Goal: Information Seeking & Learning: Learn about a topic

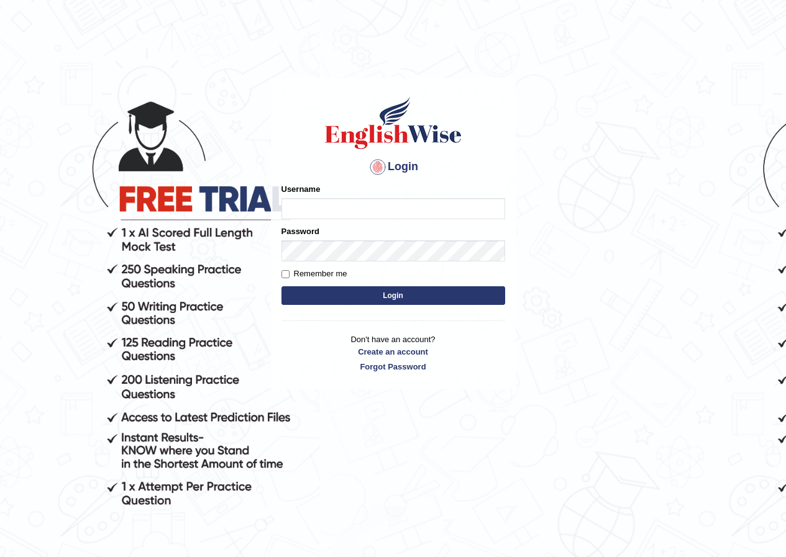
click at [301, 212] on input "Username" at bounding box center [394, 208] width 224 height 21
drag, startPoint x: 325, startPoint y: 208, endPoint x: 279, endPoint y: 209, distance: 46.0
click at [279, 209] on div "Login Please fix the following errors: Username vaishnavi_parramatta Password R…" at bounding box center [393, 233] width 245 height 311
type input "razib_parramatta"
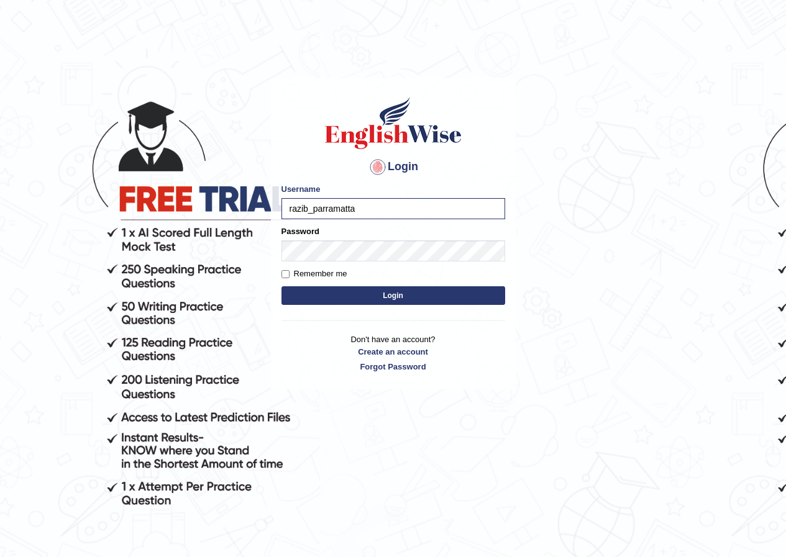
click at [306, 323] on div "Login Please fix the following errors: Username razib_parramatta Password Remem…" at bounding box center [393, 233] width 245 height 311
click at [316, 296] on button "Login" at bounding box center [394, 295] width 224 height 19
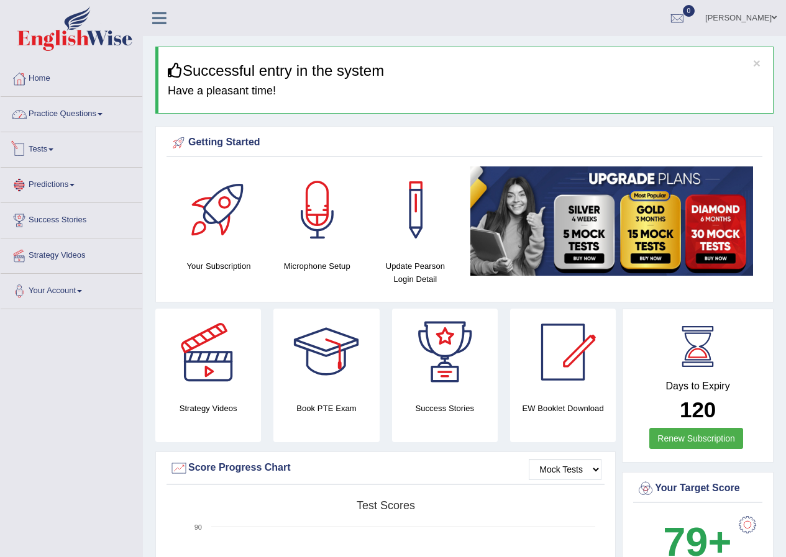
click at [71, 119] on link "Practice Questions" at bounding box center [72, 112] width 142 height 31
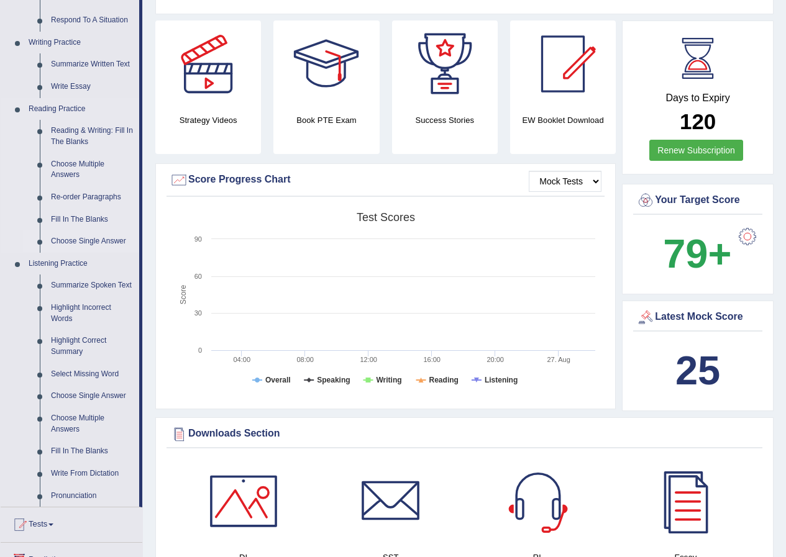
scroll to position [311, 0]
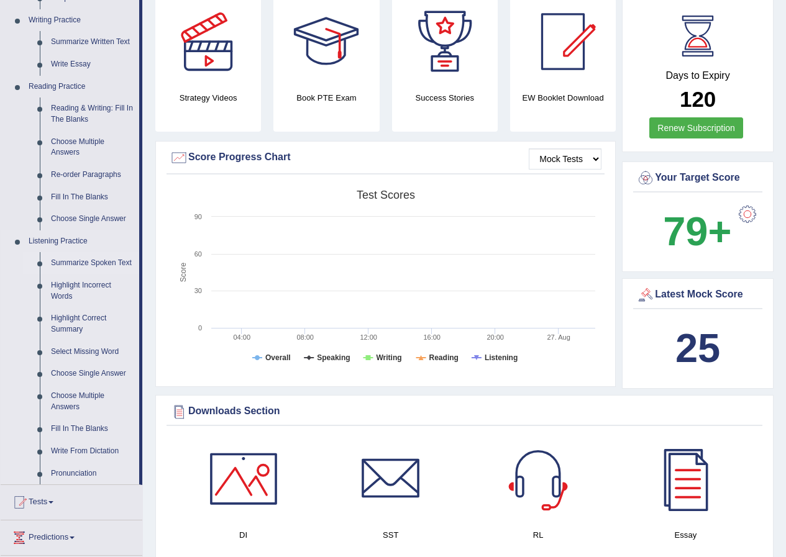
click at [91, 262] on link "Summarize Spoken Text" at bounding box center [92, 263] width 94 height 22
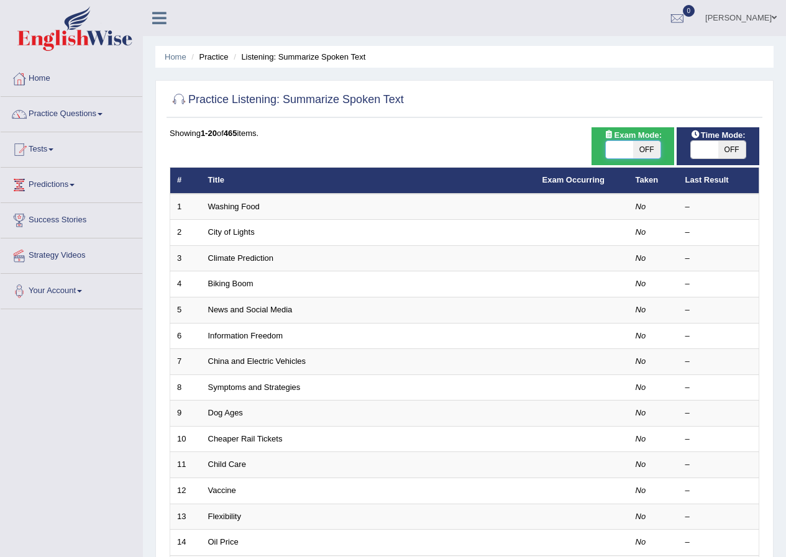
click at [630, 147] on span at bounding box center [619, 149] width 27 height 17
checkbox input "true"
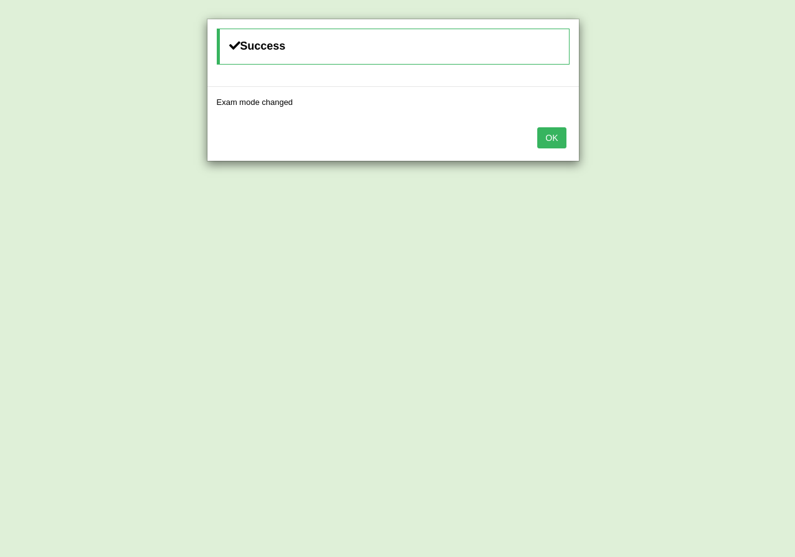
click at [556, 139] on button "OK" at bounding box center [552, 137] width 29 height 21
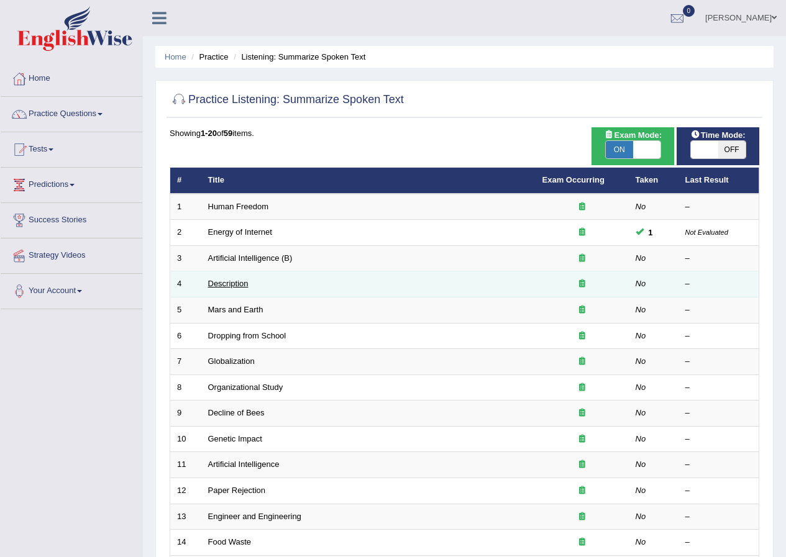
click at [213, 284] on link "Description" at bounding box center [228, 283] width 40 height 9
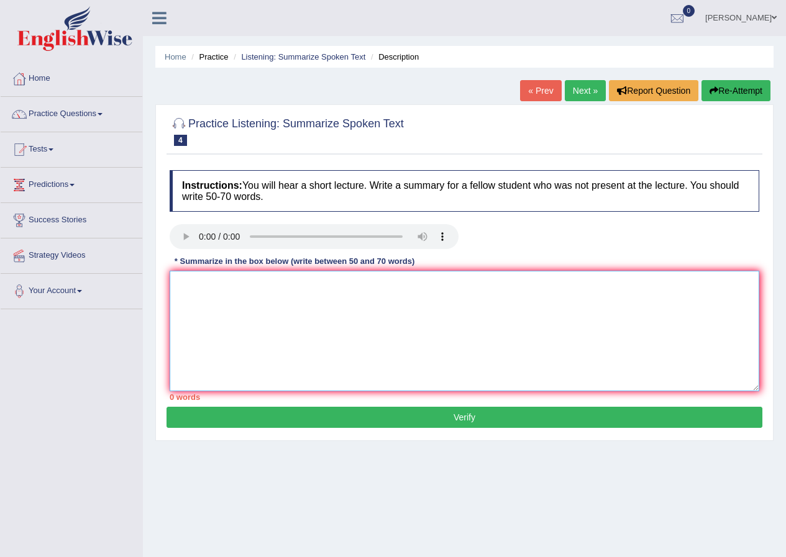
click at [208, 282] on textarea at bounding box center [465, 331] width 590 height 121
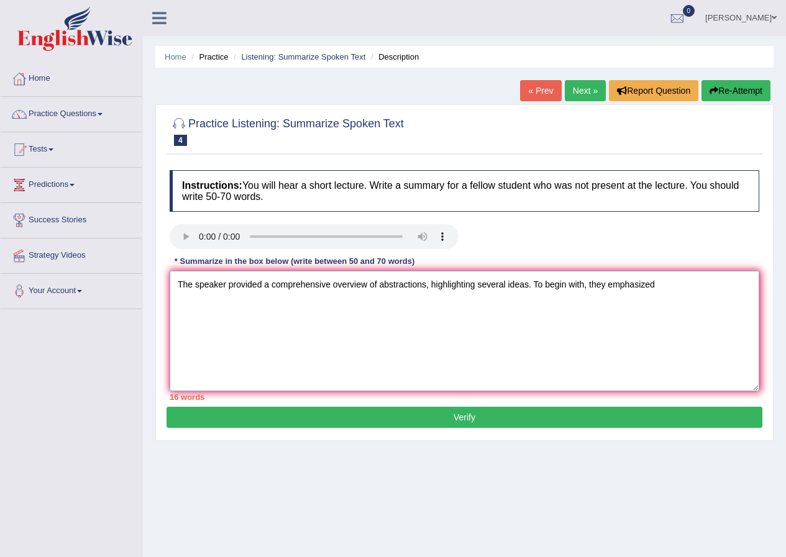
click at [426, 286] on textarea "The speaker provided a comprehensive overview of abstractions, highlighting sev…" at bounding box center [465, 331] width 590 height 121
click at [745, 288] on textarea "The speaker provided a comprehensive overview of abstractions is a part of disc…" at bounding box center [465, 331] width 590 height 121
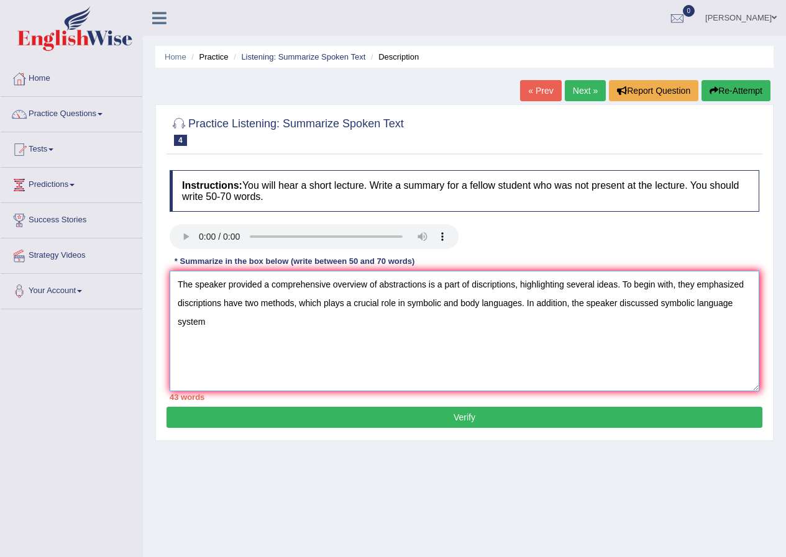
click at [661, 304] on textarea "The speaker provided a comprehensive overview of abstractions is a part of disc…" at bounding box center [465, 331] width 590 height 121
click at [662, 304] on textarea "The speaker provided a comprehensive overview of abstractions is a part of disc…" at bounding box center [465, 331] width 590 height 121
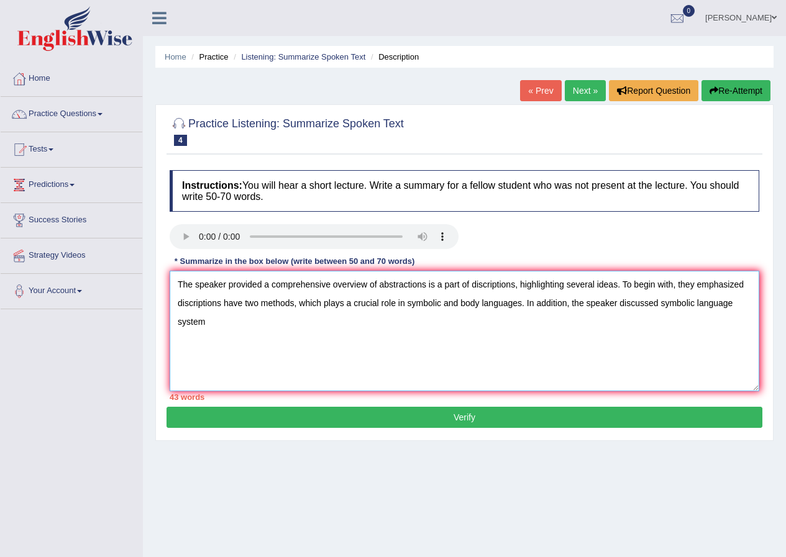
click at [662, 304] on textarea "The speaker provided a comprehensive overview of abstractions is a part of disc…" at bounding box center [465, 331] width 590 height 121
click at [660, 304] on textarea "The speaker provided a comprehensive overview of abstractions is a part of disc…" at bounding box center [465, 331] width 590 height 121
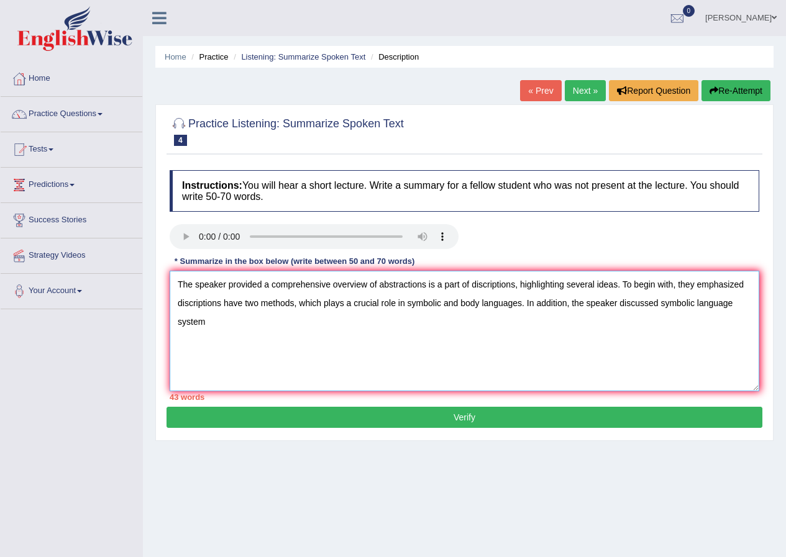
drag, startPoint x: 660, startPoint y: 304, endPoint x: 672, endPoint y: 304, distance: 11.8
click at [672, 304] on textarea "The speaker provided a comprehensive overview of abstractions is a part of disc…" at bounding box center [465, 331] width 590 height 121
click at [672, 309] on textarea "The speaker provided a comprehensive overview of abstractions is a part of disc…" at bounding box center [465, 331] width 590 height 121
click at [662, 304] on textarea "The speaker provided a comprehensive overview of abstractions is a part of disc…" at bounding box center [465, 331] width 590 height 121
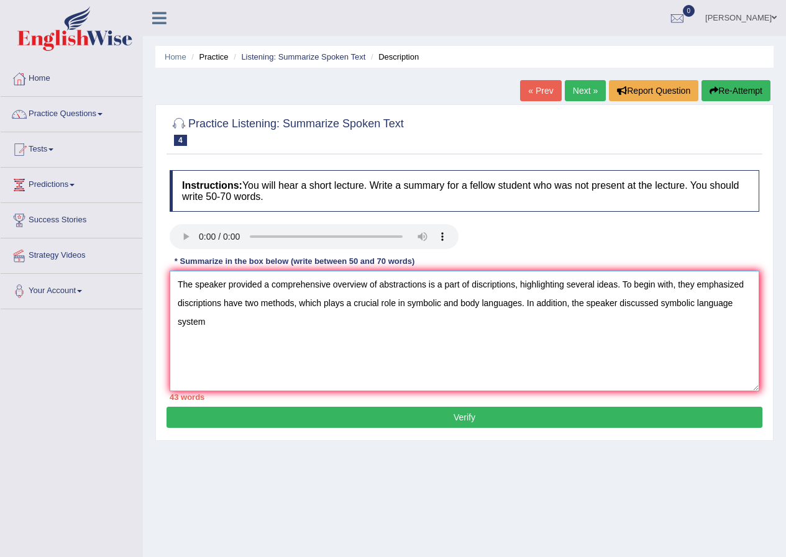
click at [662, 304] on textarea "The speaker provided a comprehensive overview of abstractions is a part of disc…" at bounding box center [465, 331] width 590 height 121
drag, startPoint x: 212, startPoint y: 326, endPoint x: 181, endPoint y: 319, distance: 31.2
click at [181, 319] on textarea "The speaker provided a comprehensive overview of abstractions is a part of disc…" at bounding box center [465, 331] width 590 height 121
drag, startPoint x: 213, startPoint y: 325, endPoint x: 177, endPoint y: 322, distance: 35.6
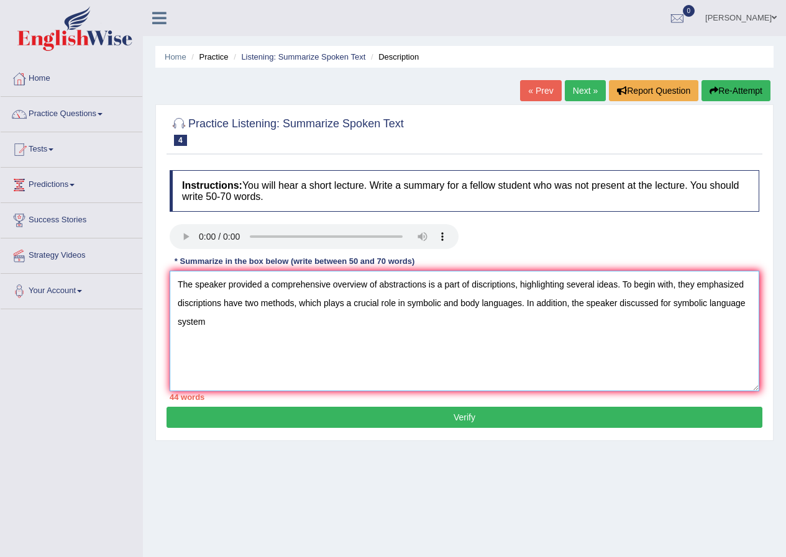
click at [177, 322] on textarea "The speaker provided a comprehensive overview of abstractions is a part of disc…" at bounding box center [465, 331] width 590 height 121
drag, startPoint x: 177, startPoint y: 322, endPoint x: 204, endPoint y: 329, distance: 27.7
click at [204, 329] on textarea "The speaker provided a comprehensive overview of abstractions is a part of disc…" at bounding box center [465, 331] width 590 height 121
click at [239, 324] on textarea "The speaker provided a comprehensive overview of abstractions is a part of disc…" at bounding box center [465, 331] width 590 height 121
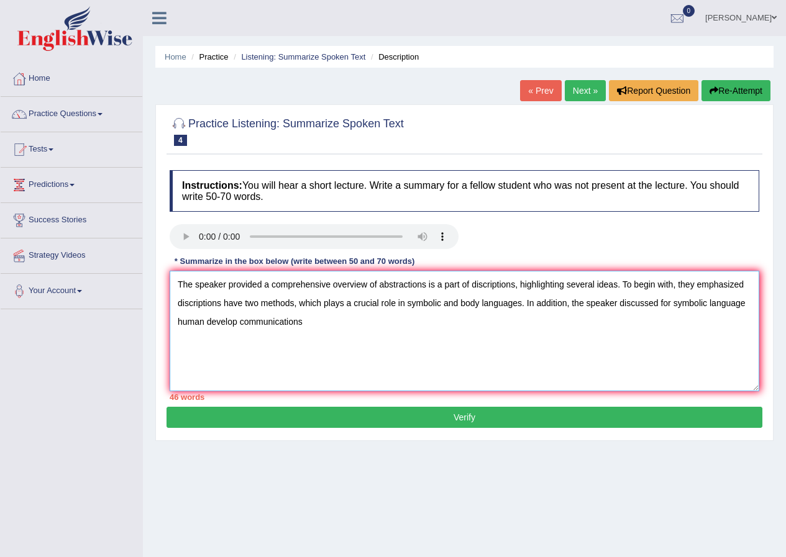
drag, startPoint x: 673, startPoint y: 305, endPoint x: 661, endPoint y: 305, distance: 12.4
click at [661, 305] on textarea "The speaker provided a comprehensive overview of abstractions is a part of disc…" at bounding box center [465, 331] width 590 height 121
drag, startPoint x: 205, startPoint y: 323, endPoint x: 175, endPoint y: 323, distance: 30.5
click at [175, 323] on textarea "The speaker provided a comprehensive overview of abstractions is a part of disc…" at bounding box center [465, 331] width 590 height 121
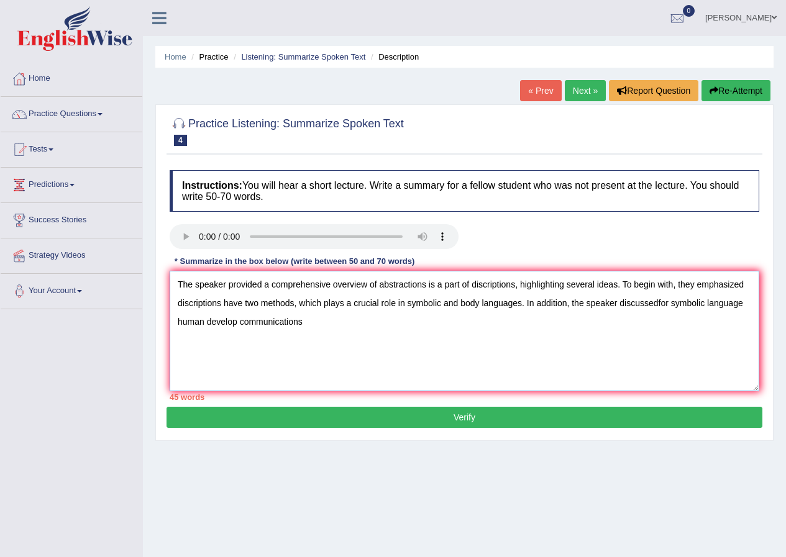
click at [175, 323] on textarea "The speaker provided a comprehensive overview of abstractions is a part of disc…" at bounding box center [465, 331] width 590 height 121
drag, startPoint x: 207, startPoint y: 321, endPoint x: 179, endPoint y: 321, distance: 28.0
click at [179, 321] on textarea "The speaker provided a comprehensive overview of abstractions is a part of disc…" at bounding box center [465, 331] width 590 height 121
click at [212, 326] on textarea "The speaker provided a comprehensive overview of abstractions is a part of disc…" at bounding box center [465, 331] width 590 height 121
click at [347, 324] on textarea "The speaker provided a comprehensive overview of abstractions is a part of disc…" at bounding box center [465, 331] width 590 height 121
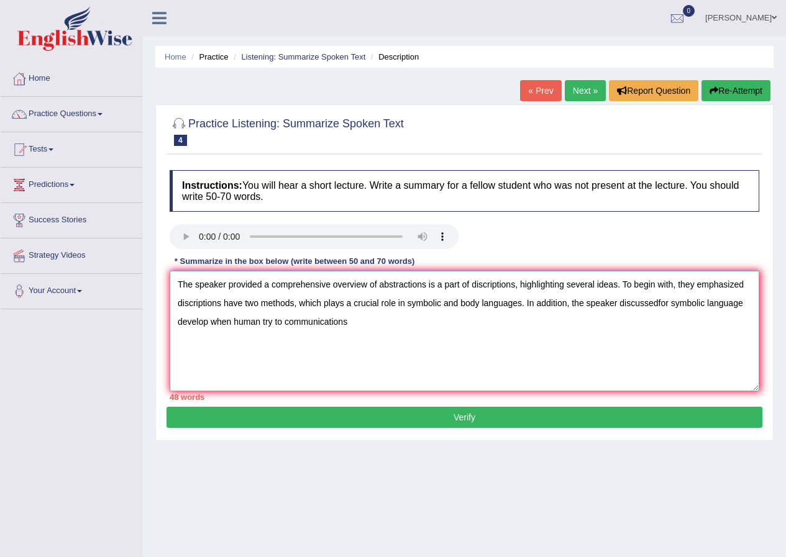
click at [347, 324] on textarea "The speaker provided a comprehensive overview of abstractions is a part of disc…" at bounding box center [465, 331] width 590 height 121
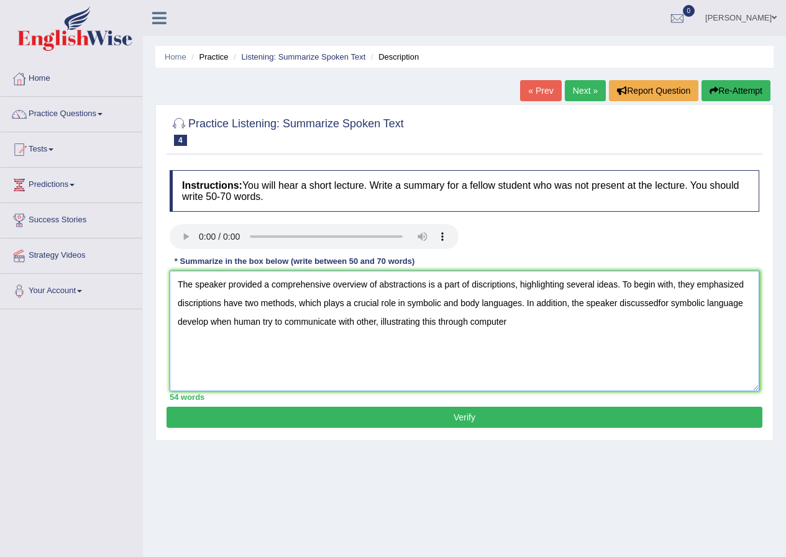
click at [469, 323] on textarea "The speaker provided a comprehensive overview of abstractions is a part of disc…" at bounding box center [465, 331] width 590 height 121
click at [513, 322] on textarea "The speaker provided a comprehensive overview of abstractions is a part of disc…" at bounding box center [465, 331] width 590 height 121
click at [525, 321] on textarea "The speaker provided a comprehensive overview of abstractions is a part of disc…" at bounding box center [465, 331] width 590 height 121
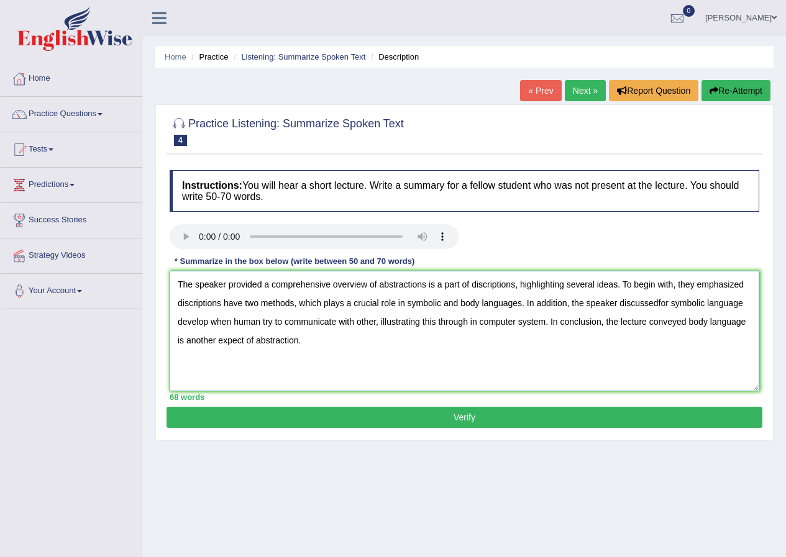
click at [426, 285] on textarea "The speaker provided a comprehensive overview of abstractions is a part of disc…" at bounding box center [465, 331] width 590 height 121
click at [396, 303] on textarea "The speaker provided a comprehensive overview of abstraction is a part of discr…" at bounding box center [465, 331] width 590 height 121
click at [406, 303] on textarea "The speaker provided a comprehensive overview of abstraction is a part of discr…" at bounding box center [465, 331] width 590 height 121
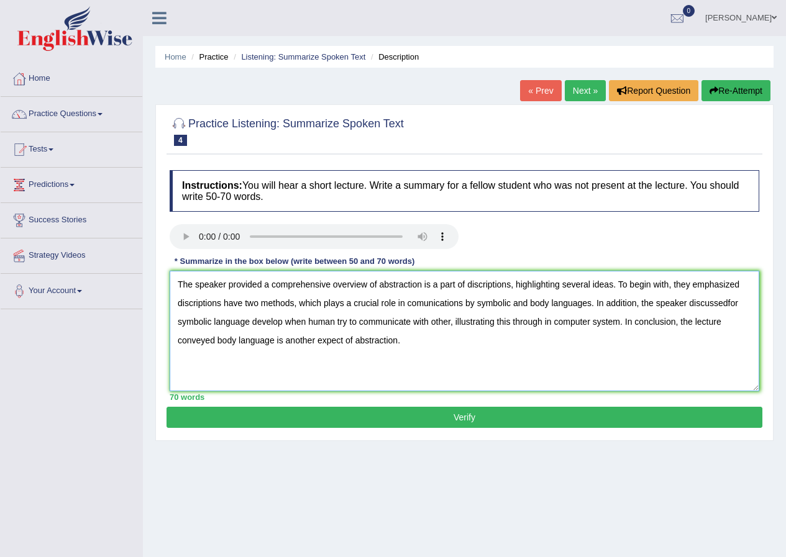
click at [729, 303] on textarea "The speaker provided a comprehensive overview of abstraction is a part of discr…" at bounding box center [465, 331] width 590 height 121
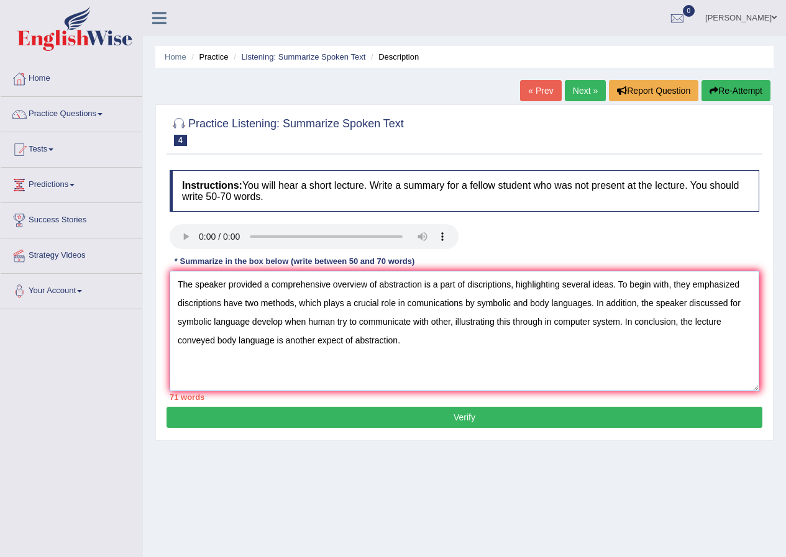
drag, startPoint x: 743, startPoint y: 305, endPoint x: 731, endPoint y: 305, distance: 11.2
click at [731, 305] on textarea "The speaker provided a comprehensive overview of abstraction is a part of discr…" at bounding box center [465, 331] width 590 height 121
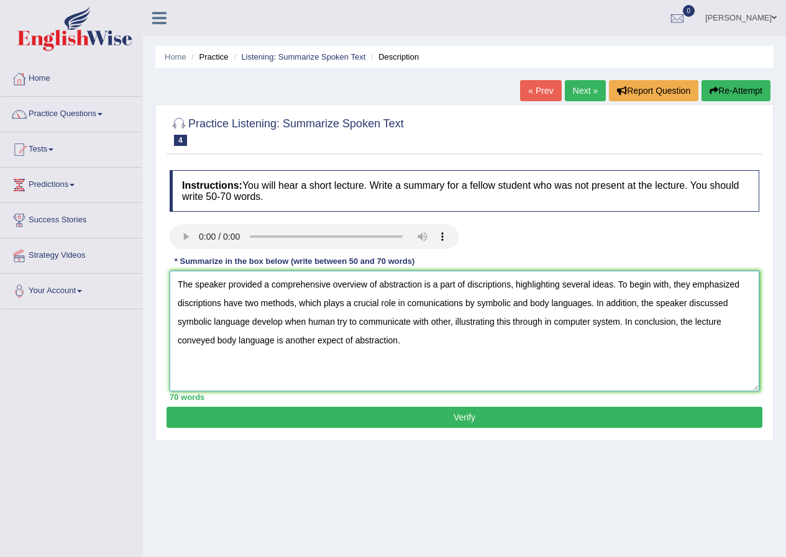
click at [280, 324] on textarea "The speaker provided a comprehensive overview of abstraction is a part of discr…" at bounding box center [465, 331] width 590 height 121
click at [398, 342] on textarea "The speaker provided a comprehensive overview of abstraction is a part of discr…" at bounding box center [465, 331] width 590 height 121
type textarea "The speaker provided a comprehensive overview of abstraction is a part of discr…"
click at [403, 413] on button "Verify" at bounding box center [465, 417] width 596 height 21
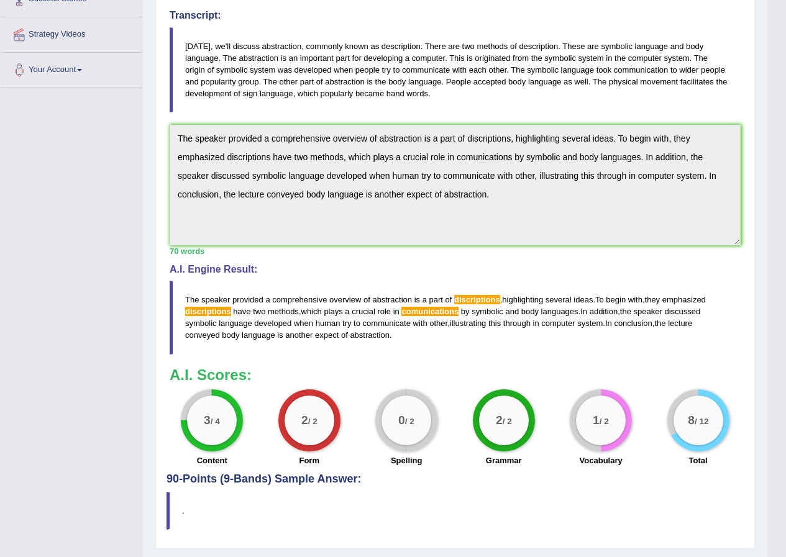
scroll to position [249, 0]
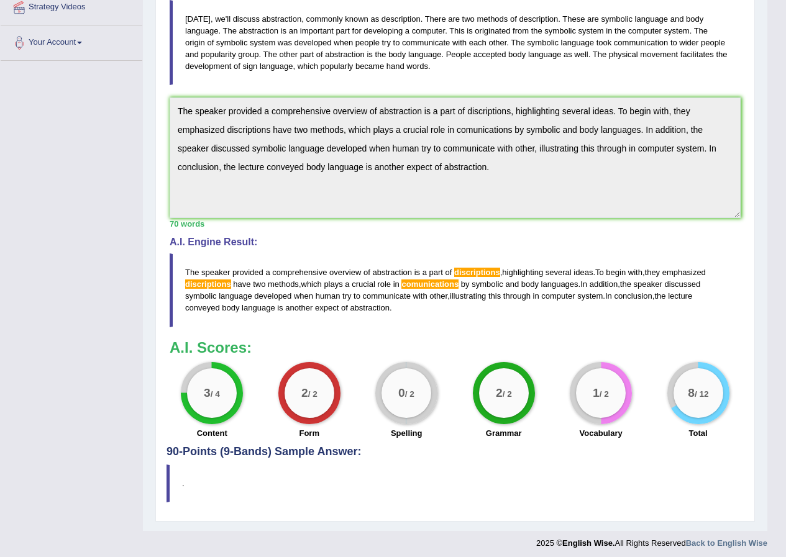
drag, startPoint x: 457, startPoint y: 273, endPoint x: 499, endPoint y: 273, distance: 42.3
click at [499, 273] on span "discriptions" at bounding box center [477, 272] width 46 height 9
drag, startPoint x: 499, startPoint y: 273, endPoint x: 493, endPoint y: 267, distance: 8.8
click at [499, 273] on span "discriptions" at bounding box center [477, 272] width 46 height 9
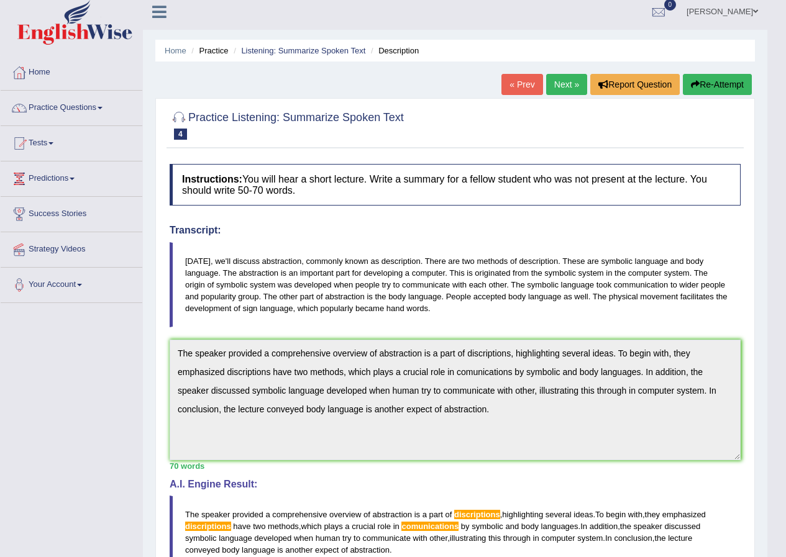
scroll to position [5, 0]
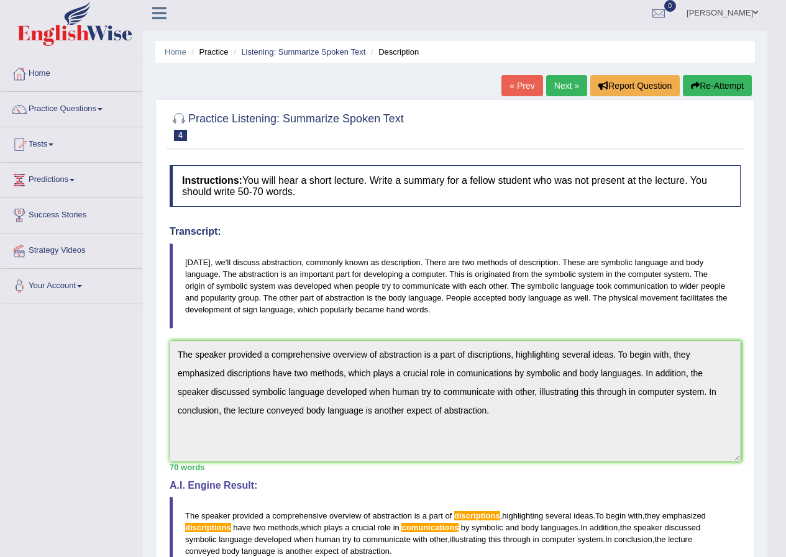
click at [565, 81] on link "Next »" at bounding box center [566, 85] width 41 height 21
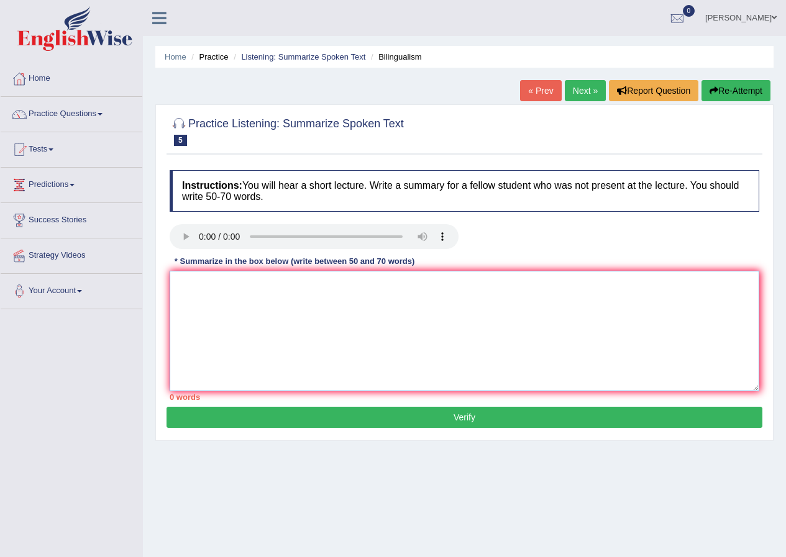
click at [184, 286] on textarea at bounding box center [465, 331] width 590 height 121
click at [432, 285] on textarea "The speaker provided a comprehensive overview of behaviours of different contri…" at bounding box center [465, 331] width 590 height 121
click at [434, 286] on textarea "The speaker provided a comprehensive overview of behaviours of different contri…" at bounding box center [465, 331] width 590 height 121
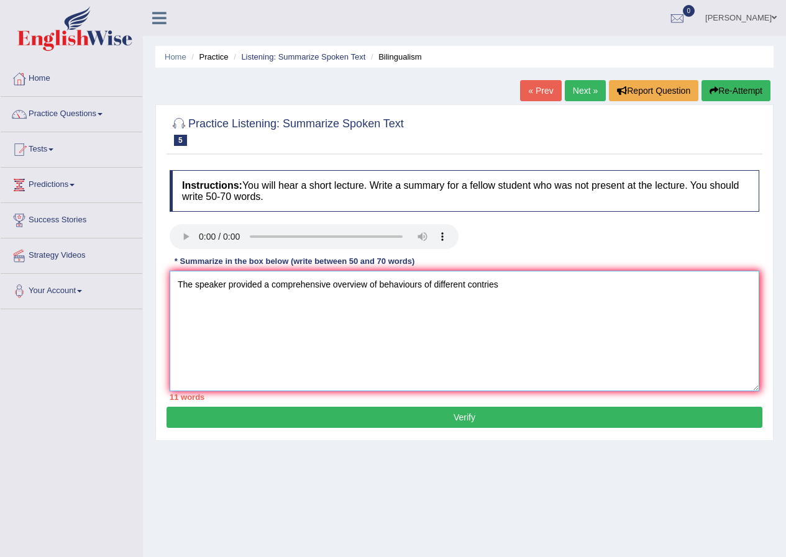
click at [434, 286] on textarea "The speaker provided a comprehensive overview of behaviours of different contri…" at bounding box center [465, 331] width 590 height 121
click at [456, 288] on textarea "The speaker provided a comprehensive overview of behaviours of different contri…" at bounding box center [465, 331] width 590 height 121
drag, startPoint x: 435, startPoint y: 284, endPoint x: 503, endPoint y: 286, distance: 68.4
click at [503, 286] on textarea "The speaker provided a comprehensive overview of behaviours of different contri…" at bounding box center [465, 331] width 590 height 121
drag, startPoint x: 435, startPoint y: 285, endPoint x: 381, endPoint y: 286, distance: 54.1
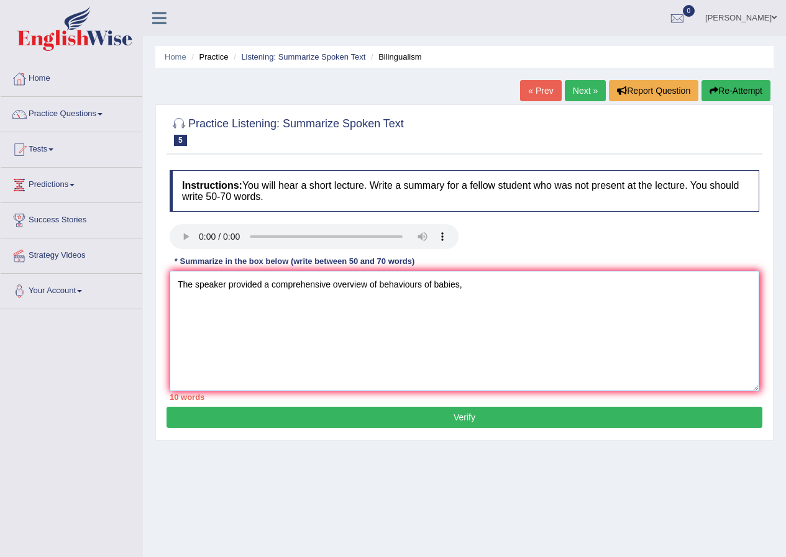
click at [381, 286] on textarea "The speaker provided a comprehensive overview of behaviours of babies," at bounding box center [465, 331] width 590 height 121
click at [404, 283] on textarea "The speaker provided a comprehensive overview of babies," at bounding box center [465, 331] width 590 height 121
click at [449, 287] on textarea "The speaker provided a comprehensive overview of babies behaviours changes" at bounding box center [465, 331] width 590 height 121
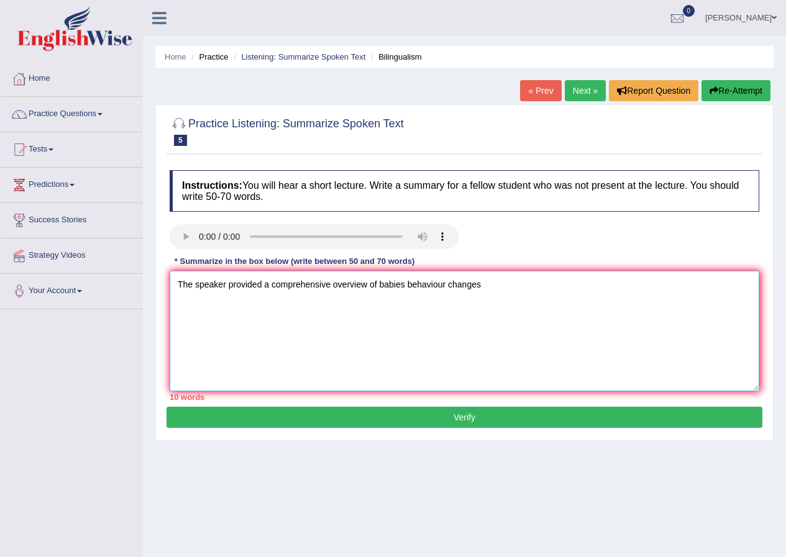
click at [479, 286] on textarea "The speaker provided a comprehensive overview of babies behaviour changes" at bounding box center [465, 331] width 590 height 121
click at [718, 289] on textarea "The speaker provided a comprehensive overview of babies behaviour, highlighting…" at bounding box center [465, 331] width 590 height 121
click at [224, 304] on textarea "The speaker provided a comprehensive overview of babies behaviour, highlighting…" at bounding box center [465, 331] width 590 height 121
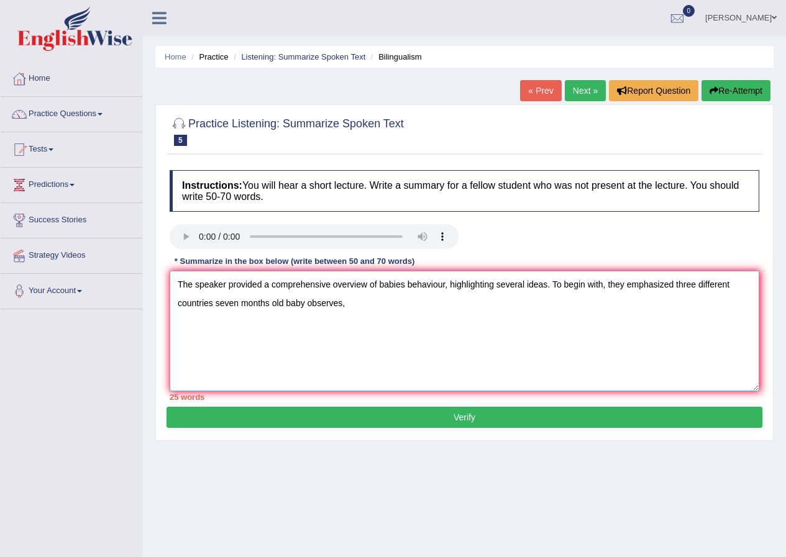
click at [214, 305] on textarea "The speaker provided a comprehensive overview of babies behaviour, highlighting…" at bounding box center [465, 331] width 590 height 121
click at [213, 307] on textarea "The speaker provided a comprehensive overview of babies behaviour, highlighting…" at bounding box center [465, 331] width 590 height 121
click at [222, 305] on textarea "The speaker provided a comprehensive overview of babies behaviour, highlighting…" at bounding box center [465, 331] width 590 height 121
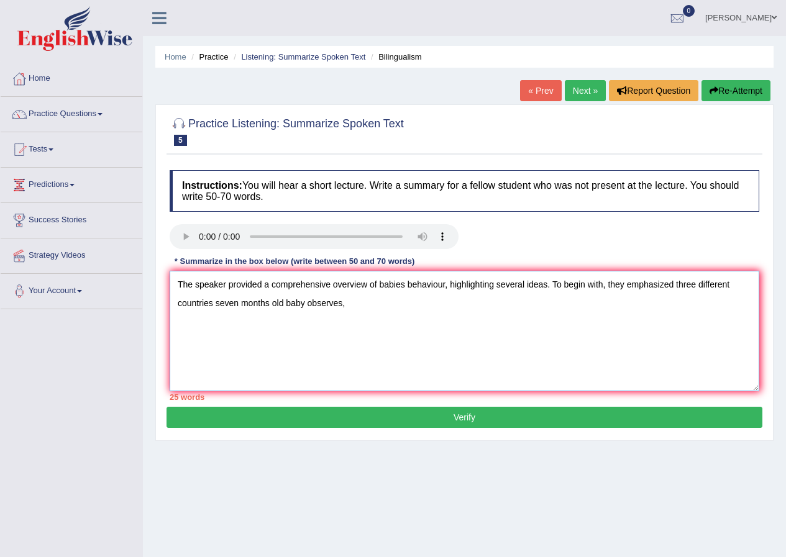
click at [222, 305] on textarea "The speaker provided a comprehensive overview of babies behaviour, highlighting…" at bounding box center [465, 331] width 590 height 121
click at [218, 305] on textarea "The speaker provided a comprehensive overview of babies behaviour, highlighting…" at bounding box center [465, 331] width 590 height 121
drag, startPoint x: 215, startPoint y: 303, endPoint x: 345, endPoint y: 313, distance: 130.3
click at [345, 313] on textarea "The speaker provided a comprehensive overview of babies behaviour, highlighting…" at bounding box center [465, 331] width 590 height 121
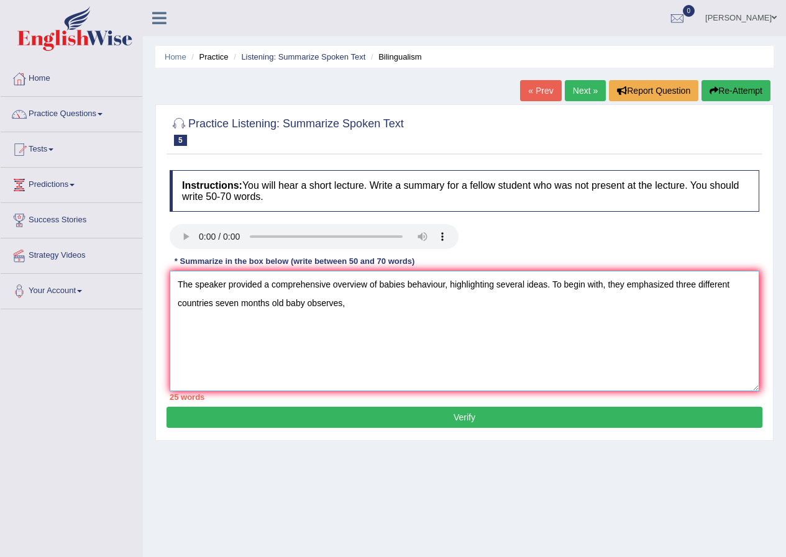
drag, startPoint x: 345, startPoint y: 306, endPoint x: 217, endPoint y: 300, distance: 128.2
click at [217, 300] on textarea "The speaker provided a comprehensive overview of babies behaviour, highlighting…" at bounding box center [465, 331] width 590 height 121
drag, startPoint x: 577, startPoint y: 304, endPoint x: 541, endPoint y: 305, distance: 36.1
click at [541, 305] on textarea "The speaker provided a comprehensive overview of babies behaviour, highlighting…" at bounding box center [465, 331] width 590 height 121
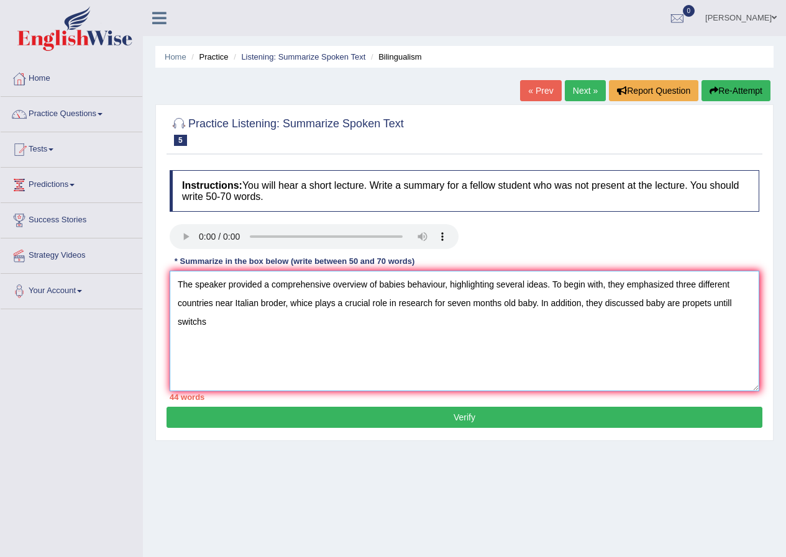
drag, startPoint x: 711, startPoint y: 304, endPoint x: 669, endPoint y: 304, distance: 41.6
click at [669, 304] on textarea "The speaker provided a comprehensive overview of babies behaviour, highlighting…" at bounding box center [465, 331] width 590 height 121
click at [215, 322] on textarea "The speaker provided a comprehensive overview of babies behaviour, highlighting…" at bounding box center [465, 331] width 590 height 121
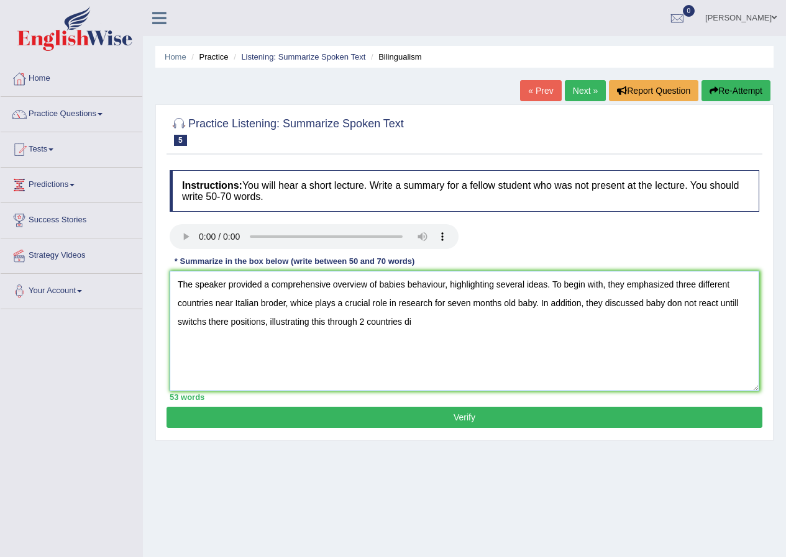
click at [360, 323] on textarea "The speaker provided a comprehensive overview of babies behaviour, highlighting…" at bounding box center [465, 331] width 590 height 121
drag, startPoint x: 360, startPoint y: 321, endPoint x: 415, endPoint y: 325, distance: 54.2
click at [415, 325] on textarea "The speaker provided a comprehensive overview of babies behaviour, highlighting…" at bounding box center [465, 331] width 590 height 121
drag, startPoint x: 411, startPoint y: 323, endPoint x: 386, endPoint y: 323, distance: 25.5
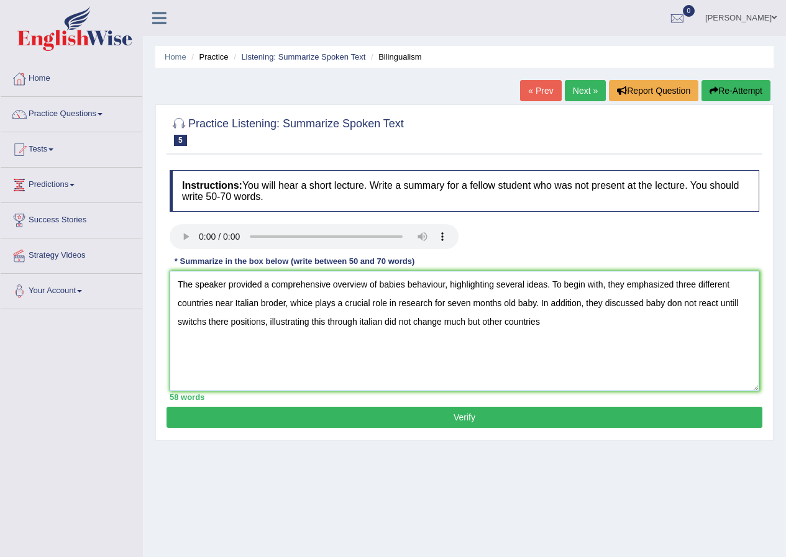
click at [386, 323] on textarea "The speaker provided a comprehensive overview of babies behaviour, highlighting…" at bounding box center [465, 331] width 590 height 121
drag, startPoint x: 475, startPoint y: 324, endPoint x: 497, endPoint y: 324, distance: 21.1
click at [497, 324] on textarea "The speaker provided a comprehensive overview of babies behaviour, highlighting…" at bounding box center [465, 331] width 590 height 121
drag, startPoint x: 551, startPoint y: 324, endPoint x: 479, endPoint y: 324, distance: 72.1
click at [479, 324] on textarea "The speaker provided a comprehensive overview of babies behaviour, highlighting…" at bounding box center [465, 331] width 590 height 121
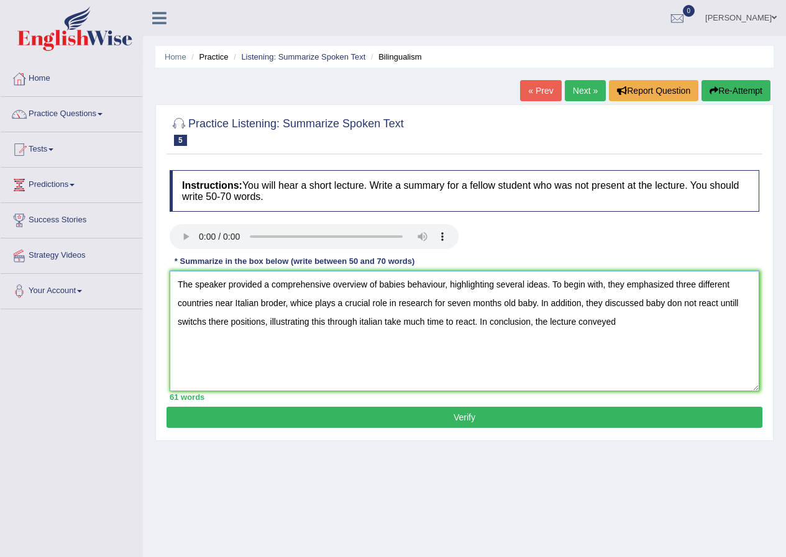
click at [684, 305] on textarea "The speaker provided a comprehensive overview of babies behaviour, highlighting…" at bounding box center [465, 331] width 590 height 121
click at [736, 303] on textarea "The speaker provided a comprehensive overview of babies behaviour, highlighting…" at bounding box center [465, 331] width 590 height 121
click at [735, 303] on textarea "The speaker provided a comprehensive overview of babies behaviour, highlighting…" at bounding box center [465, 331] width 590 height 121
click at [382, 323] on textarea "The speaker provided a comprehensive overview of babies behaviour, highlighting…" at bounding box center [465, 331] width 590 height 121
click at [658, 326] on textarea "The speaker provided a comprehensive overview of babies behaviour, highlighting…" at bounding box center [465, 331] width 590 height 121
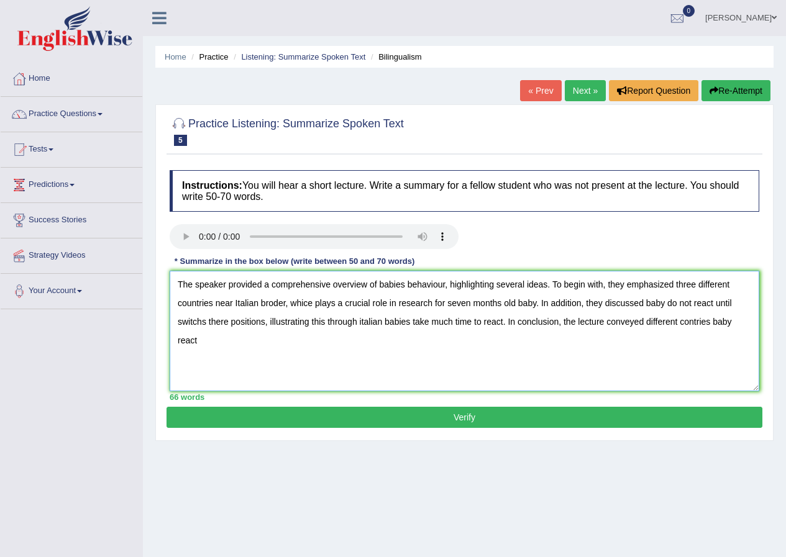
click at [710, 324] on textarea "The speaker provided a comprehensive overview of babies behaviour, highlighting…" at bounding box center [465, 331] width 590 height 121
click at [218, 345] on textarea "The speaker provided a comprehensive overview of babies behaviour, highlighting…" at bounding box center [465, 331] width 590 height 121
drag, startPoint x: 710, startPoint y: 321, endPoint x: 681, endPoint y: 323, distance: 29.3
click at [681, 323] on textarea "The speaker provided a comprehensive overview of babies behaviour, highlighting…" at bounding box center [465, 331] width 590 height 121
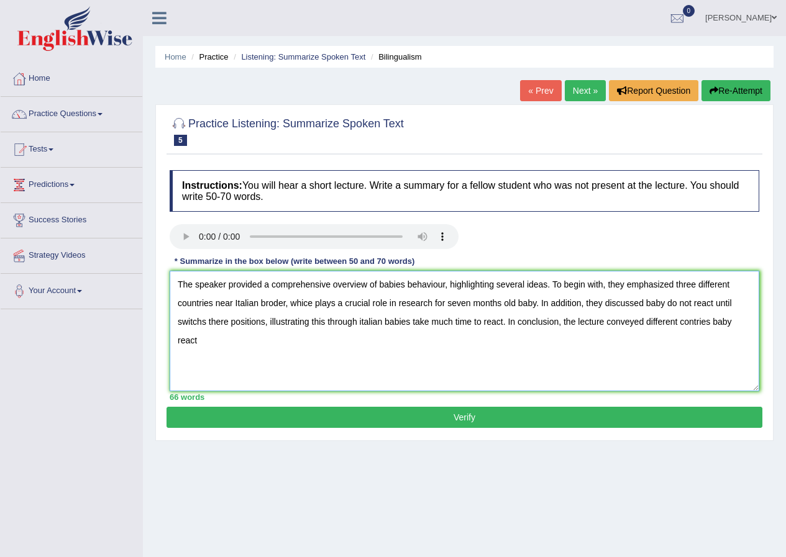
drag, startPoint x: 680, startPoint y: 323, endPoint x: 712, endPoint y: 322, distance: 31.7
click at [712, 322] on textarea "The speaker provided a comprehensive overview of babies behaviour, highlighting…" at bounding box center [465, 331] width 590 height 121
click at [708, 320] on textarea "The speaker provided a comprehensive overview of babies behaviour, highlighting…" at bounding box center [465, 331] width 590 height 121
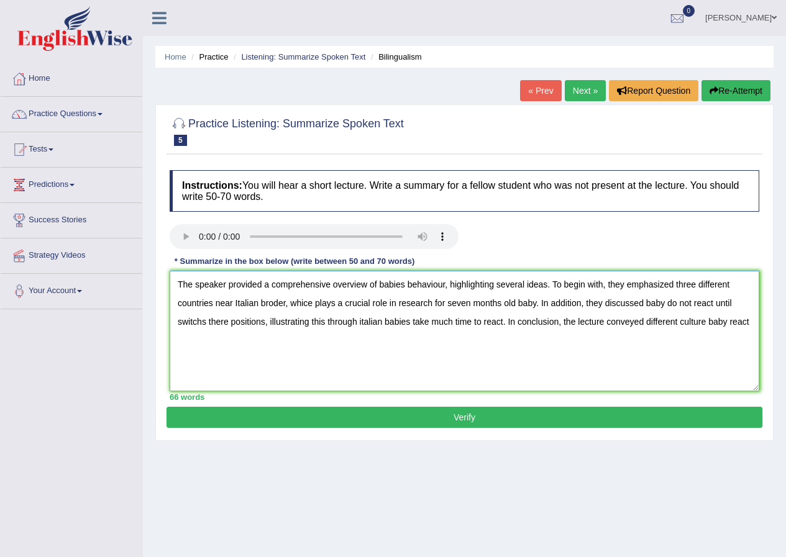
click at [753, 321] on textarea "The speaker provided a comprehensive overview of babies behaviour, highlighting…" at bounding box center [465, 331] width 590 height 121
type textarea "The speaker provided a comprehensive overview of babies behaviour, highlighting…"
click at [472, 412] on button "Verify" at bounding box center [465, 417] width 596 height 21
click at [472, 412] on div "Home Practice Listening: Summarize Spoken Text Bilingualism « Prev Next » Repor…" at bounding box center [464, 310] width 643 height 621
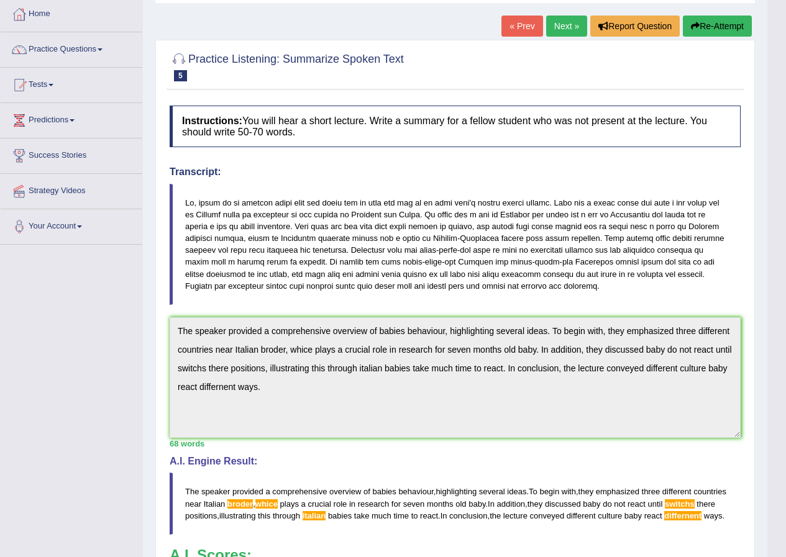
scroll to position [62, 0]
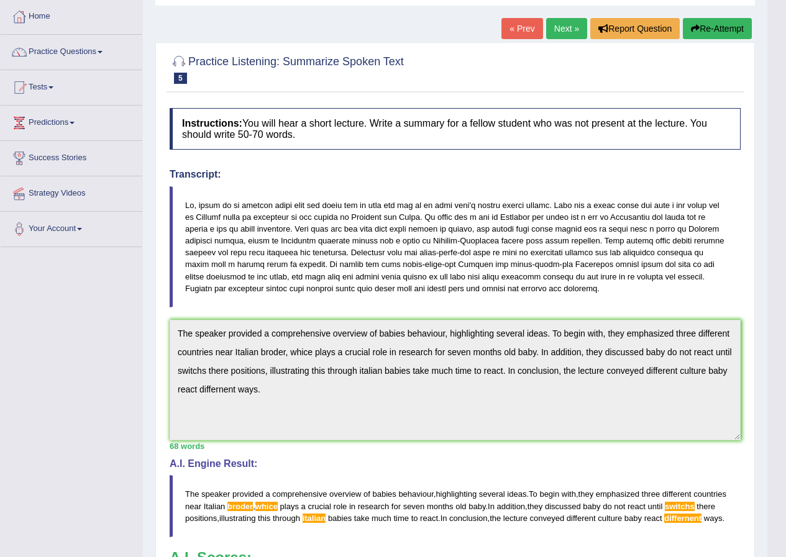
click at [700, 32] on button "Re-Attempt" at bounding box center [717, 28] width 69 height 21
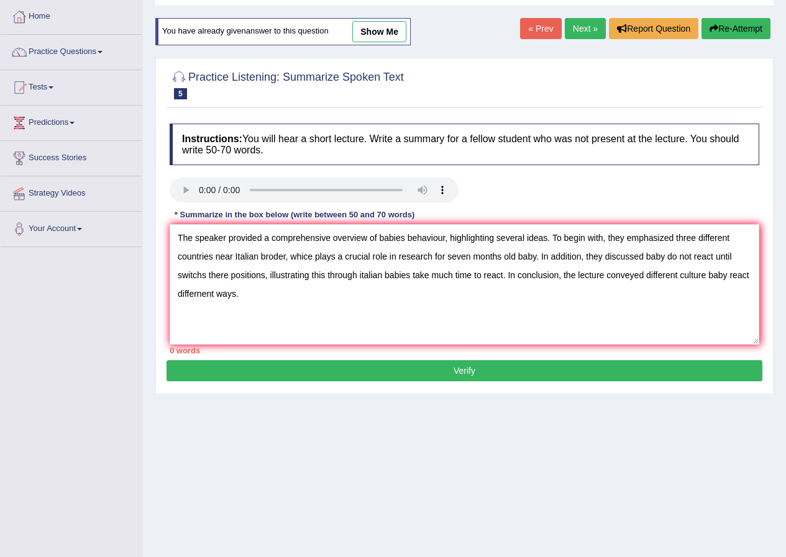
drag, startPoint x: 0, startPoint y: 0, endPoint x: 235, endPoint y: 359, distance: 428.7
click at [235, 359] on div "Instructions: You will hear a short lecture. Write a summary for a fellow stude…" at bounding box center [465, 238] width 596 height 243
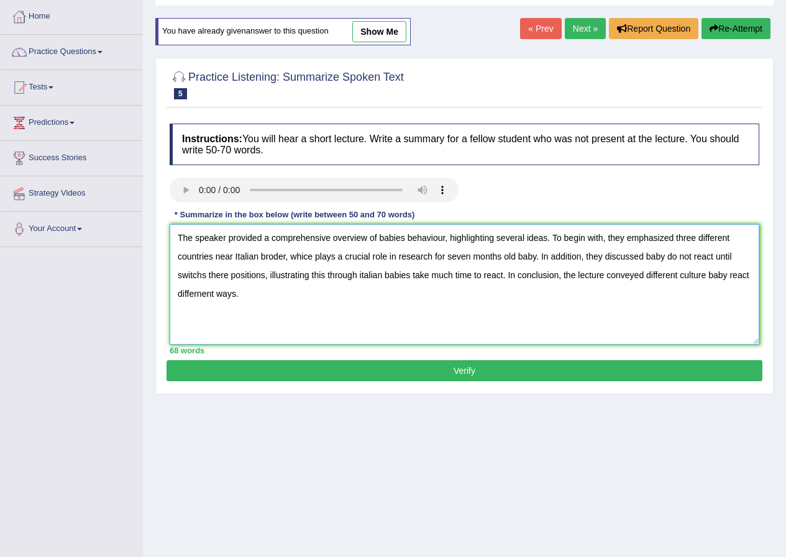
click at [272, 260] on textarea "The speaker provided a comprehensive overview of babies behaviour, highlighting…" at bounding box center [465, 284] width 590 height 121
click at [311, 258] on textarea "The speaker provided a comprehensive overview of babies behaviour, highlighting…" at bounding box center [465, 284] width 590 height 121
click at [316, 255] on textarea "The speaker provided a comprehensive overview of babies behaviour, highlighting…" at bounding box center [465, 284] width 590 height 121
click at [309, 293] on textarea "The speaker provided a comprehensive overview of babies behaviour, highlighting…" at bounding box center [465, 284] width 590 height 121
click at [206, 277] on textarea "The speaker provided a comprehensive overview of babies behaviour, highlighting…" at bounding box center [465, 284] width 590 height 121
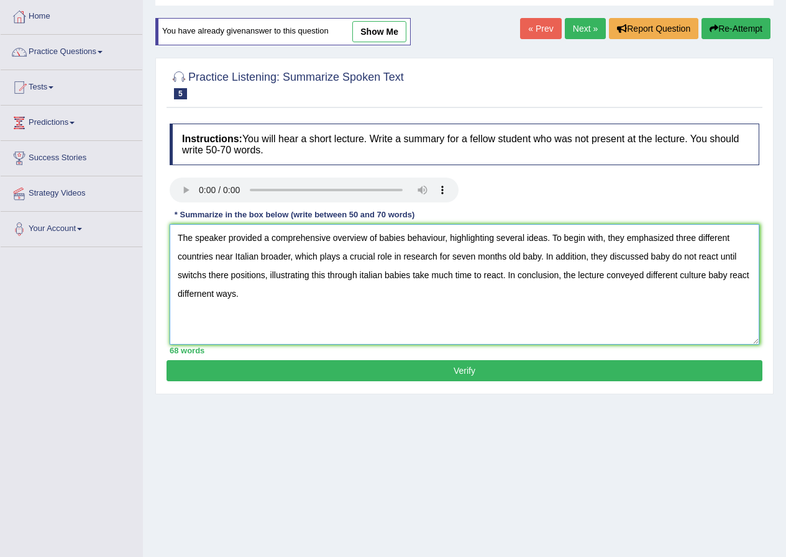
drag, startPoint x: 206, startPoint y: 275, endPoint x: 176, endPoint y: 275, distance: 29.8
click at [176, 275] on textarea "The speaker provided a comprehensive overview of babies behaviour, highlighting…" at bounding box center [465, 284] width 590 height 121
click at [181, 273] on textarea "The speaker provided a comprehensive overview of babies behaviour, highlighting…" at bounding box center [465, 284] width 590 height 121
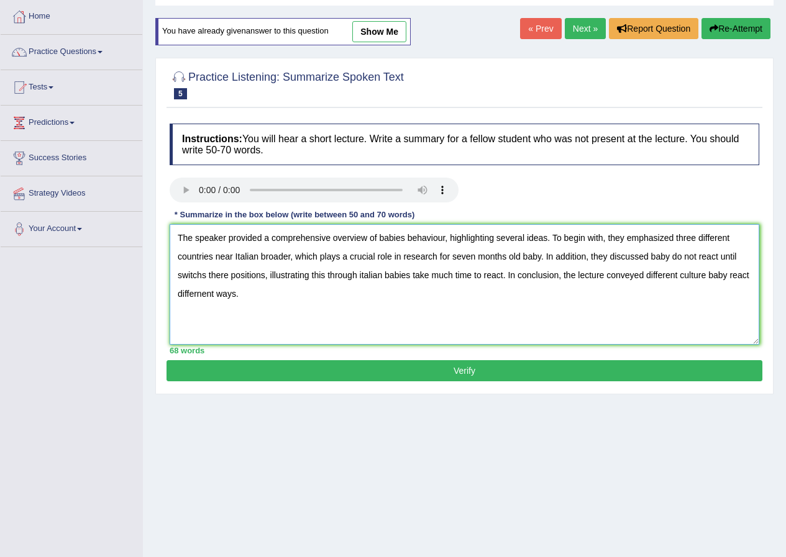
click at [200, 293] on textarea "The speaker provided a comprehensive overview of babies behaviour, highlighting…" at bounding box center [465, 284] width 590 height 121
click at [201, 296] on textarea "The speaker provided a comprehensive overview of babies behaviour, highlighting…" at bounding box center [465, 284] width 590 height 121
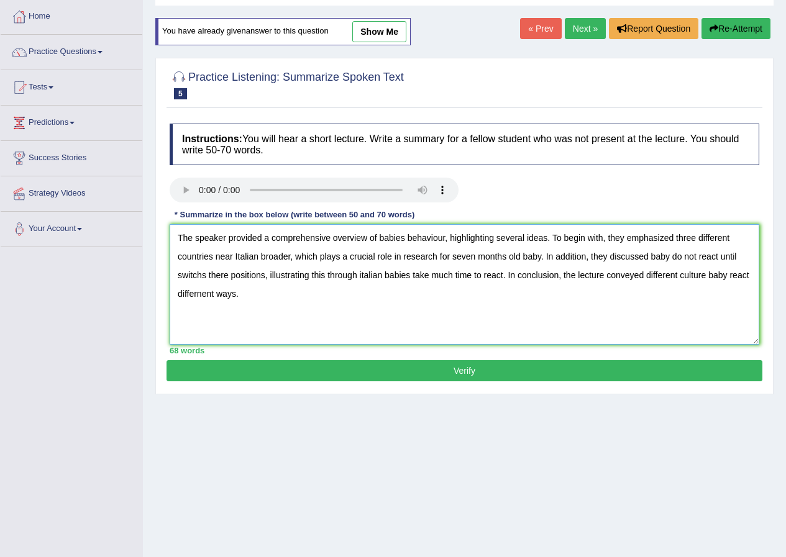
click at [201, 296] on textarea "The speaker provided a comprehensive overview of babies behaviour, highlighting…" at bounding box center [465, 284] width 590 height 121
click at [203, 297] on textarea "The speaker provided a comprehensive overview of babies behaviour, highlighting…" at bounding box center [465, 284] width 590 height 121
drag, startPoint x: 208, startPoint y: 295, endPoint x: 180, endPoint y: 295, distance: 28.0
click at [180, 295] on textarea "The speaker provided a comprehensive overview of babies behaviour, highlighting…" at bounding box center [465, 284] width 590 height 121
click at [209, 293] on textarea "The speaker provided a comprehensive overview of babies behaviour, highlighting…" at bounding box center [465, 284] width 590 height 121
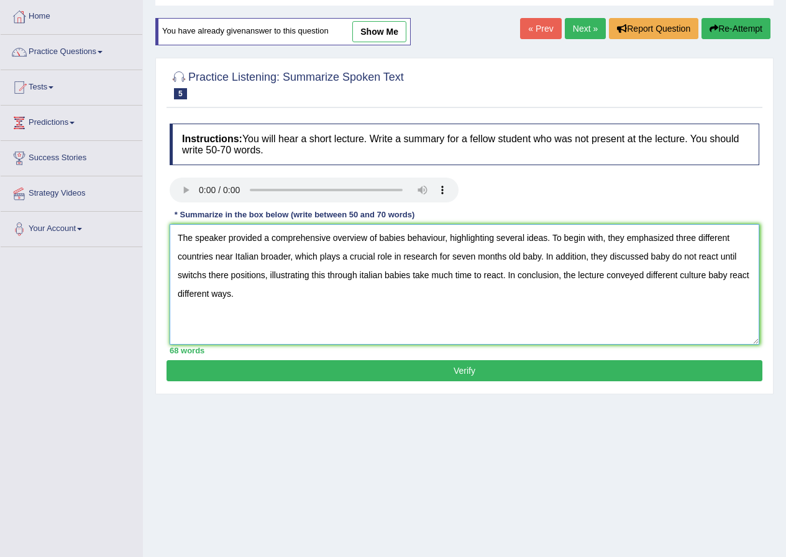
drag, startPoint x: 209, startPoint y: 293, endPoint x: 179, endPoint y: 293, distance: 29.8
click at [179, 293] on textarea "The speaker provided a comprehensive overview of babies behaviour, highlighting…" at bounding box center [465, 284] width 590 height 121
drag, startPoint x: 179, startPoint y: 293, endPoint x: 209, endPoint y: 292, distance: 29.8
click at [209, 292] on textarea "The speaker provided a comprehensive overview of babies behaviour, highlighting…" at bounding box center [465, 284] width 590 height 121
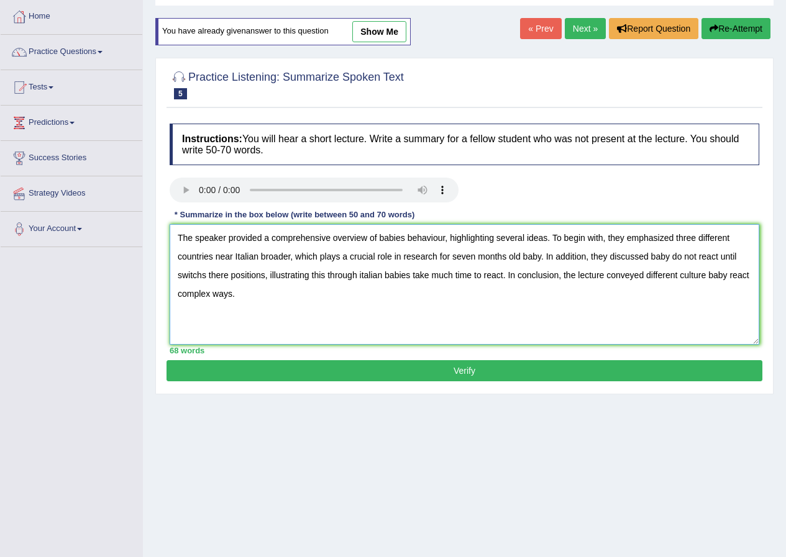
click at [201, 275] on textarea "The speaker provided a comprehensive overview of babies behaviour, highlighting…" at bounding box center [465, 284] width 590 height 121
click at [205, 275] on textarea "The speaker provided a comprehensive overview of babies behaviour, highlighting…" at bounding box center [465, 284] width 590 height 121
click at [224, 276] on textarea "The speaker provided a comprehensive overview of babies behaviour, highlighting…" at bounding box center [465, 284] width 590 height 121
drag, startPoint x: 224, startPoint y: 276, endPoint x: 218, endPoint y: 276, distance: 6.8
click at [218, 276] on textarea "The speaker provided a comprehensive overview of babies behaviour, highlighting…" at bounding box center [465, 284] width 590 height 121
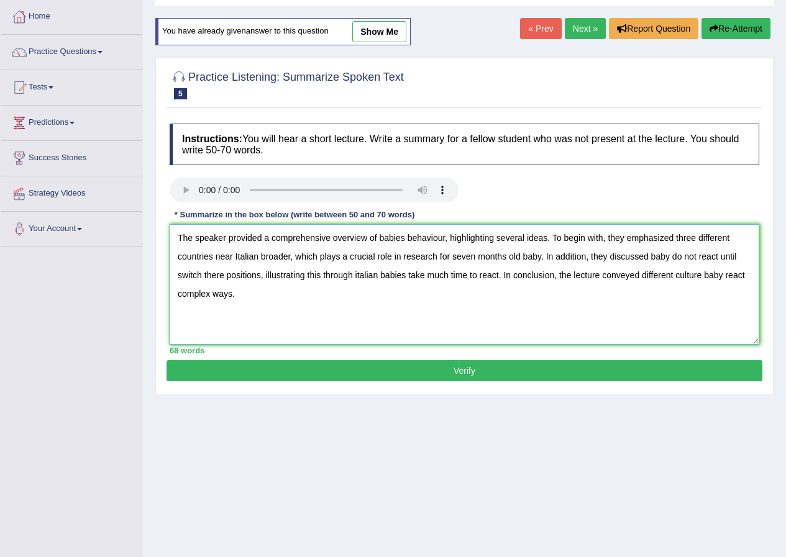
click at [260, 301] on textarea "The speaker provided a comprehensive overview of babies behaviour, highlighting…" at bounding box center [465, 284] width 590 height 121
click at [223, 275] on textarea "The speaker provided a comprehensive overview of babies behaviour, highlighting…" at bounding box center [465, 284] width 590 height 121
click at [201, 273] on textarea "The speaker provided a comprehensive overview of babies behaviour, highlighting…" at bounding box center [465, 284] width 590 height 121
type textarea "The speaker provided a comprehensive overview of babies behaviour, highlighting…"
click at [346, 365] on button "Verify" at bounding box center [465, 370] width 596 height 21
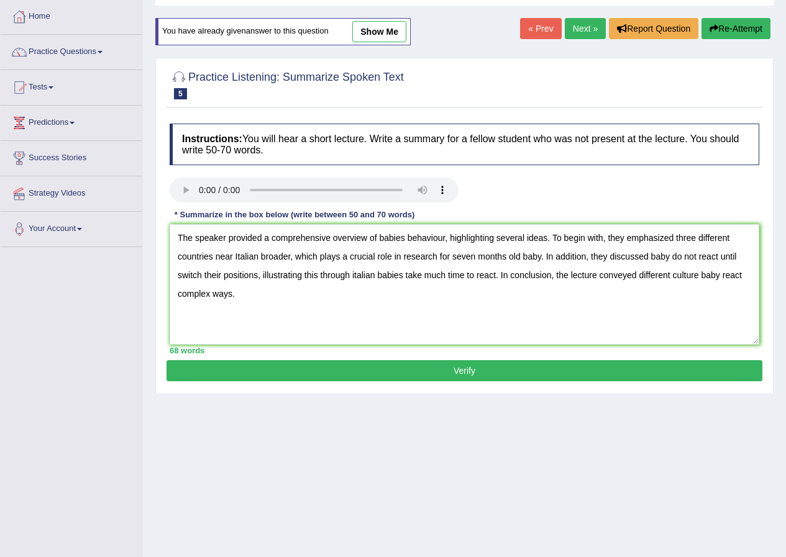
click at [346, 365] on div "Home Practice Listening: Summarize Spoken Text Bilingualism You have already gi…" at bounding box center [464, 248] width 643 height 621
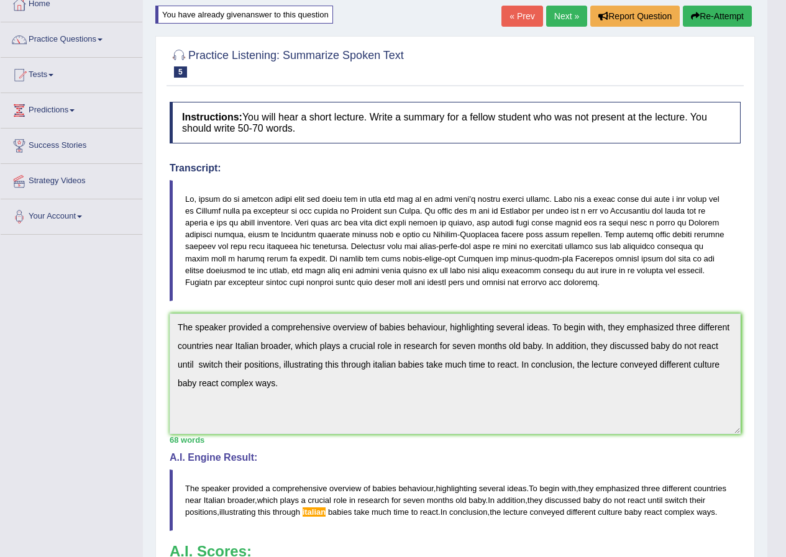
scroll to position [62, 0]
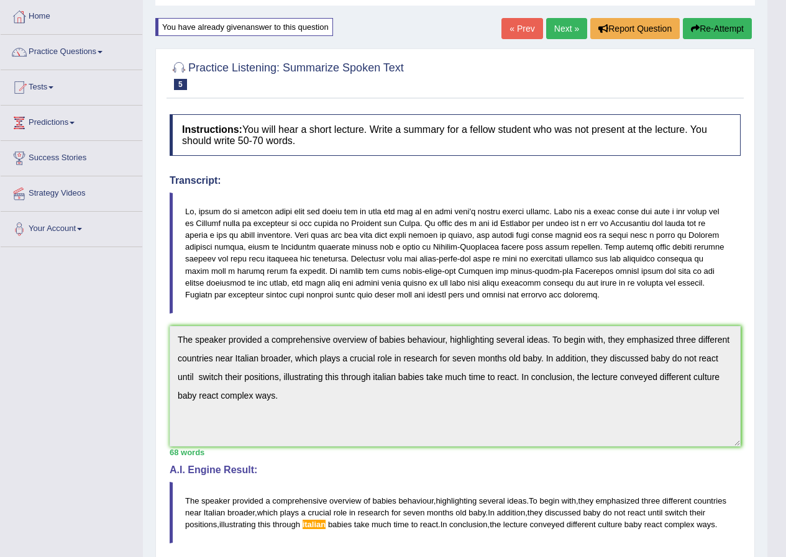
click at [562, 29] on link "Next »" at bounding box center [566, 28] width 41 height 21
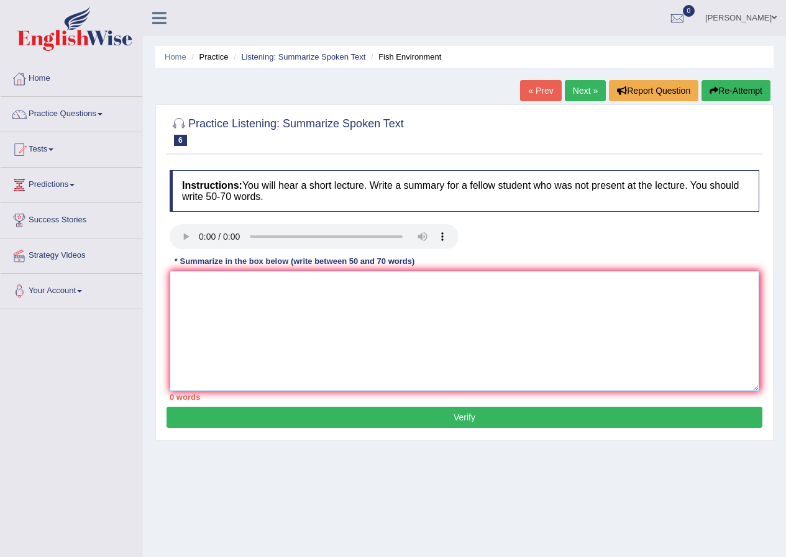
click at [220, 288] on textarea at bounding box center [465, 331] width 590 height 121
click at [405, 285] on textarea "The speaker provided a comprehensive overview of fish advantages of living in w…" at bounding box center [465, 331] width 590 height 121
click at [518, 288] on textarea "The speaker provided a comprehensive overview of fish addvantages of living in …" at bounding box center [465, 331] width 590 height 121
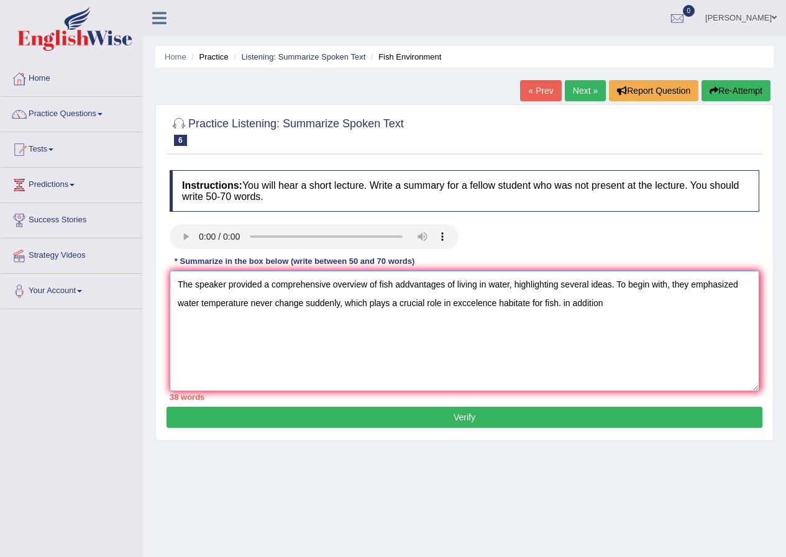
drag, startPoint x: 570, startPoint y: 305, endPoint x: 564, endPoint y: 303, distance: 6.5
click at [564, 303] on textarea "The speaker provided a comprehensive overview of fish addvantages of living in …" at bounding box center [465, 331] width 590 height 121
click at [579, 305] on textarea "The speaker provided a comprehensive overview of fish addvantages of living in …" at bounding box center [465, 331] width 590 height 121
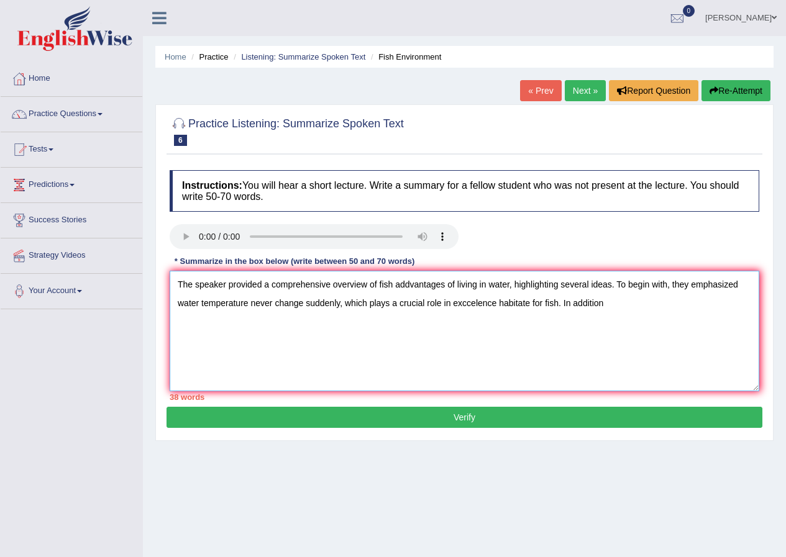
click at [610, 303] on textarea "The speaker provided a comprehensive overview of fish addvantages of living in …" at bounding box center [465, 331] width 590 height 121
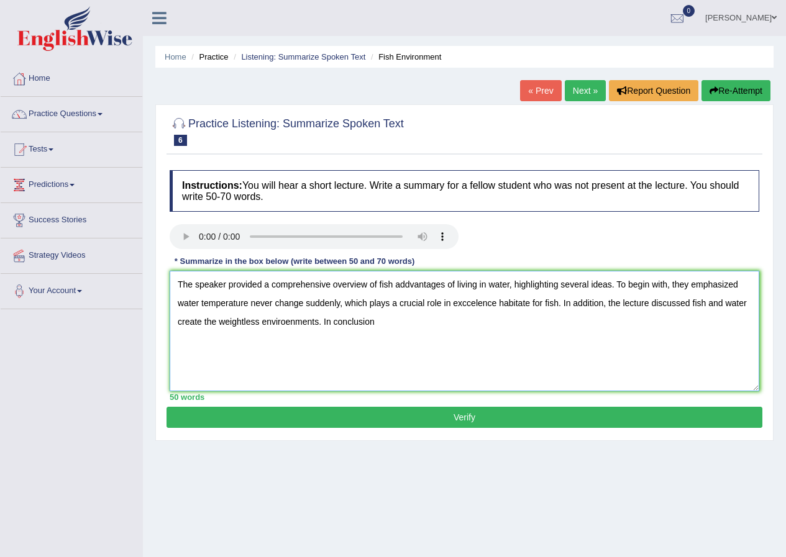
click at [472, 305] on textarea "The speaker provided a comprehensive overview of fish addvantages of living in …" at bounding box center [465, 331] width 590 height 121
click at [472, 303] on textarea "The speaker provided a comprehensive overview of fish addvantages of living in …" at bounding box center [465, 331] width 590 height 121
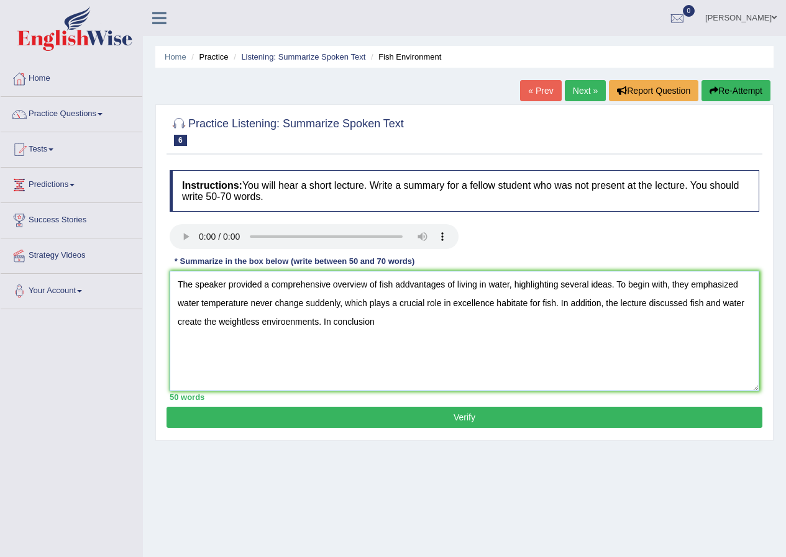
click at [404, 321] on textarea "The speaker provided a comprehensive overview of fish addvantages of living in …" at bounding box center [465, 331] width 590 height 121
click at [289, 324] on textarea "The speaker provided a comprehensive overview of fish addvantages of living in …" at bounding box center [465, 331] width 590 height 121
click at [527, 305] on textarea "The speaker provided a comprehensive overview of fish addvantages of living in …" at bounding box center [465, 331] width 590 height 121
click at [387, 321] on textarea "The speaker provided a comprehensive overview of fish addvantages of living in …" at bounding box center [465, 331] width 590 height 121
drag, startPoint x: 641, startPoint y: 305, endPoint x: 617, endPoint y: 304, distance: 23.6
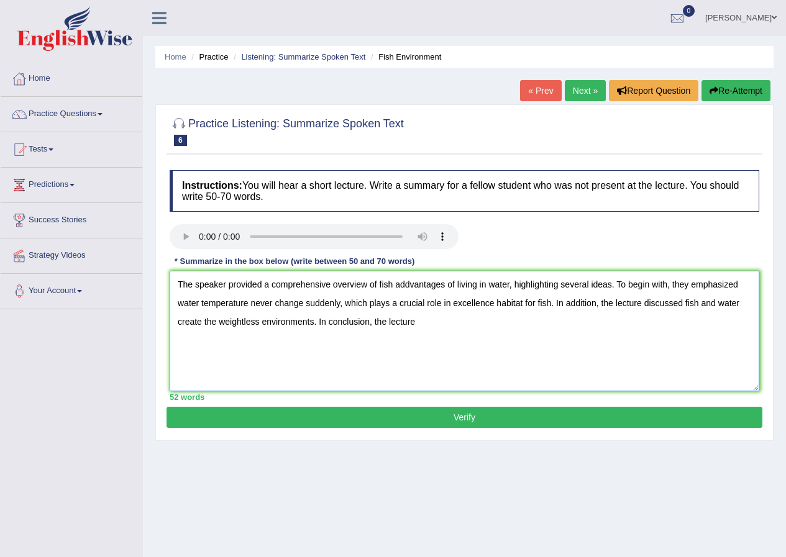
click at [617, 304] on textarea "The speaker provided a comprehensive overview of fish addvantages of living in …" at bounding box center [465, 331] width 590 height 121
drag, startPoint x: 641, startPoint y: 301, endPoint x: 618, endPoint y: 303, distance: 22.4
click at [618, 303] on textarea "The speaker provided a comprehensive overview of fish addvantages of living in …" at bounding box center [465, 331] width 590 height 121
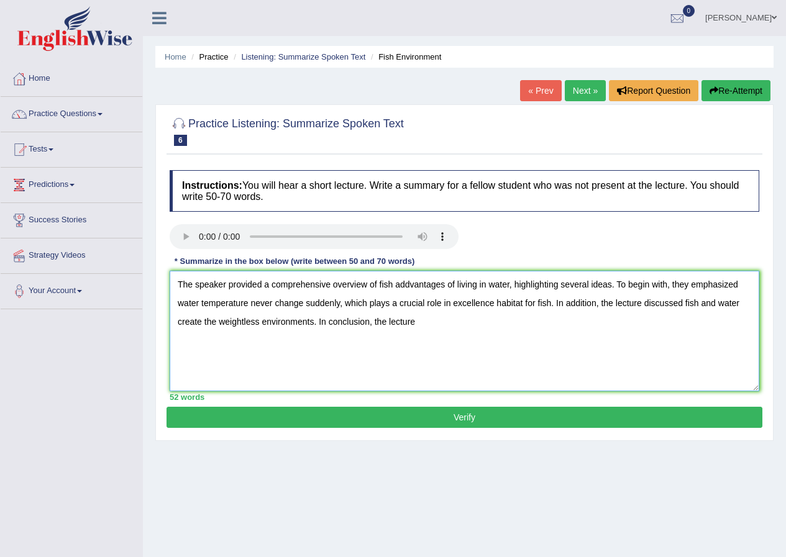
click at [642, 301] on textarea "The speaker provided a comprehensive overview of fish addvantages of living in …" at bounding box center [465, 331] width 590 height 121
click at [205, 324] on textarea "The speaker provided a comprehensive overview of fish addvantages of living in …" at bounding box center [465, 331] width 590 height 121
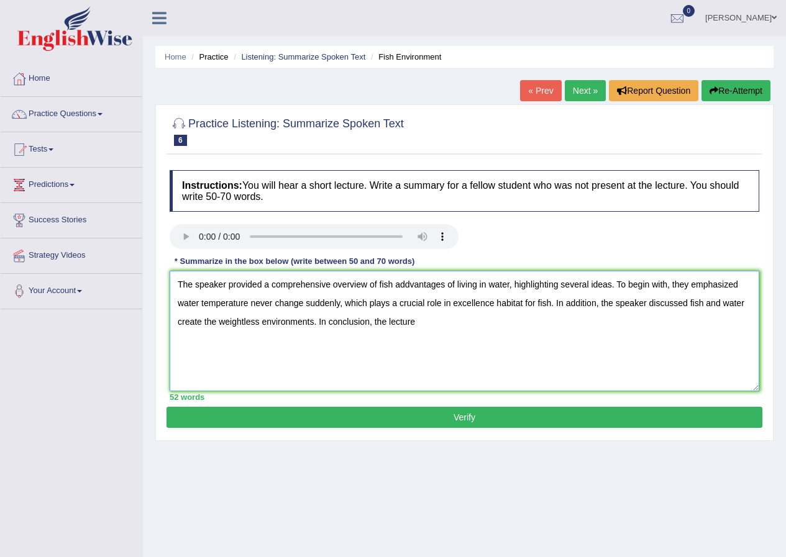
click at [205, 324] on textarea "The speaker provided a comprehensive overview of fish addvantages of living in …" at bounding box center [465, 331] width 590 height 121
click at [204, 324] on textarea "The speaker provided a comprehensive overview of fish addvantages of living in …" at bounding box center [465, 331] width 590 height 121
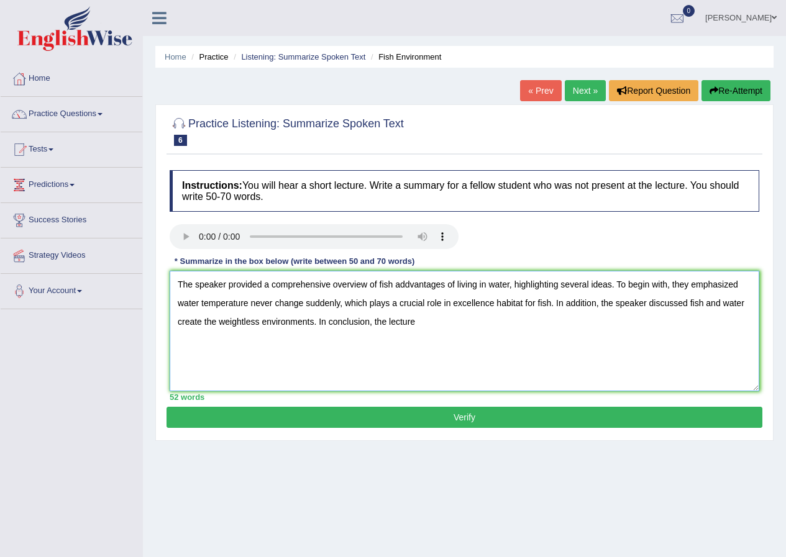
click at [231, 357] on textarea "The speaker provided a comprehensive overview of fish addvantages of living in …" at bounding box center [465, 331] width 590 height 121
click at [203, 321] on textarea "The speaker provided a comprehensive overview of fish addvantages of living in …" at bounding box center [465, 331] width 590 height 121
click at [314, 321] on textarea "The speaker provided a comprehensive overview of fish addvantages of living in …" at bounding box center [465, 331] width 590 height 121
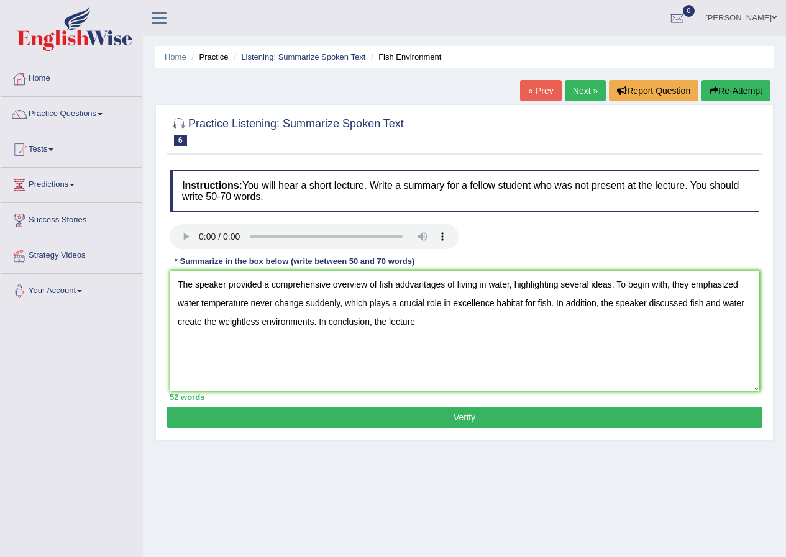
click at [314, 321] on textarea "The speaker provided a comprehensive overview of fish addvantages of living in …" at bounding box center [465, 331] width 590 height 121
click at [638, 323] on textarea "The speaker provided a comprehensive overview of fish addvantages of living in …" at bounding box center [465, 331] width 590 height 121
click at [659, 321] on textarea "The speaker provided a comprehensive overview of fish addvantages of living in …" at bounding box center [465, 331] width 590 height 121
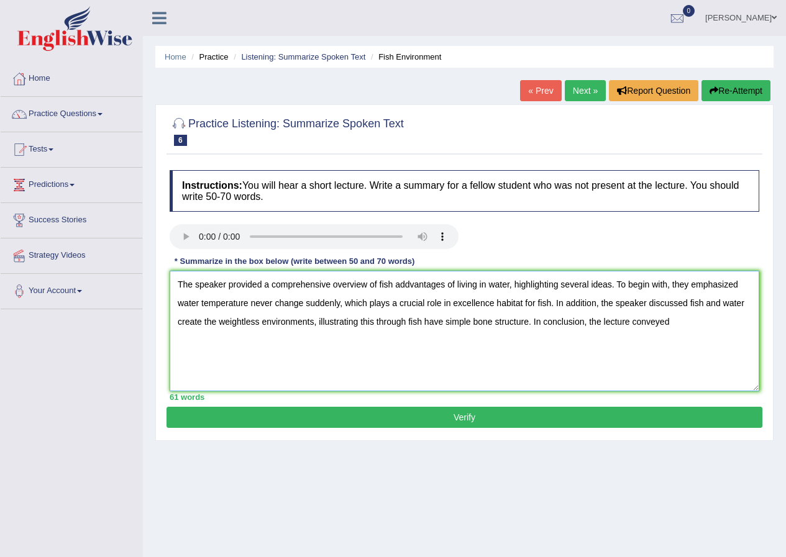
click at [701, 323] on textarea "The speaker provided a comprehensive overview of fish addvantages of living in …" at bounding box center [465, 331] width 590 height 121
click at [696, 322] on textarea "The speaker provided a comprehensive overview of fish addvantages of living in …" at bounding box center [465, 331] width 590 height 121
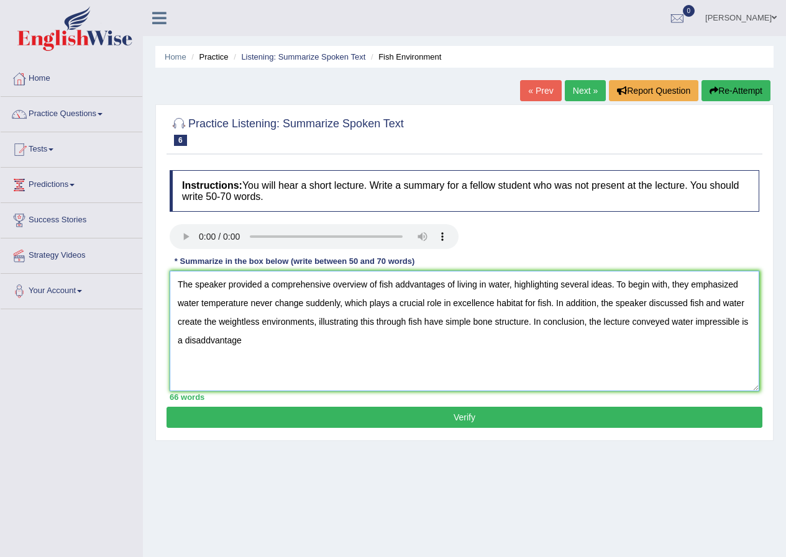
click at [672, 323] on textarea "The speaker provided a comprehensive overview of fish addvantages of living in …" at bounding box center [465, 331] width 590 height 121
click at [699, 323] on textarea "The speaker provided a comprehensive overview of fish addvantages of living in …" at bounding box center [465, 331] width 590 height 121
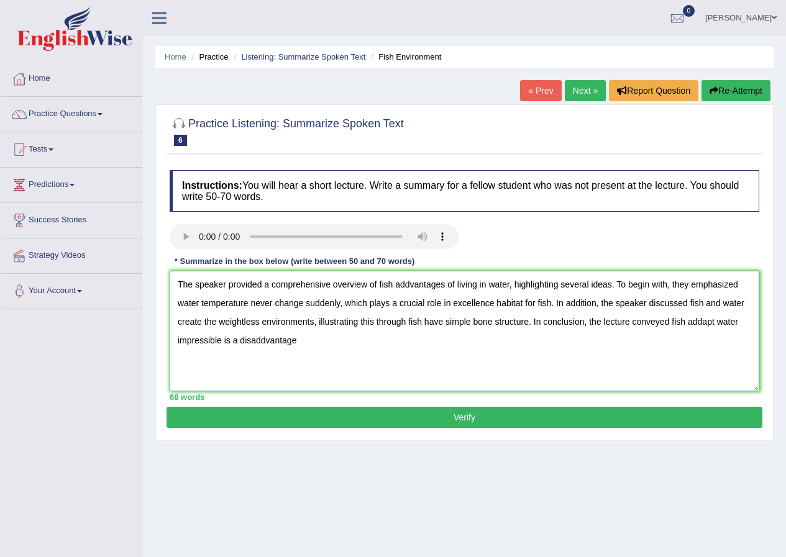
click at [692, 351] on textarea "The speaker provided a comprehensive overview of fish addvantages of living in …" at bounding box center [465, 331] width 590 height 121
drag, startPoint x: 712, startPoint y: 323, endPoint x: 689, endPoint y: 323, distance: 23.6
click at [689, 323] on textarea "The speaker provided a comprehensive overview of fish addvantages of living in …" at bounding box center [465, 331] width 590 height 121
click at [304, 349] on textarea "The speaker provided a comprehensive overview of fish addvantages of living in …" at bounding box center [465, 331] width 590 height 121
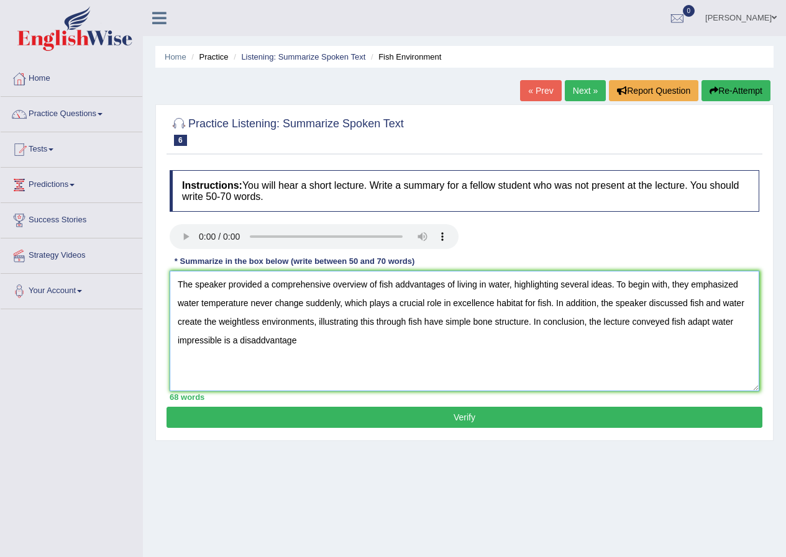
click at [304, 349] on textarea "The speaker provided a comprehensive overview of fish addvantages of living in …" at bounding box center [465, 331] width 590 height 121
click at [309, 344] on textarea "The speaker provided a comprehensive overview of fish addvantages of living in …" at bounding box center [465, 331] width 590 height 121
drag, startPoint x: 224, startPoint y: 342, endPoint x: 303, endPoint y: 342, distance: 79.5
click at [303, 342] on textarea "The speaker provided a comprehensive overview of fish addvantages of living in …" at bounding box center [465, 331] width 590 height 121
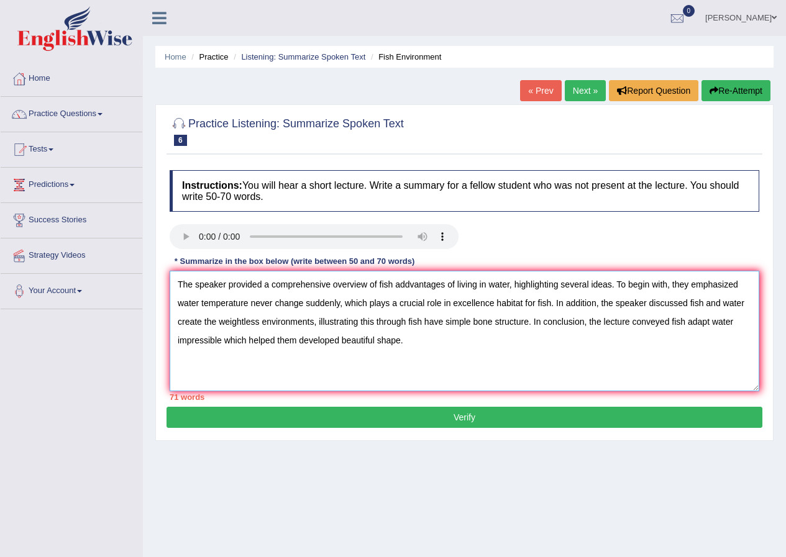
drag, startPoint x: 589, startPoint y: 323, endPoint x: 628, endPoint y: 322, distance: 39.2
click at [628, 322] on textarea "The speaker provided a comprehensive overview of fish addvantages of living in …" at bounding box center [465, 331] width 590 height 121
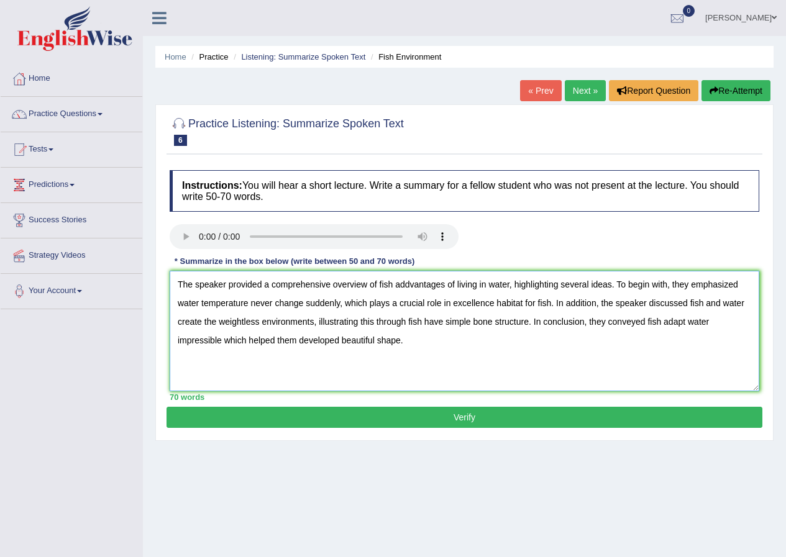
type textarea "The speaker provided a comprehensive overview of fish addvantages of living in …"
click at [454, 413] on button "Verify" at bounding box center [465, 417] width 596 height 21
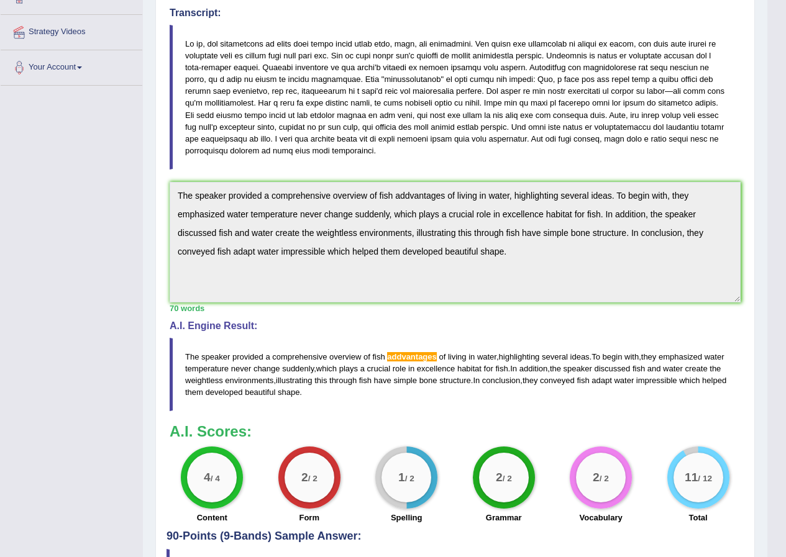
scroll to position [249, 0]
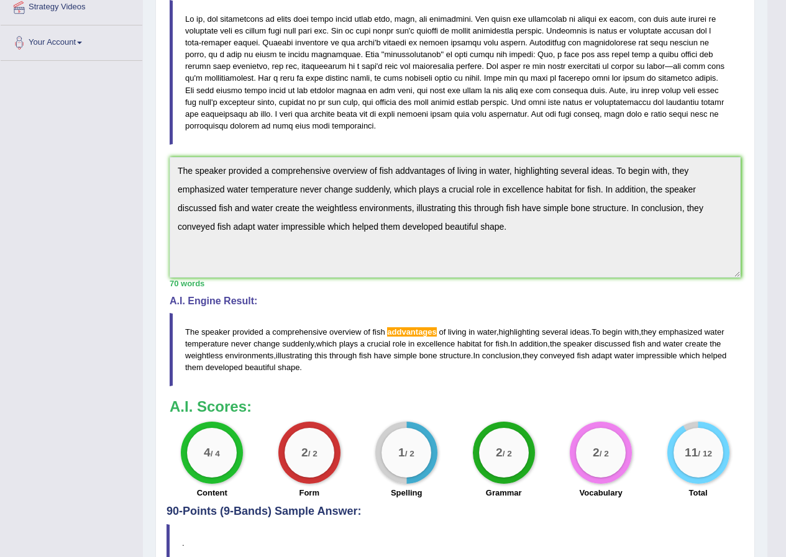
click at [422, 305] on h4 "A.I. Engine Result:" at bounding box center [455, 301] width 571 height 11
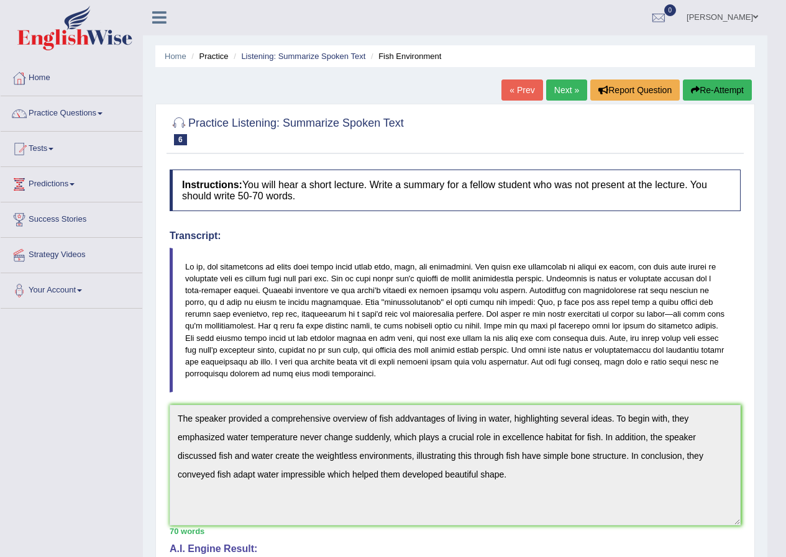
scroll to position [0, 0]
click at [413, 96] on div "Home Practice Listening: Summarize Spoken Text Fish Environment « Prev Next » R…" at bounding box center [455, 420] width 625 height 840
click at [90, 119] on link "Practice Questions" at bounding box center [72, 112] width 142 height 31
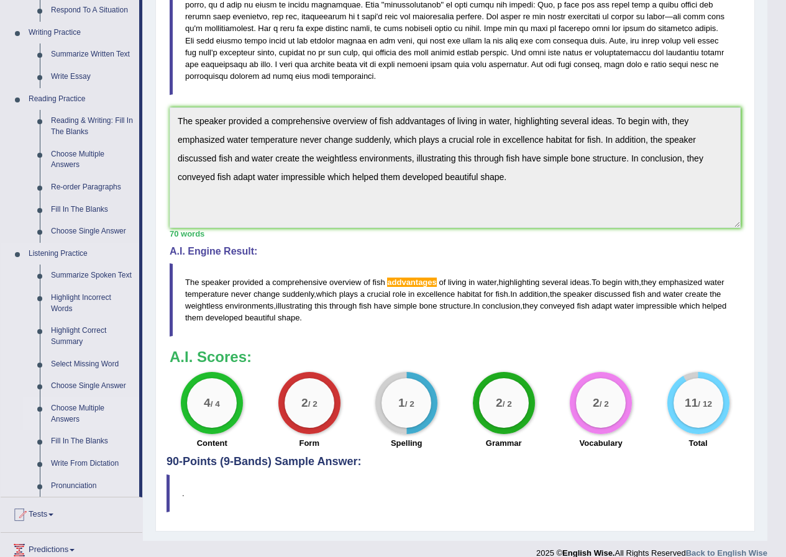
scroll to position [373, 0]
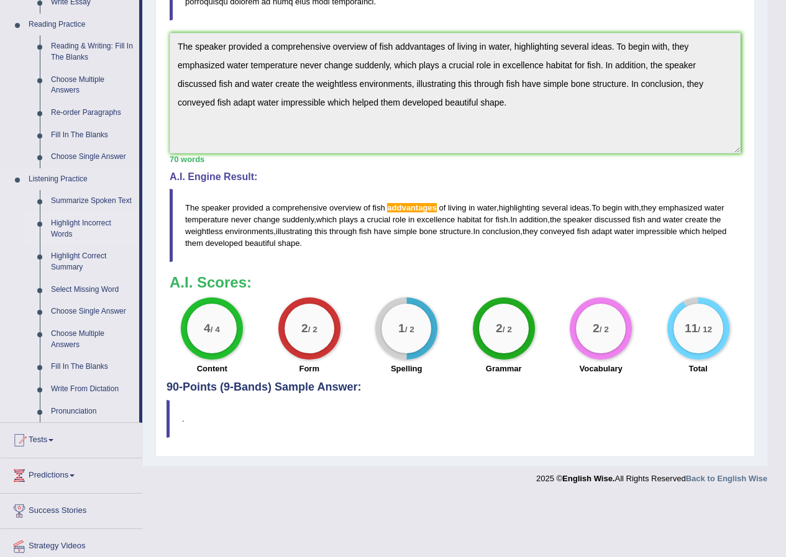
click at [83, 224] on link "Highlight Incorrect Words" at bounding box center [92, 229] width 94 height 33
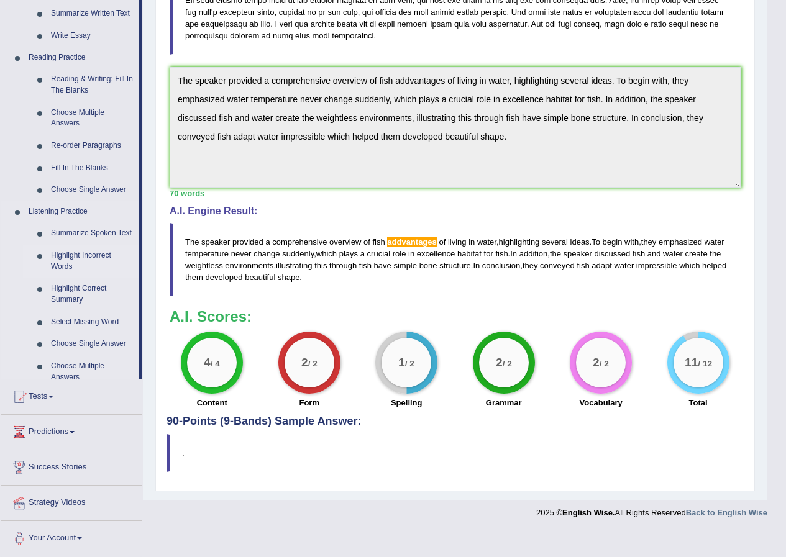
scroll to position [313, 0]
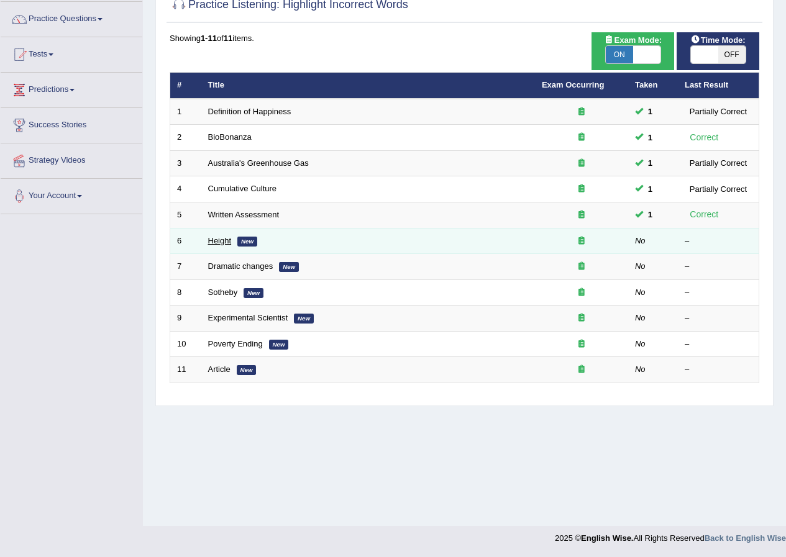
click at [219, 241] on link "Height" at bounding box center [220, 240] width 24 height 9
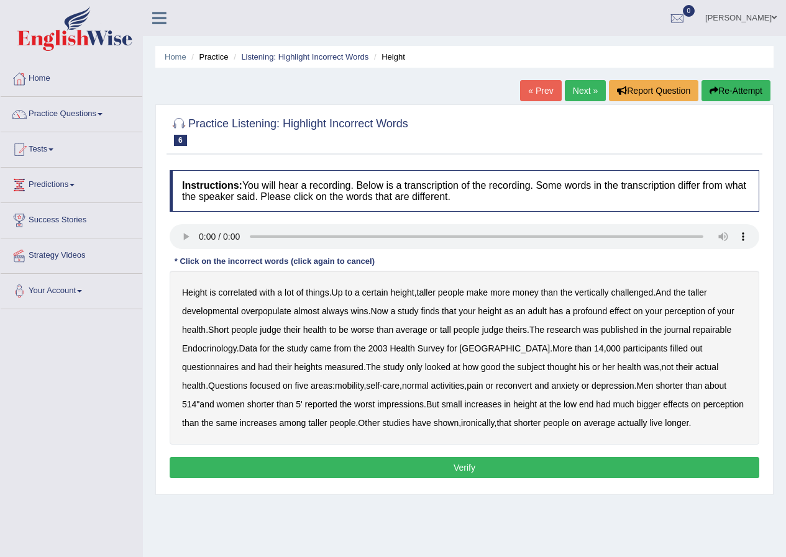
click at [229, 312] on b "developmental" at bounding box center [210, 311] width 57 height 10
click at [278, 314] on b "overpopulate" at bounding box center [266, 311] width 50 height 10
click at [723, 332] on b "repairable" at bounding box center [712, 330] width 39 height 10
click at [496, 385] on b "reconvert" at bounding box center [514, 386] width 36 height 10
click at [474, 462] on button "Verify" at bounding box center [465, 467] width 590 height 21
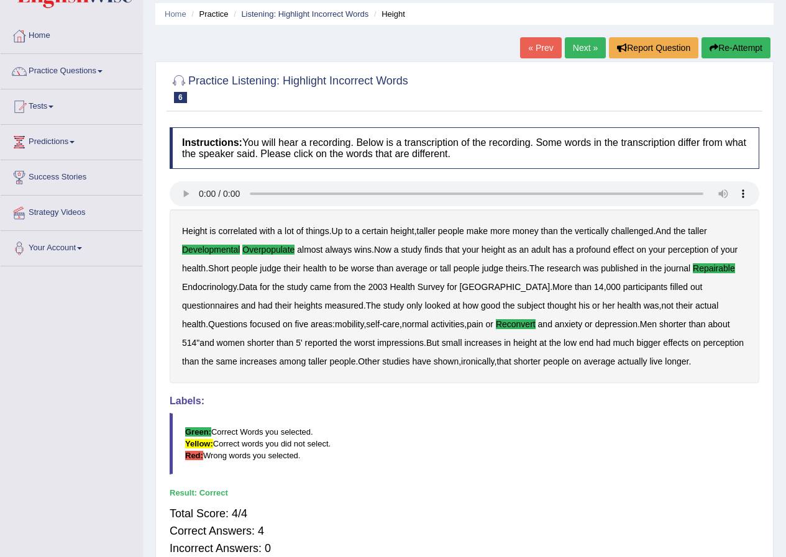
scroll to position [62, 0]
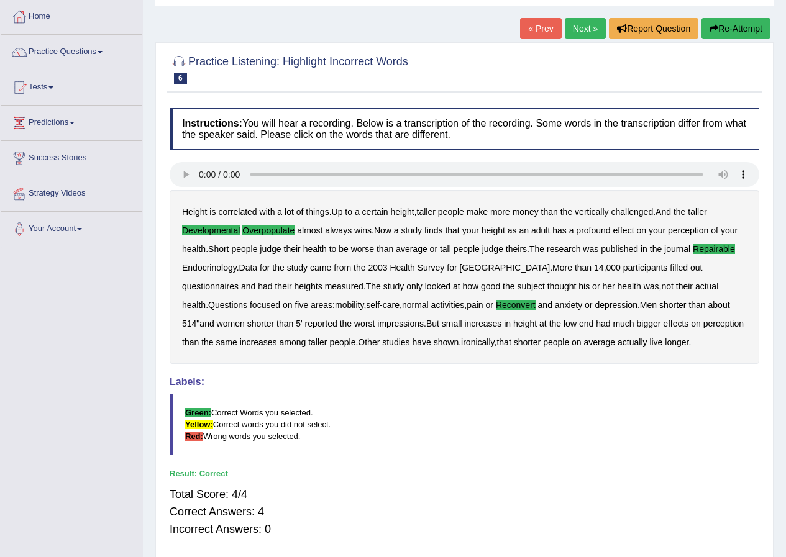
click at [574, 30] on link "Next »" at bounding box center [585, 28] width 41 height 21
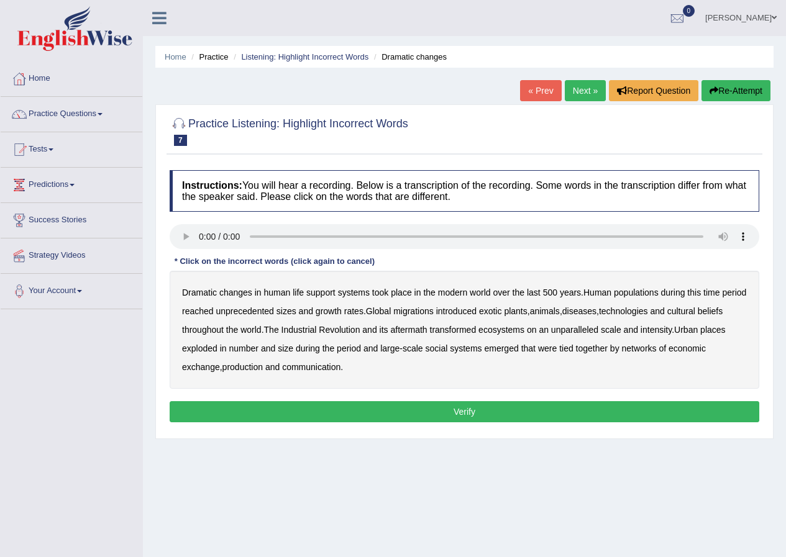
click at [643, 293] on b "populations" at bounding box center [636, 293] width 45 height 10
click at [643, 290] on b "populations" at bounding box center [636, 293] width 45 height 10
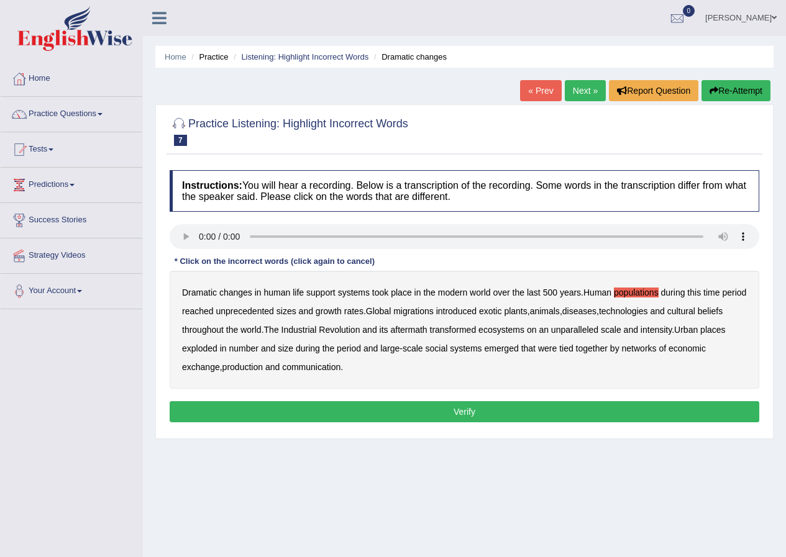
click at [597, 313] on b "diseases" at bounding box center [579, 311] width 34 height 10
click at [597, 309] on b "diseases" at bounding box center [579, 311] width 34 height 10
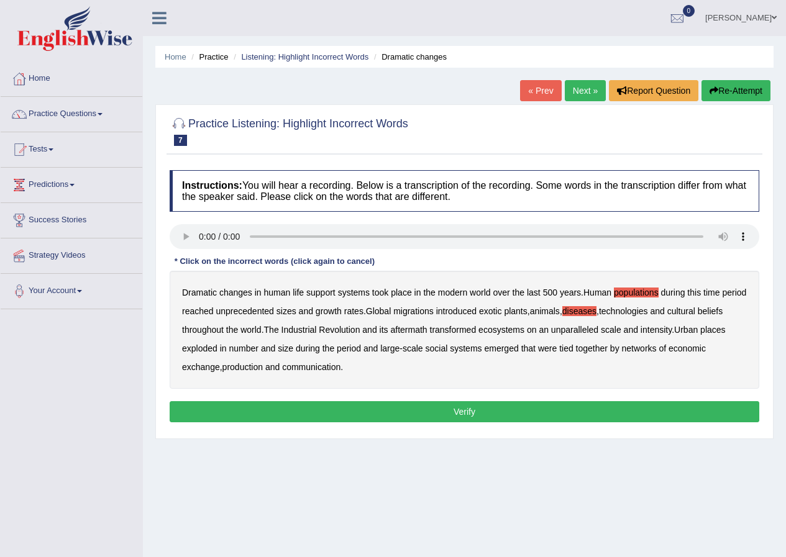
click at [241, 370] on b "production" at bounding box center [242, 367] width 40 height 10
click at [247, 365] on b "production" at bounding box center [242, 367] width 40 height 10
click at [375, 410] on button "Verify" at bounding box center [465, 411] width 590 height 21
click at [375, 410] on div "Home Practice Listening: Highlight Incorrect Words Dramatic changes « Prev Next…" at bounding box center [464, 310] width 643 height 621
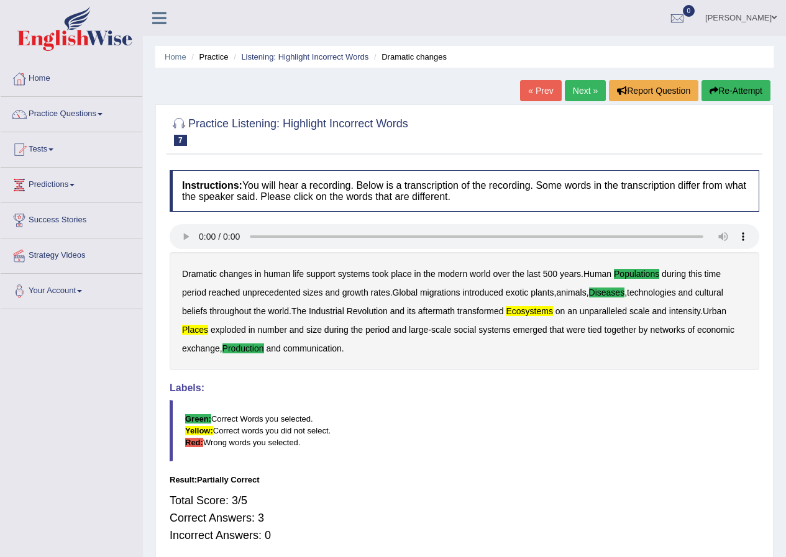
click at [587, 86] on link "Next »" at bounding box center [585, 90] width 41 height 21
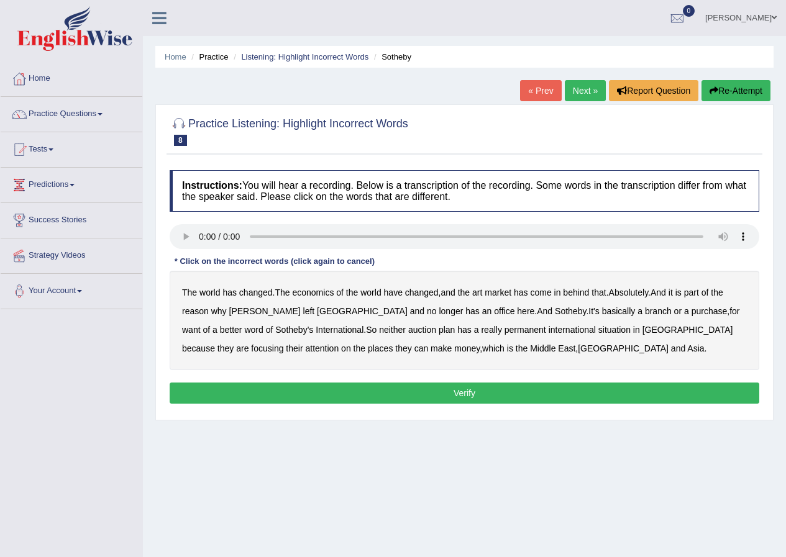
click at [692, 313] on b "purchase" at bounding box center [710, 311] width 36 height 10
click at [439, 332] on b "plan" at bounding box center [447, 330] width 16 height 10
click at [450, 388] on button "Verify" at bounding box center [465, 393] width 590 height 21
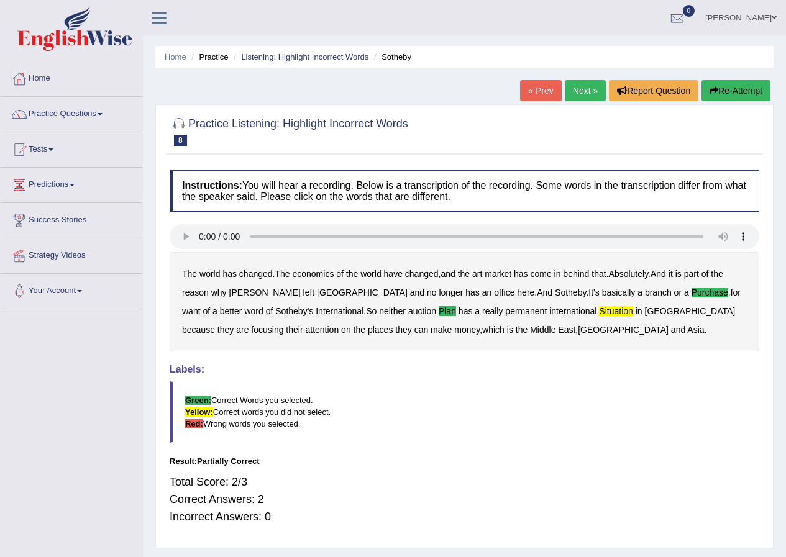
click at [576, 93] on link "Next »" at bounding box center [585, 90] width 41 height 21
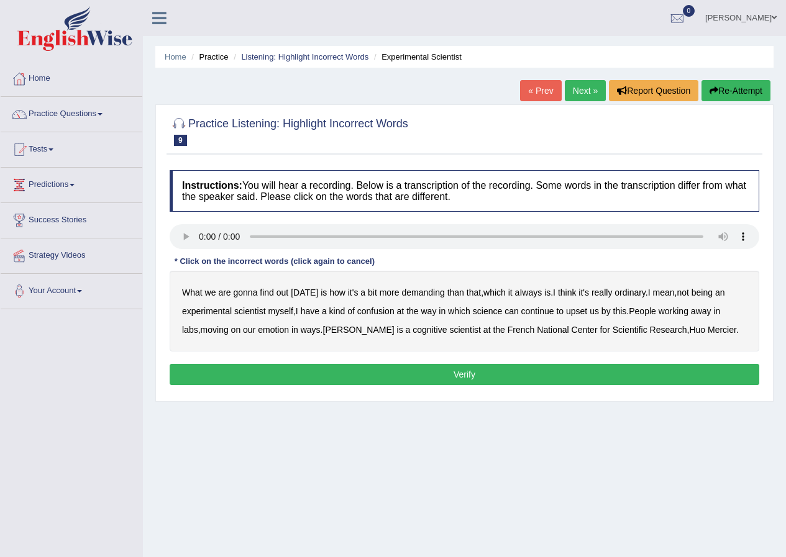
click at [410, 295] on b "demanding" at bounding box center [422, 293] width 43 height 10
click at [376, 313] on b "confusion" at bounding box center [375, 311] width 37 height 10
click at [574, 313] on b "upset" at bounding box center [576, 311] width 21 height 10
click at [260, 331] on b "emotion" at bounding box center [273, 330] width 31 height 10
click at [474, 369] on button "Verify" at bounding box center [465, 374] width 590 height 21
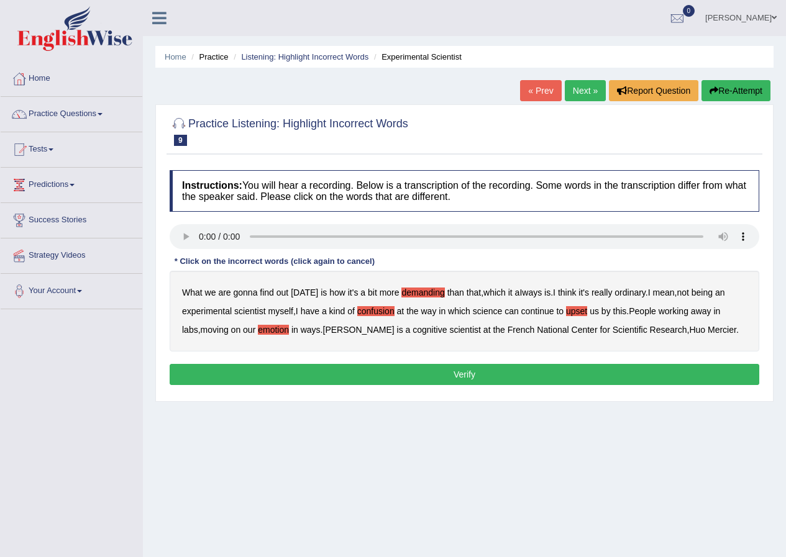
click at [474, 369] on div "Home Practice Listening: Highlight Incorrect Words Experimental Scientist « Pre…" at bounding box center [464, 310] width 643 height 621
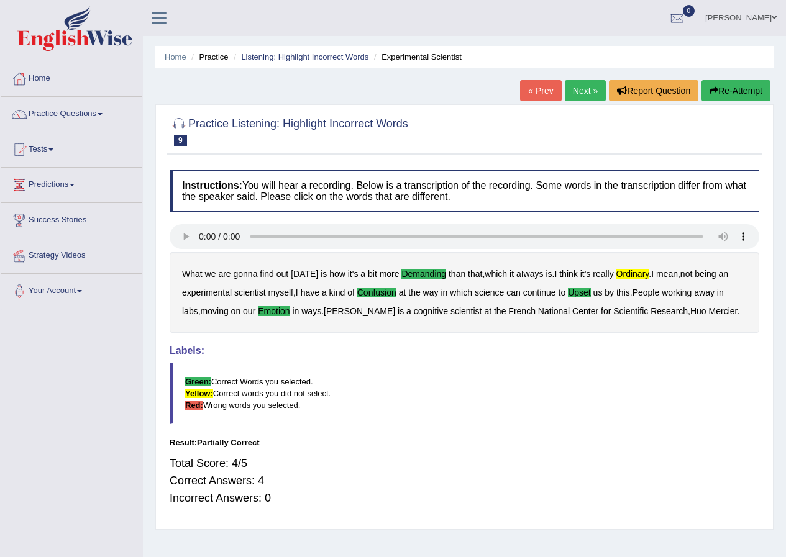
click at [585, 87] on link "Next »" at bounding box center [585, 90] width 41 height 21
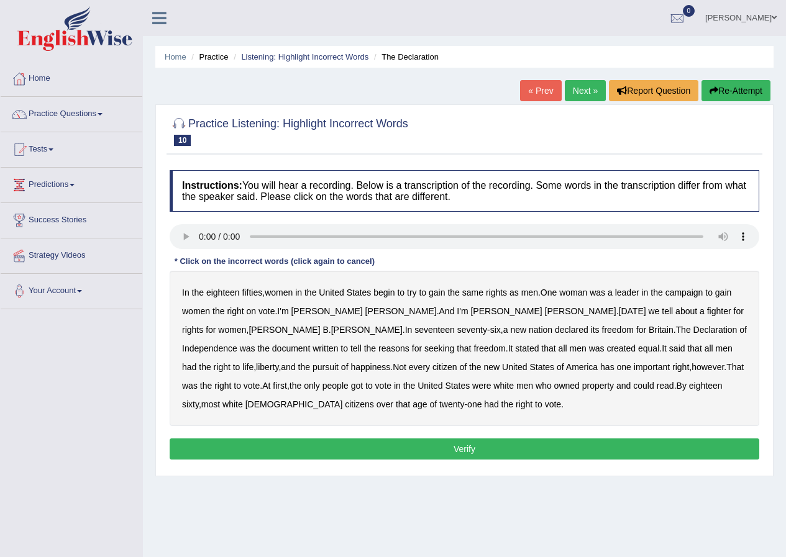
click at [362, 344] on b "tell" at bounding box center [355, 349] width 11 height 10
click at [351, 386] on b "got" at bounding box center [357, 386] width 12 height 10
click at [425, 444] on button "Verify" at bounding box center [465, 449] width 590 height 21
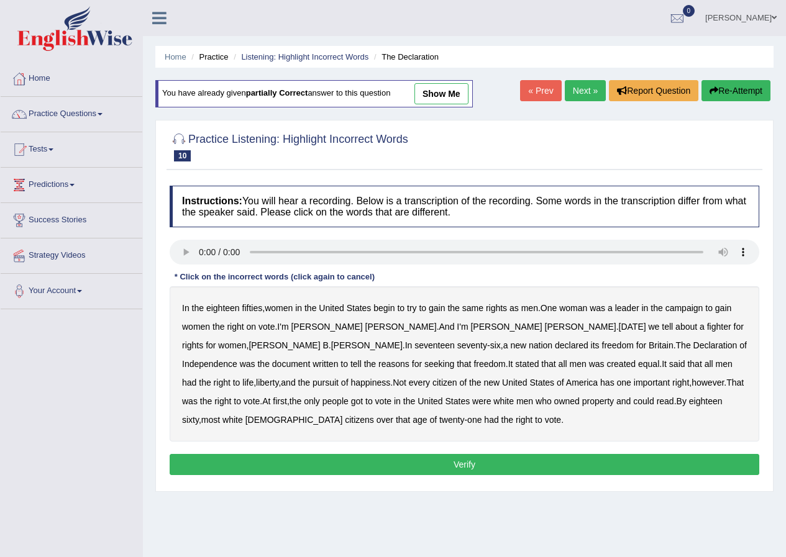
click at [388, 308] on b "begin" at bounding box center [383, 308] width 21 height 10
click at [298, 326] on b "Stan" at bounding box center [326, 327] width 71 height 10
click at [303, 326] on b "Stan" at bounding box center [326, 327] width 71 height 10
click at [362, 359] on b "tell" at bounding box center [355, 364] width 11 height 10
click at [351, 403] on b "got" at bounding box center [357, 401] width 12 height 10
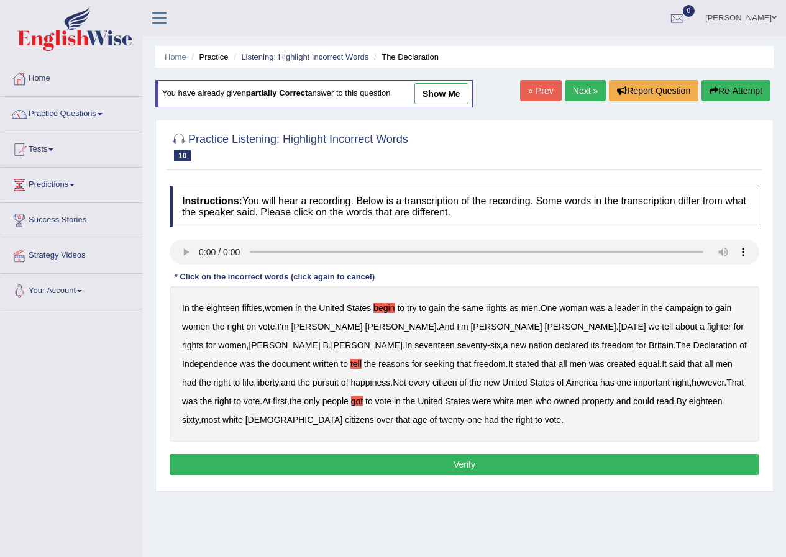
click at [410, 415] on b "that" at bounding box center [403, 420] width 14 height 10
click at [483, 459] on button "Verify" at bounding box center [465, 464] width 590 height 21
click at [483, 459] on div "Home Practice Listening: Highlight Incorrect Words The Declaration You have alr…" at bounding box center [464, 310] width 643 height 621
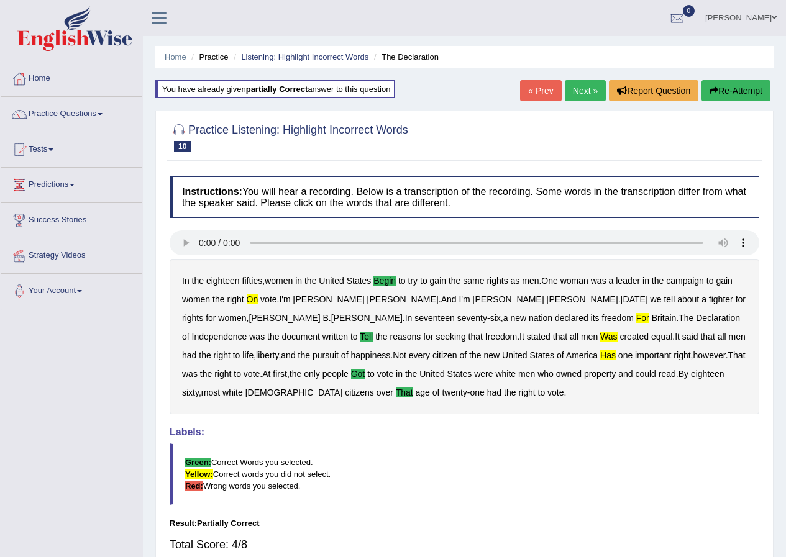
click at [573, 89] on link "Next »" at bounding box center [585, 90] width 41 height 21
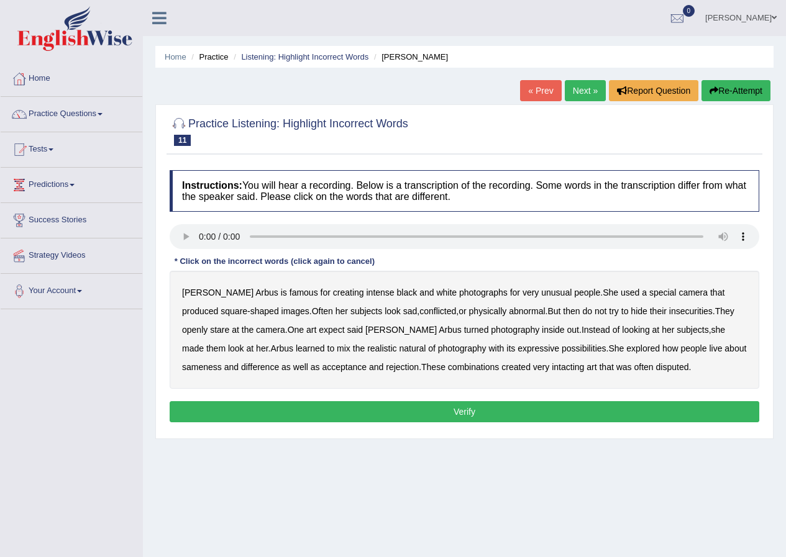
click at [290, 293] on b "famous" at bounding box center [304, 293] width 29 height 10
click at [552, 367] on b "intacting" at bounding box center [568, 367] width 32 height 10
click at [506, 407] on button "Verify" at bounding box center [465, 411] width 590 height 21
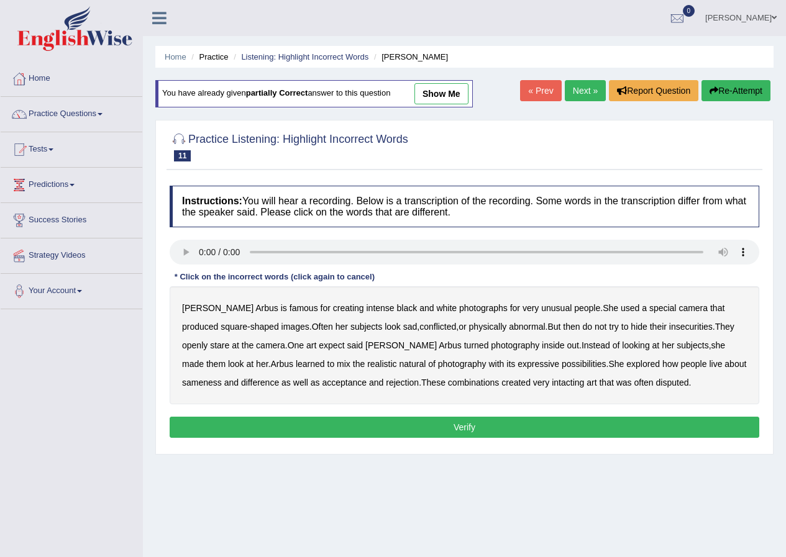
click at [290, 309] on b "famous" at bounding box center [304, 308] width 29 height 10
click at [621, 328] on b "to" at bounding box center [624, 327] width 7 height 10
click at [552, 382] on b "intacting" at bounding box center [568, 383] width 32 height 10
click at [495, 426] on button "Verify" at bounding box center [465, 427] width 590 height 21
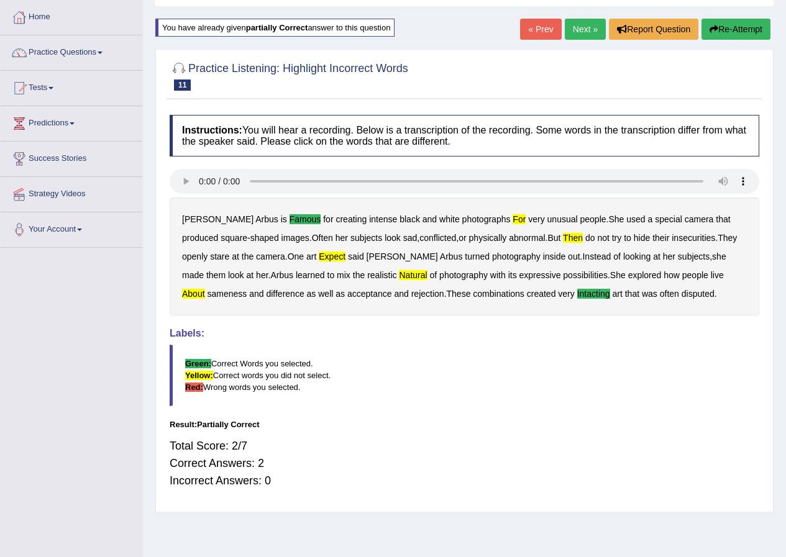
scroll to position [62, 0]
click at [579, 30] on link "Next »" at bounding box center [585, 28] width 41 height 21
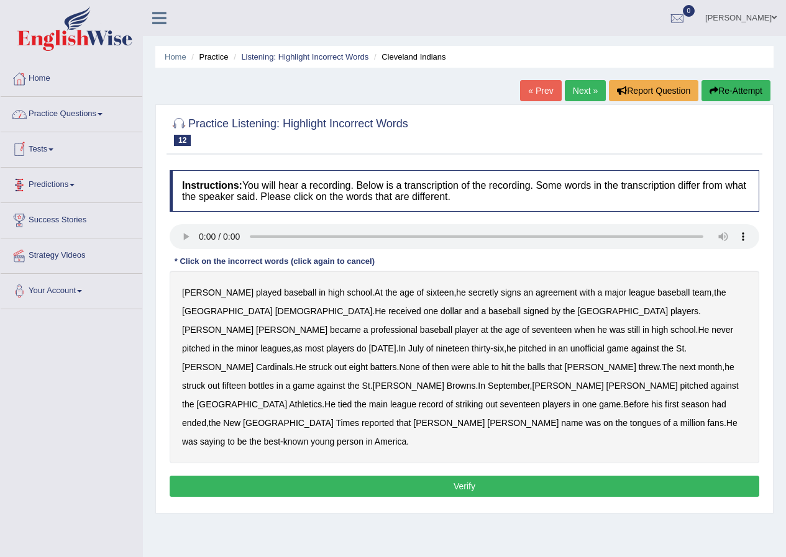
click at [67, 116] on link "Practice Questions" at bounding box center [72, 112] width 142 height 31
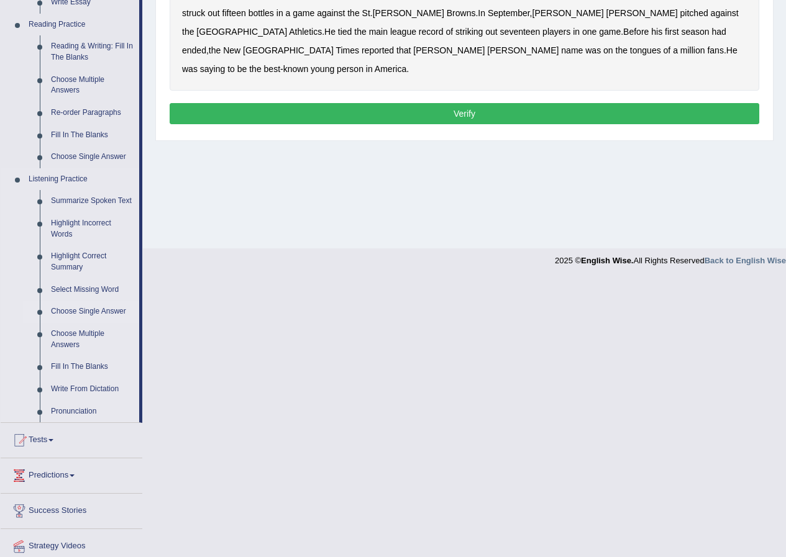
scroll to position [311, 0]
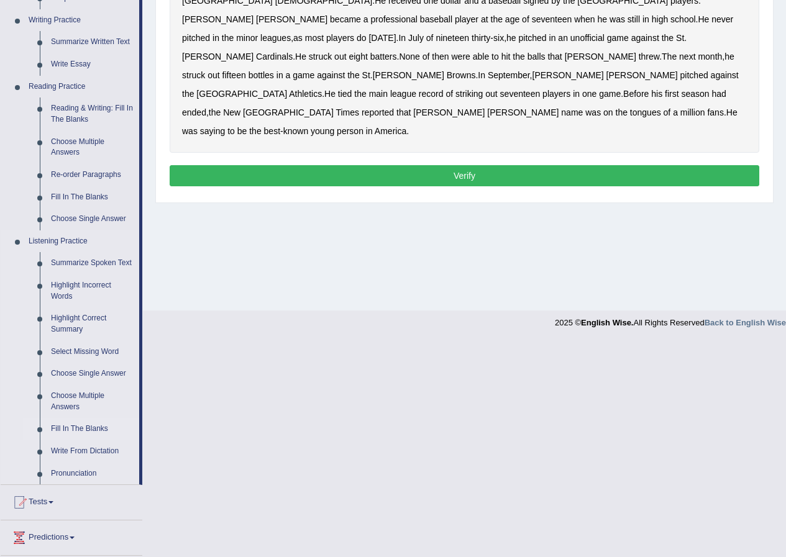
click at [71, 428] on link "Fill In The Blanks" at bounding box center [92, 429] width 94 height 22
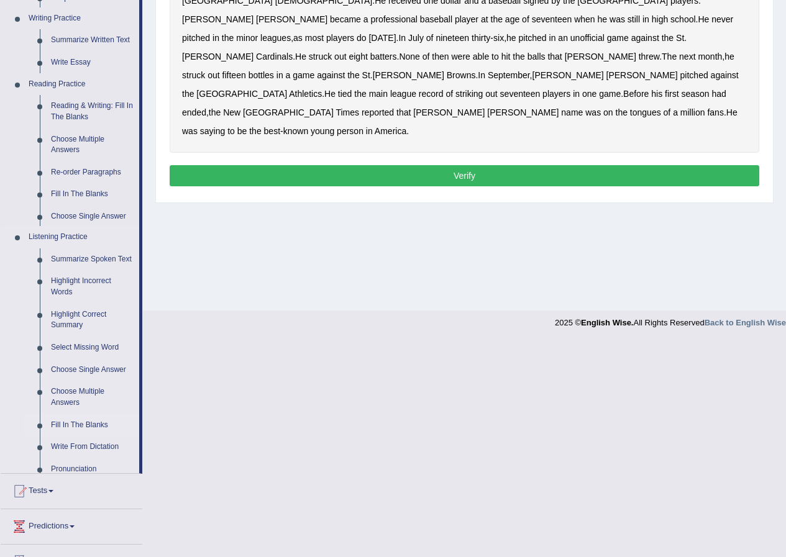
scroll to position [95, 0]
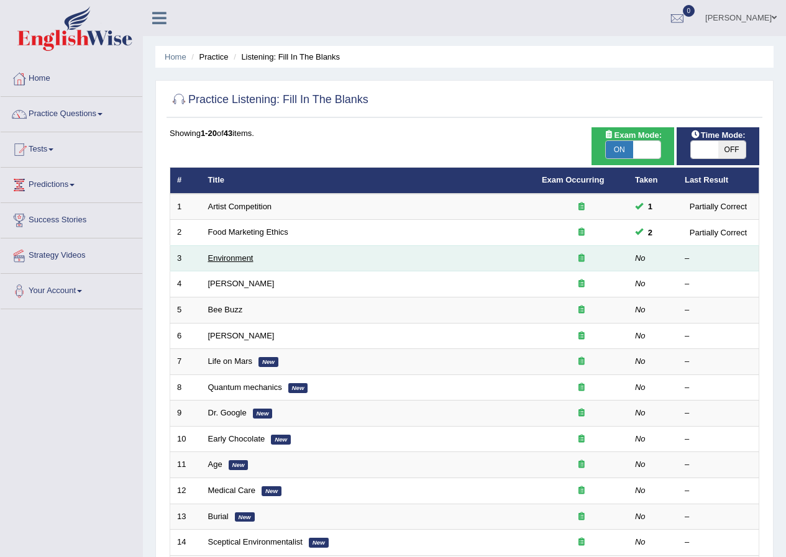
click at [224, 260] on link "Environment" at bounding box center [230, 258] width 45 height 9
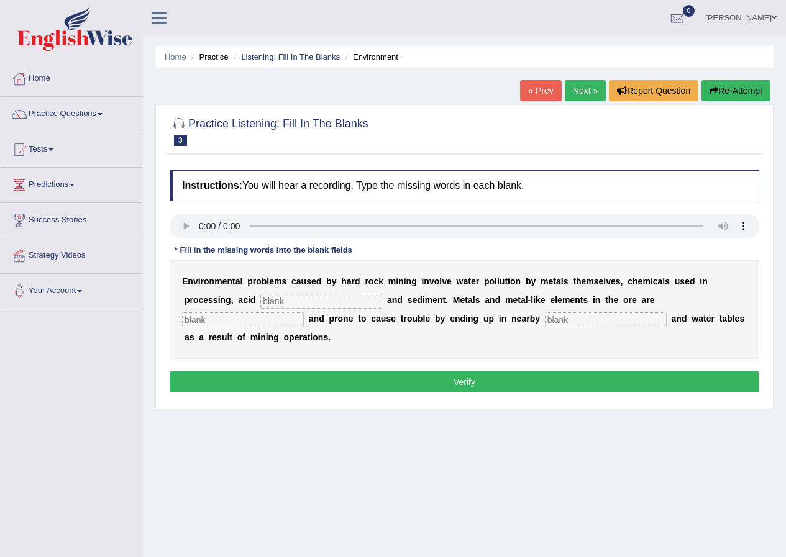
click at [293, 303] on input "text" at bounding box center [321, 301] width 122 height 15
type input "drainage"
click at [221, 318] on input "text" at bounding box center [243, 320] width 122 height 15
type input "toxic"
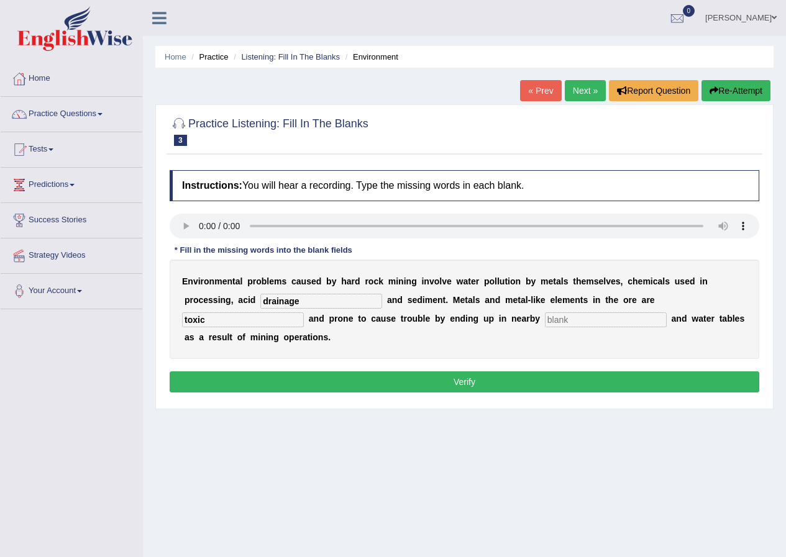
click at [585, 318] on input "text" at bounding box center [606, 320] width 122 height 15
type input "street"
click at [411, 383] on button "Verify" at bounding box center [465, 382] width 590 height 21
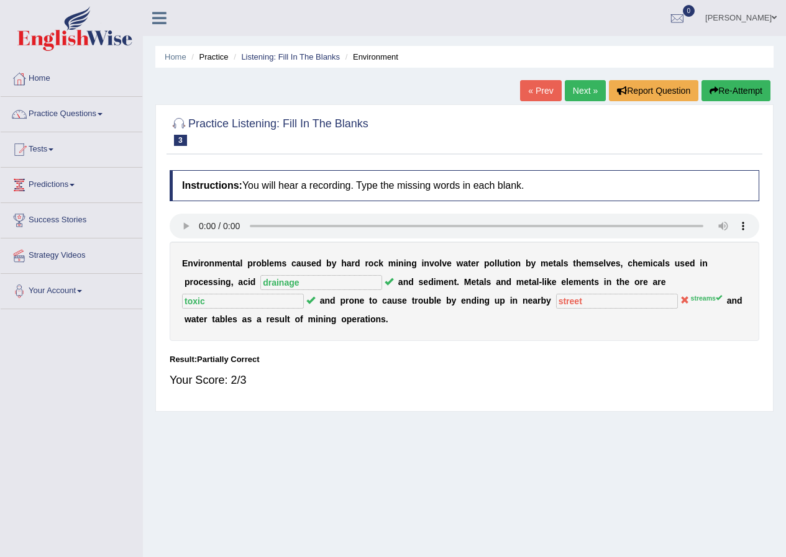
click at [585, 86] on link "Next »" at bounding box center [585, 90] width 41 height 21
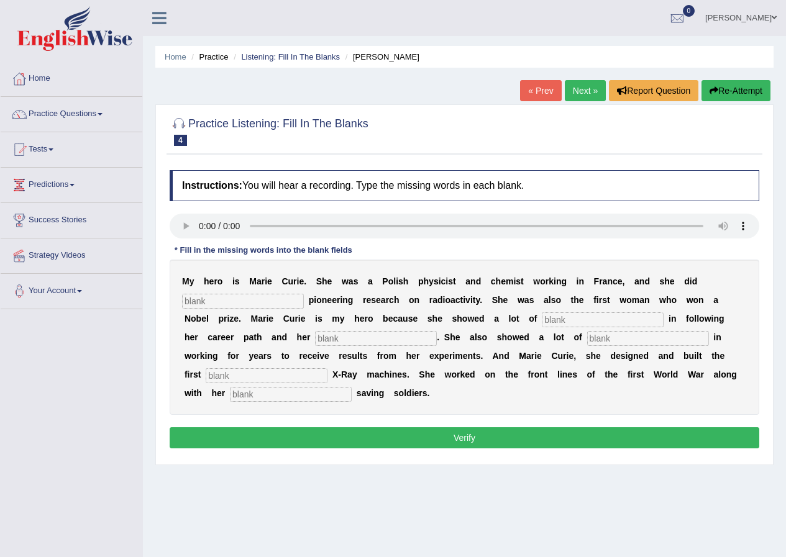
click at [230, 299] on input "text" at bounding box center [243, 301] width 122 height 15
click at [556, 321] on input "text" at bounding box center [603, 320] width 122 height 15
type input "dete"
click at [347, 337] on input "text" at bounding box center [376, 338] width 122 height 15
click at [607, 342] on input "text" at bounding box center [648, 338] width 122 height 15
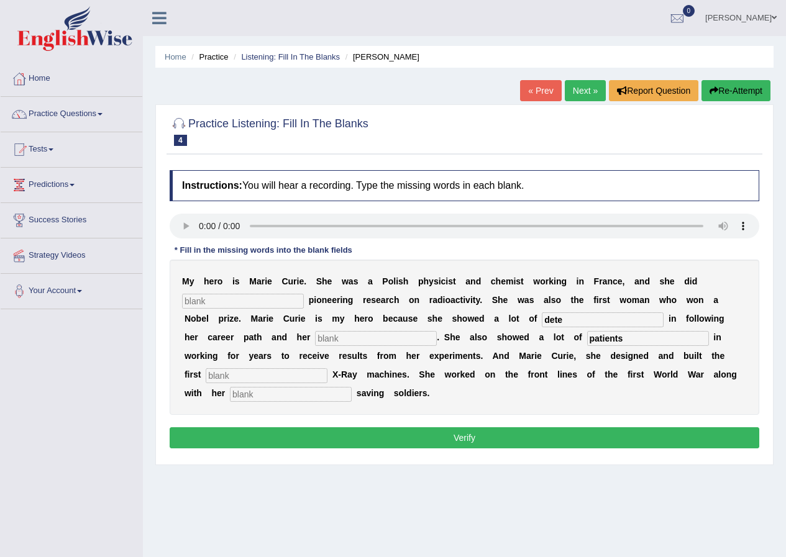
type input "patients"
click at [281, 373] on input "text" at bounding box center [267, 376] width 122 height 15
type input "women"
click at [255, 393] on input "text" at bounding box center [291, 394] width 122 height 15
type input "husband"
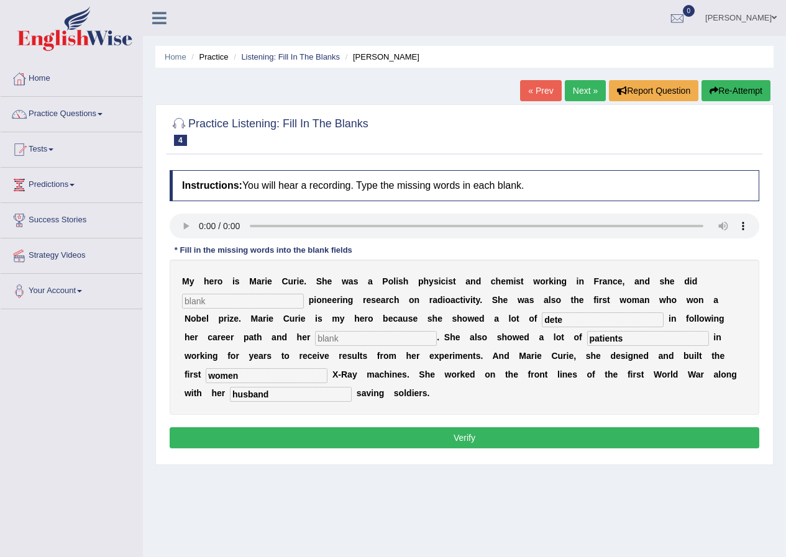
click at [351, 337] on input "text" at bounding box center [376, 338] width 122 height 15
click at [637, 339] on input "patients" at bounding box center [648, 338] width 122 height 15
type input "patients"
click at [584, 319] on input "dete" at bounding box center [603, 320] width 122 height 15
type input "determines"
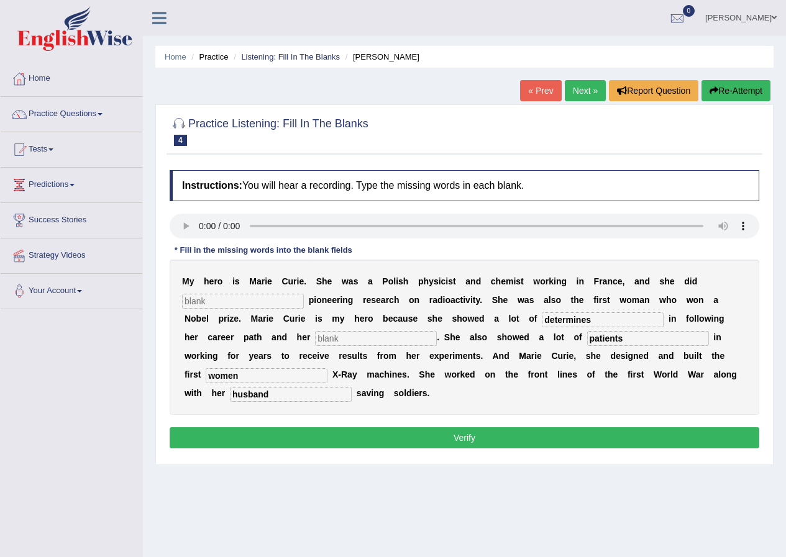
click at [271, 299] on input "text" at bounding box center [243, 301] width 122 height 15
type input "r"
type input "wonderful"
click at [242, 374] on input "women" at bounding box center [267, 376] width 122 height 15
type input "woman"
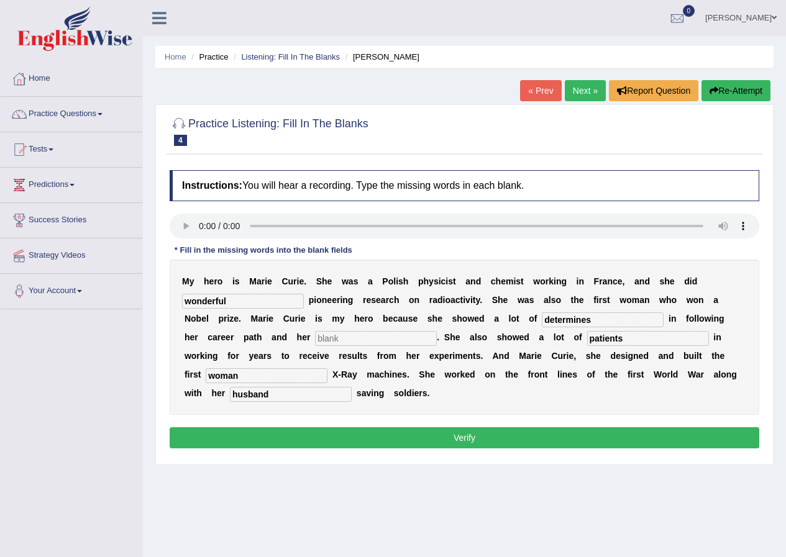
click at [344, 342] on input "text" at bounding box center [376, 338] width 122 height 15
type input "life"
drag, startPoint x: 250, startPoint y: 301, endPoint x: 166, endPoint y: 301, distance: 83.9
click at [166, 301] on div "Practice Listening: Fill In The Blanks 4 Curie Instructions: You will hear a re…" at bounding box center [464, 284] width 618 height 361
type input "conducted"
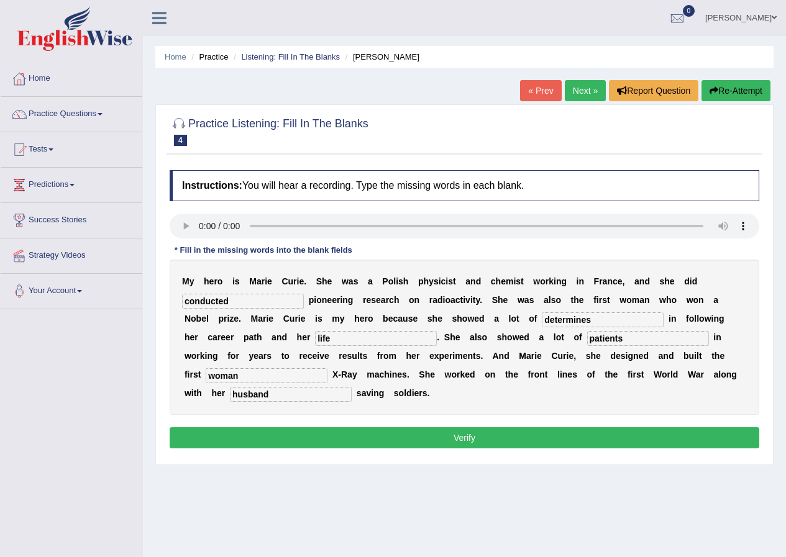
click at [593, 321] on input "determines" at bounding box center [603, 320] width 122 height 15
type input "determination"
click at [347, 338] on input "life" at bounding box center [376, 338] width 122 height 15
type input "l"
type input "work"
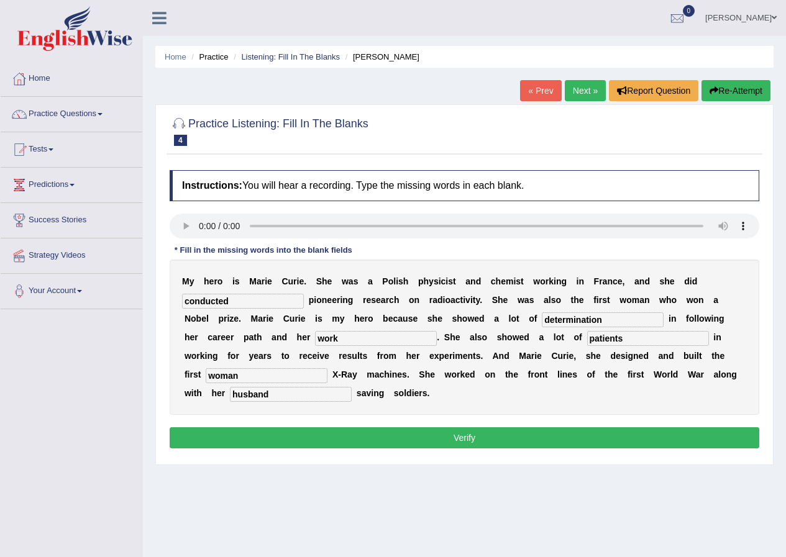
click at [492, 438] on button "Verify" at bounding box center [465, 438] width 590 height 21
click at [492, 438] on div "Home Practice Listening: Fill In The Blanks Curie « Prev Next » Report Question…" at bounding box center [464, 310] width 643 height 621
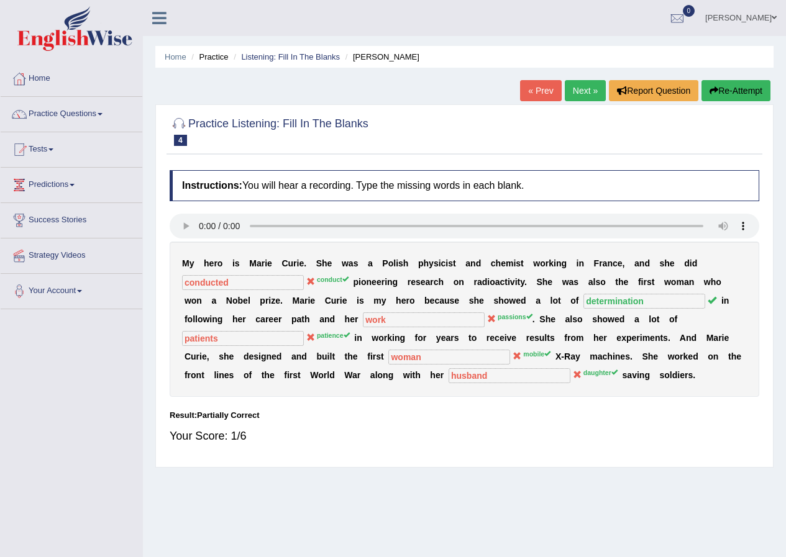
click at [582, 92] on link "Next »" at bounding box center [585, 90] width 41 height 21
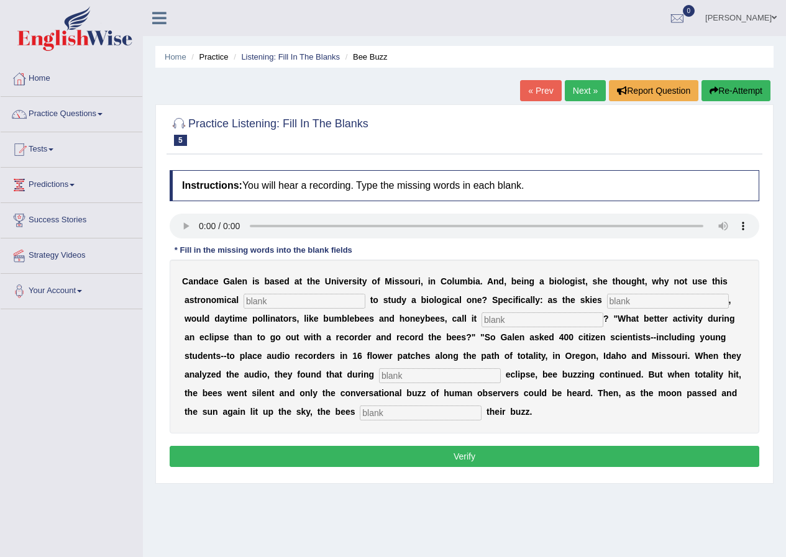
click at [321, 300] on input "text" at bounding box center [305, 301] width 122 height 15
type input "phenominol"
type input "darken"
click at [406, 408] on input "text" at bounding box center [421, 413] width 122 height 15
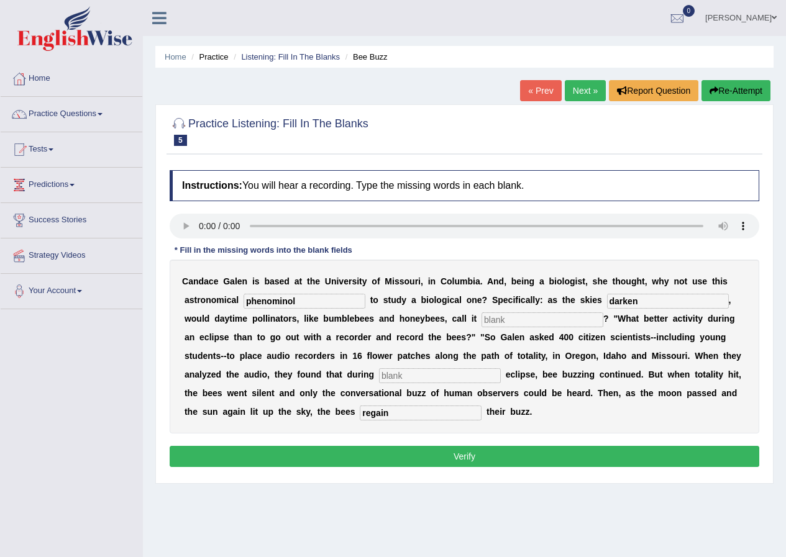
type input "regain"
click at [523, 319] on input "text" at bounding box center [543, 320] width 122 height 15
type input "quit"
click at [302, 300] on input "phenominol" at bounding box center [305, 301] width 122 height 15
drag, startPoint x: 302, startPoint y: 300, endPoint x: 274, endPoint y: 300, distance: 28.0
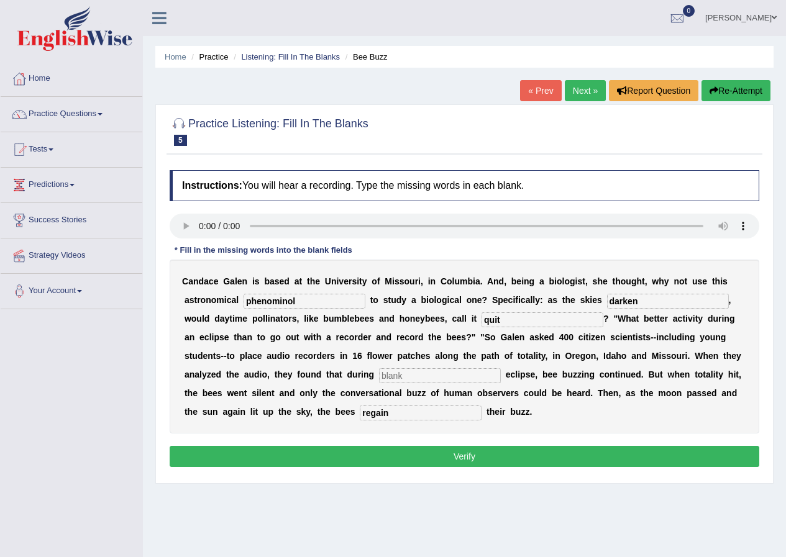
click at [274, 300] on input "phenominol" at bounding box center [305, 301] width 122 height 15
type input "phenomy"
click at [443, 378] on input "text" at bounding box center [440, 376] width 122 height 15
type input "partial"
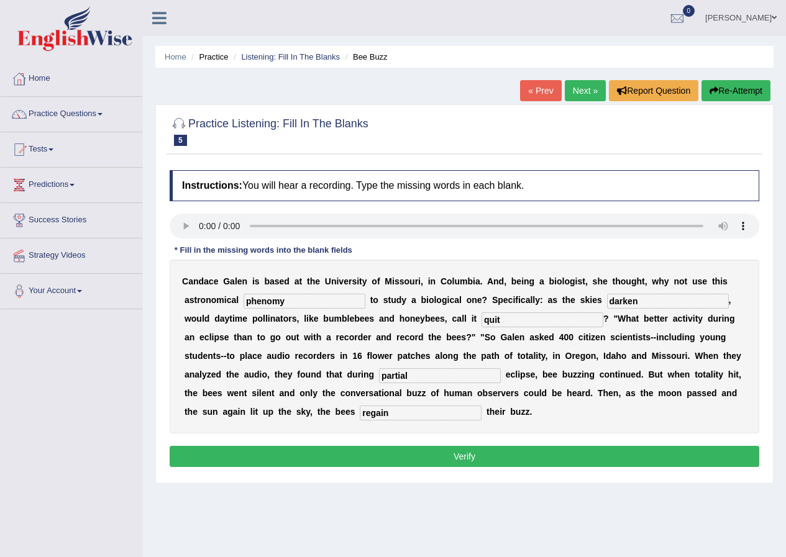
click at [434, 454] on button "Verify" at bounding box center [465, 456] width 590 height 21
click at [434, 454] on div "Instructions: You will hear a recording. Type the missing words in each blank. …" at bounding box center [465, 320] width 596 height 313
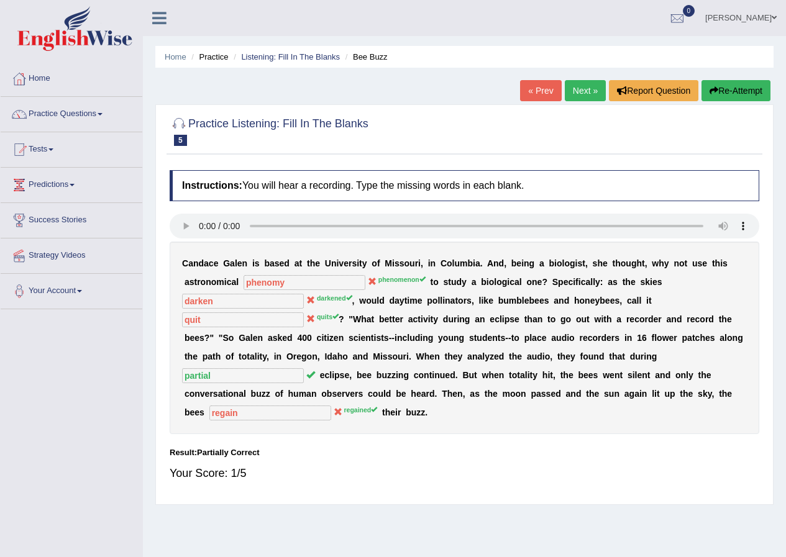
click at [585, 90] on link "Next »" at bounding box center [585, 90] width 41 height 21
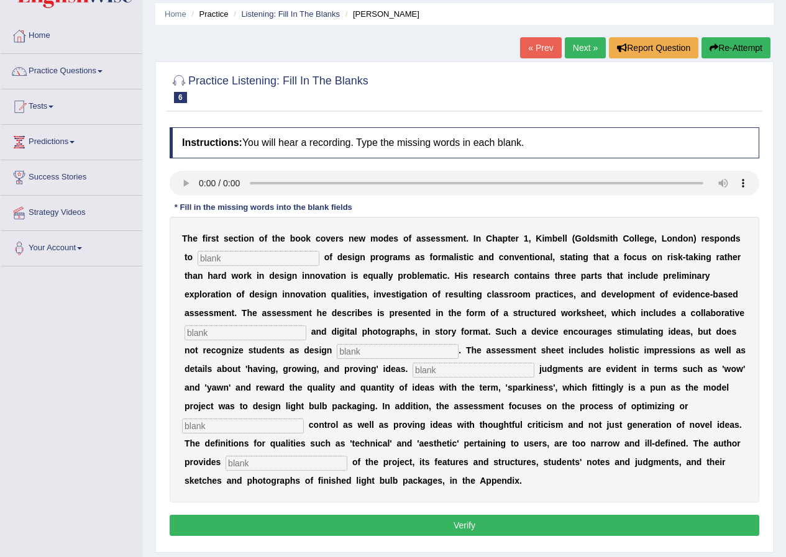
scroll to position [62, 0]
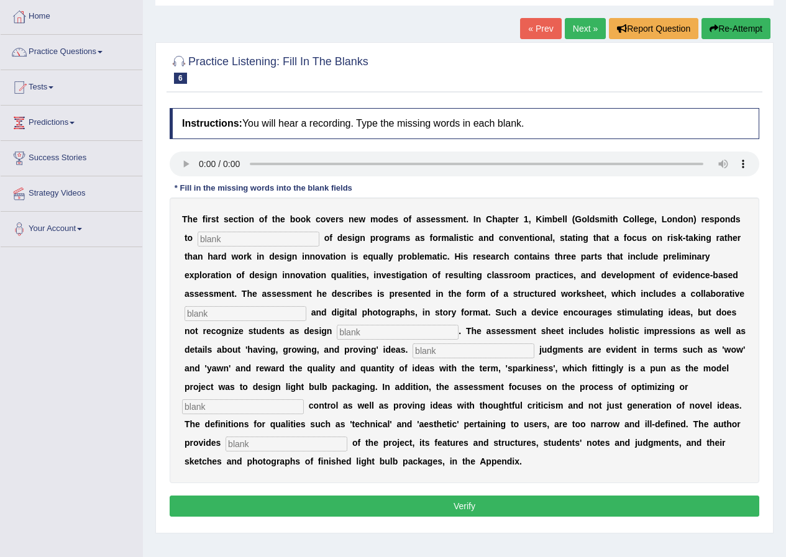
click at [263, 445] on input "text" at bounding box center [287, 444] width 122 height 15
click at [242, 444] on input "examples" at bounding box center [287, 444] width 122 height 15
click at [280, 446] on input "examples" at bounding box center [287, 444] width 122 height 15
type input "examples"
click at [247, 403] on input "text" at bounding box center [243, 407] width 122 height 15
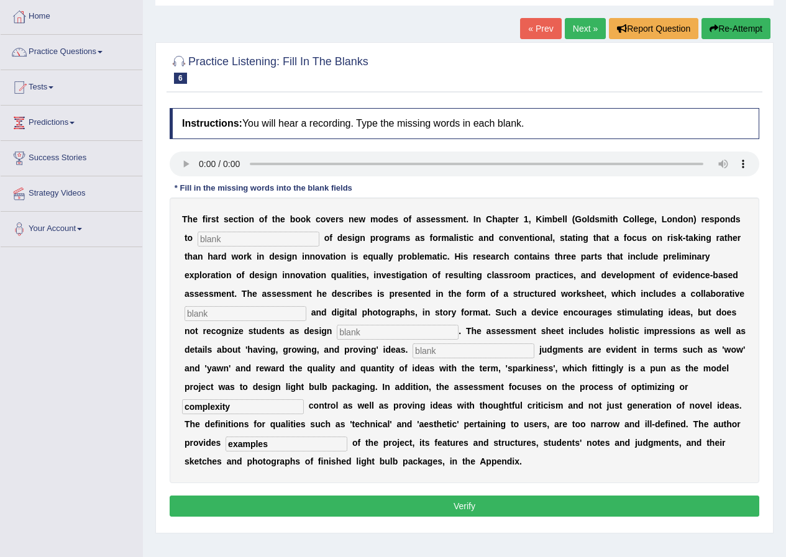
type input "complexity"
click at [451, 355] on input "text" at bounding box center [474, 351] width 122 height 15
type input "colloquelling"
click at [386, 331] on input "text" at bounding box center [398, 332] width 122 height 15
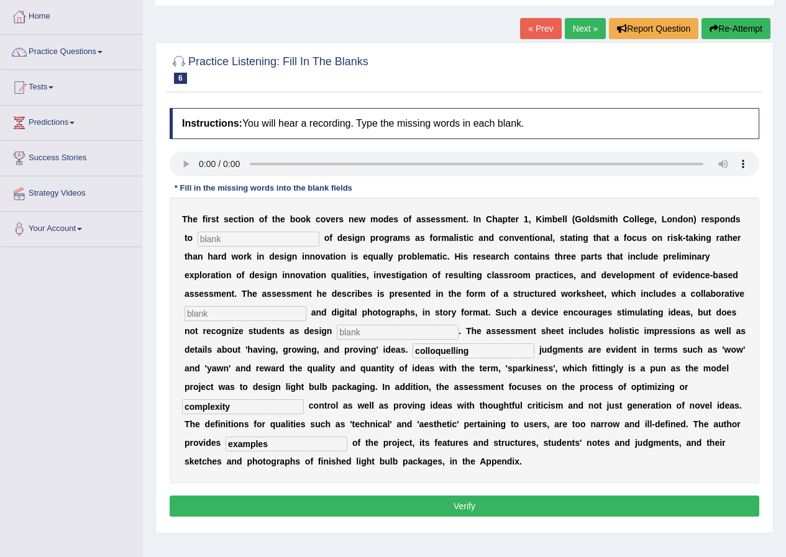
click at [386, 331] on input "text" at bounding box center [398, 332] width 122 height 15
type input "innovators"
click at [282, 314] on input "text" at bounding box center [246, 313] width 122 height 15
type input "elements"
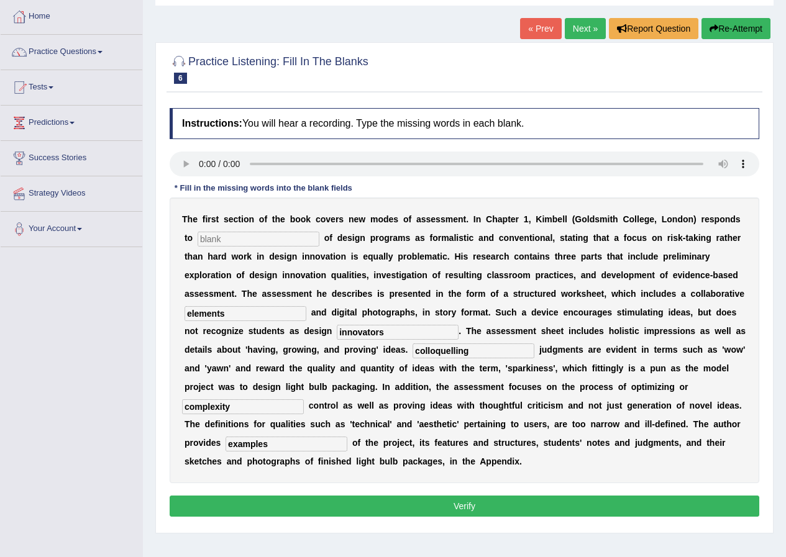
click at [239, 242] on input "text" at bounding box center [259, 239] width 122 height 15
type input "criticism"
click at [391, 504] on button "Verify" at bounding box center [465, 506] width 590 height 21
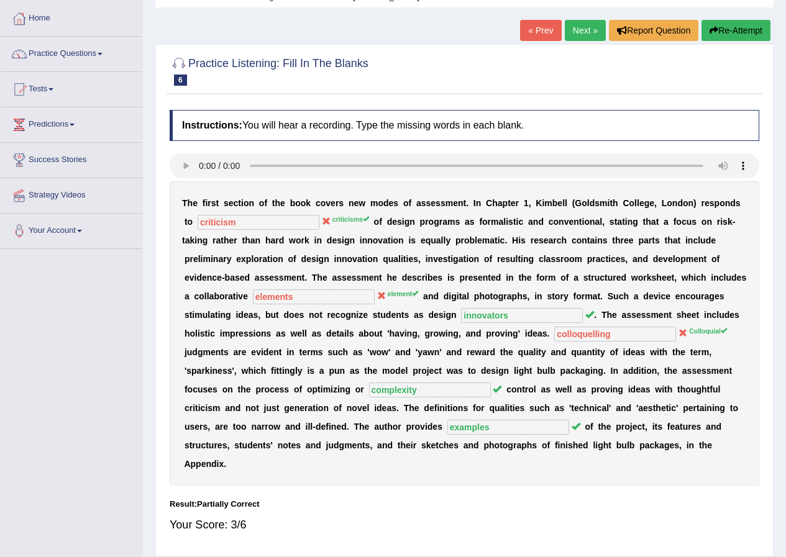
scroll to position [38, 0]
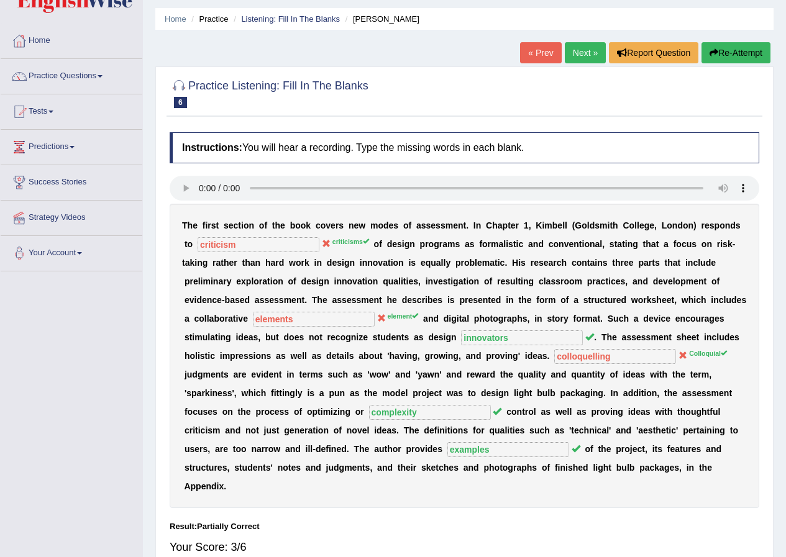
click at [584, 53] on link "Next »" at bounding box center [585, 52] width 41 height 21
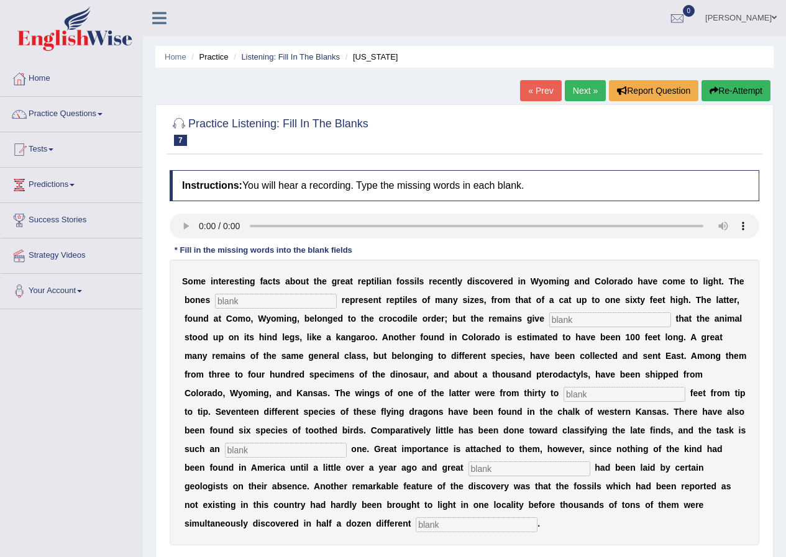
click at [239, 303] on input "text" at bounding box center [276, 301] width 122 height 15
type input "found"
click at [589, 323] on input "text" at bounding box center [610, 320] width 122 height 15
type input "evidence"
click at [578, 393] on input "text" at bounding box center [625, 394] width 122 height 15
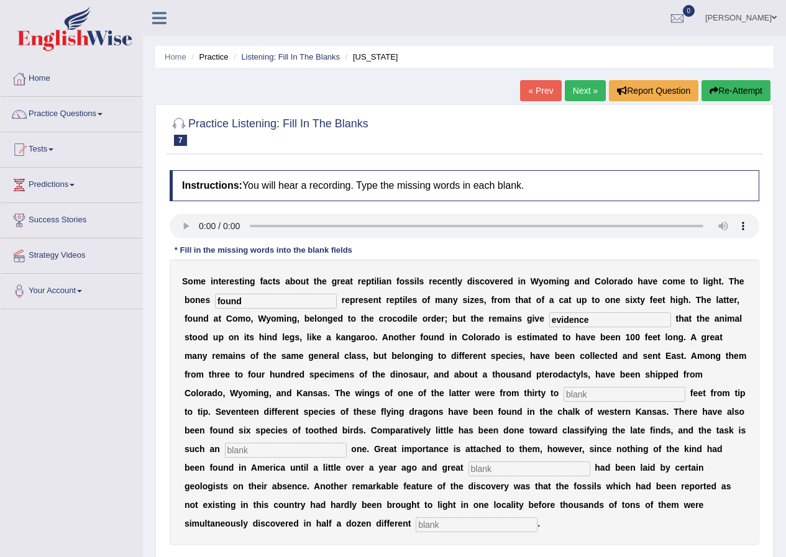
click at [578, 393] on input "text" at bounding box center [625, 394] width 122 height 15
type input "t"
type input "fourty"
click at [331, 453] on input "text" at bounding box center [286, 450] width 122 height 15
click at [253, 450] on input "enormus" at bounding box center [286, 450] width 122 height 15
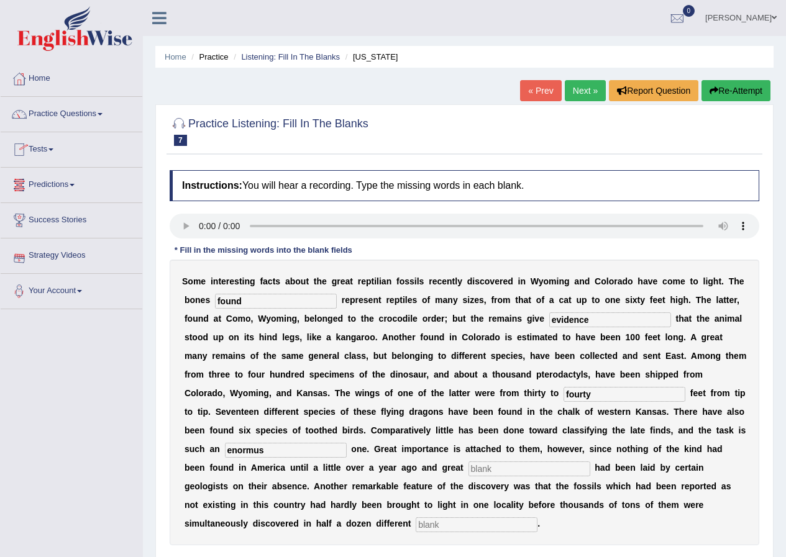
click at [253, 450] on input "enormus" at bounding box center [286, 450] width 122 height 15
click at [254, 451] on input "enormus" at bounding box center [286, 450] width 122 height 15
click at [255, 451] on input "enormus" at bounding box center [286, 450] width 122 height 15
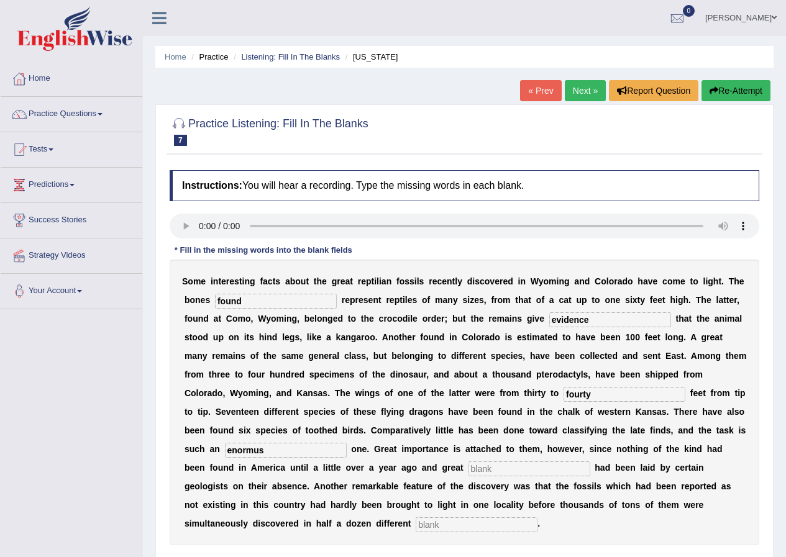
click at [255, 451] on input "enormus" at bounding box center [286, 450] width 122 height 15
click at [263, 451] on input "enormus" at bounding box center [286, 450] width 122 height 15
click at [256, 452] on input "enormus" at bounding box center [286, 450] width 122 height 15
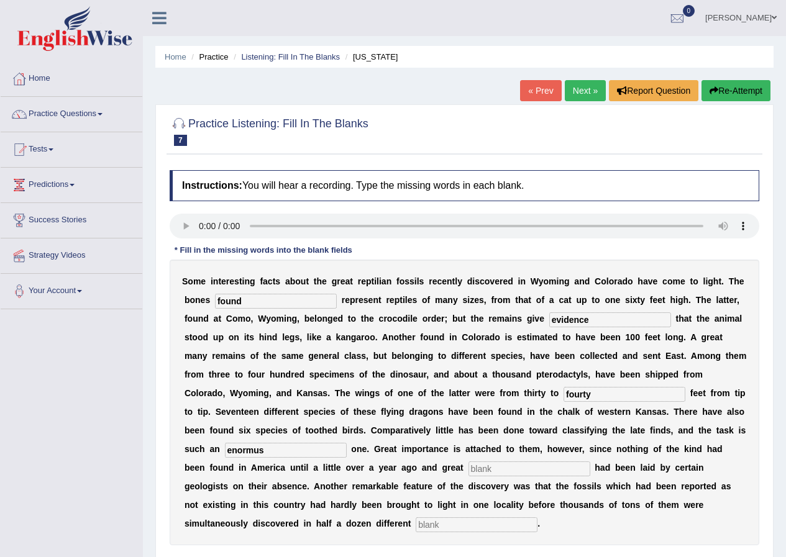
click at [256, 452] on input "enormus" at bounding box center [286, 450] width 122 height 15
click at [263, 452] on input "enormus" at bounding box center [286, 450] width 122 height 15
type input "enormous"
click at [502, 472] on input "text" at bounding box center [530, 469] width 122 height 15
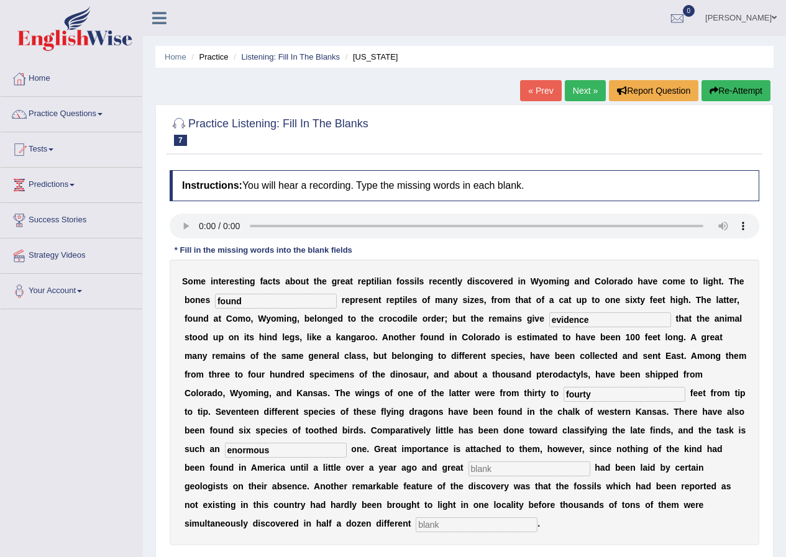
click at [502, 472] on input "text" at bounding box center [530, 469] width 122 height 15
type input "stress"
click at [442, 529] on input "text" at bounding box center [477, 525] width 122 height 15
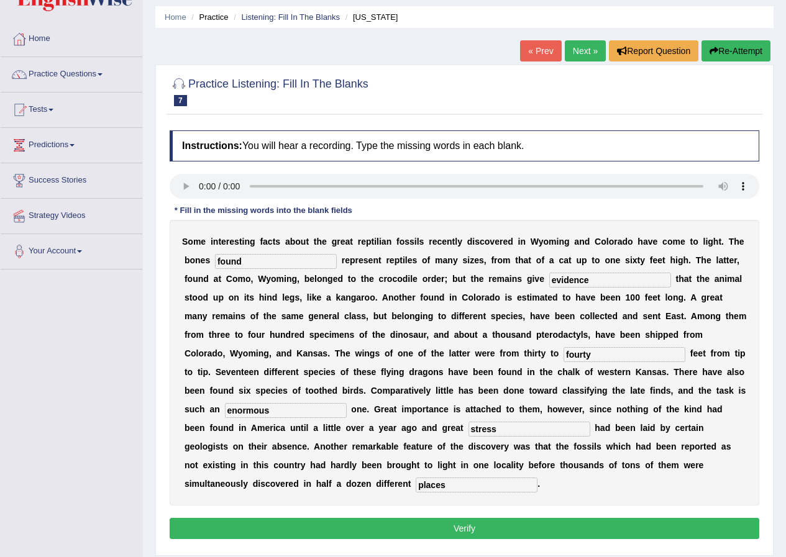
scroll to position [62, 0]
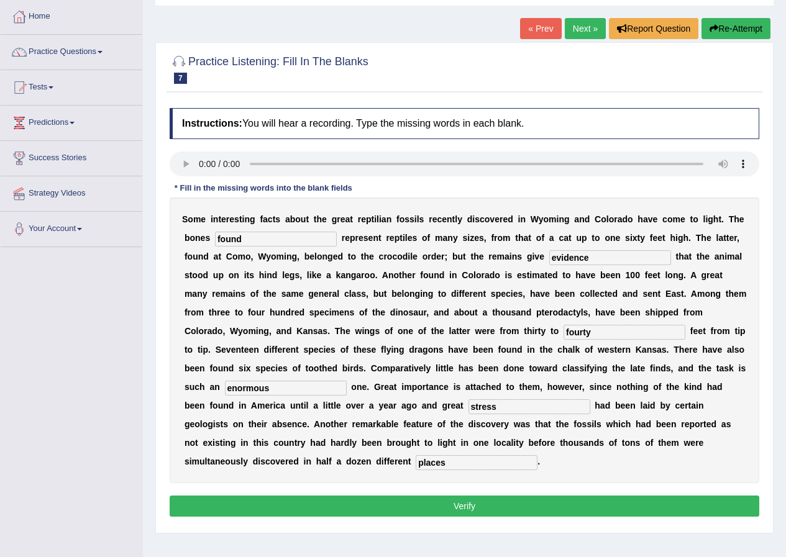
type input "places"
click at [480, 500] on button "Verify" at bounding box center [465, 506] width 590 height 21
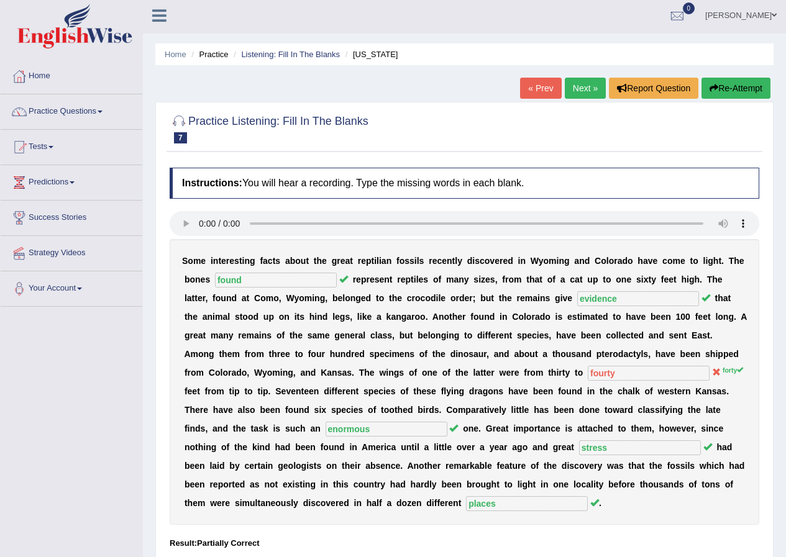
scroll to position [0, 0]
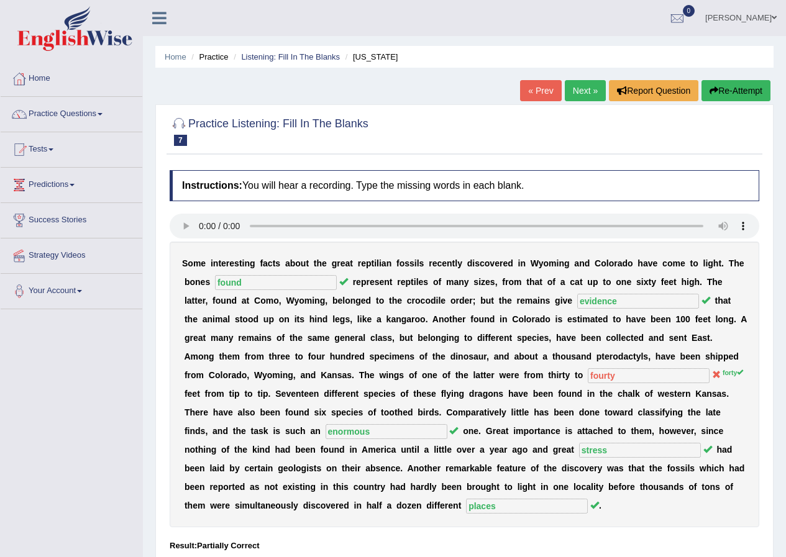
click at [587, 85] on link "Next »" at bounding box center [585, 90] width 41 height 21
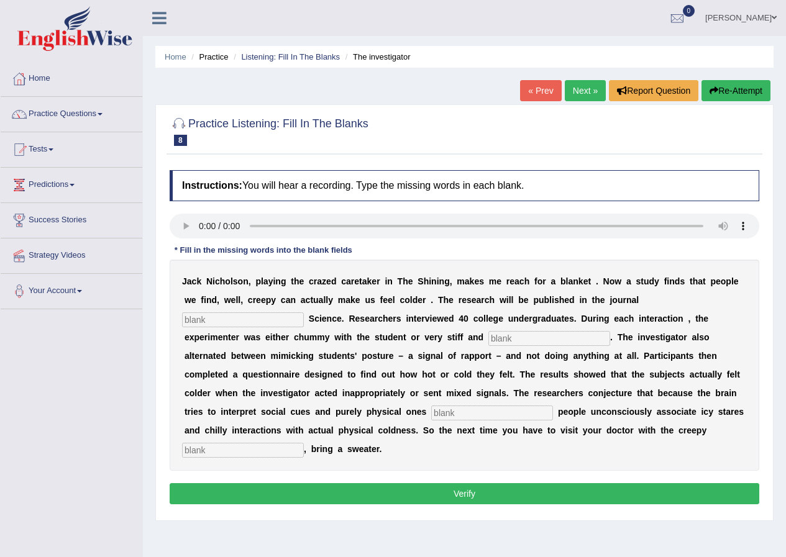
click at [218, 315] on input "text" at bounding box center [243, 320] width 122 height 15
type input "psychology"
click at [524, 337] on input "text" at bounding box center [549, 338] width 122 height 15
type input "professional"
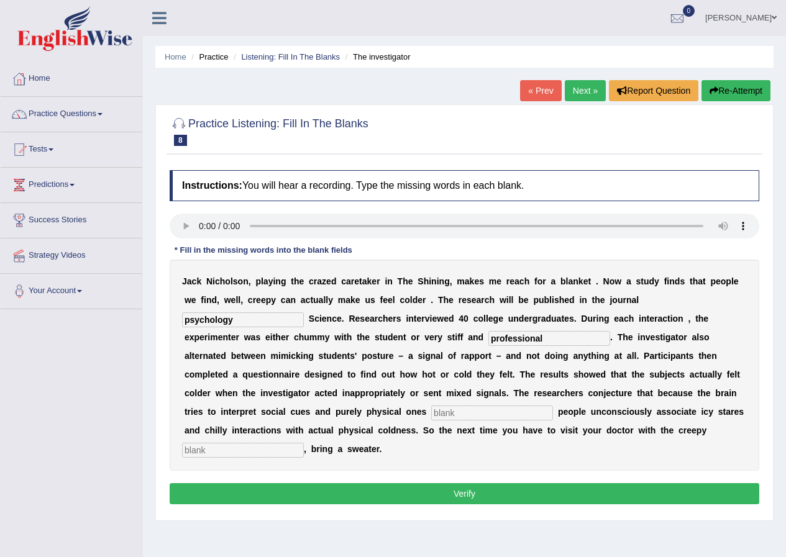
click at [475, 411] on input "text" at bounding box center [492, 413] width 122 height 15
drag, startPoint x: 500, startPoint y: 413, endPoint x: 428, endPoint y: 415, distance: 71.5
click at [428, 415] on div "J a c k N i c h o l s o n , p l a y i n g t h e c r a z e d c a r e t a k e r i…" at bounding box center [465, 365] width 590 height 211
click at [474, 413] on input "simultaniously" at bounding box center [492, 413] width 122 height 15
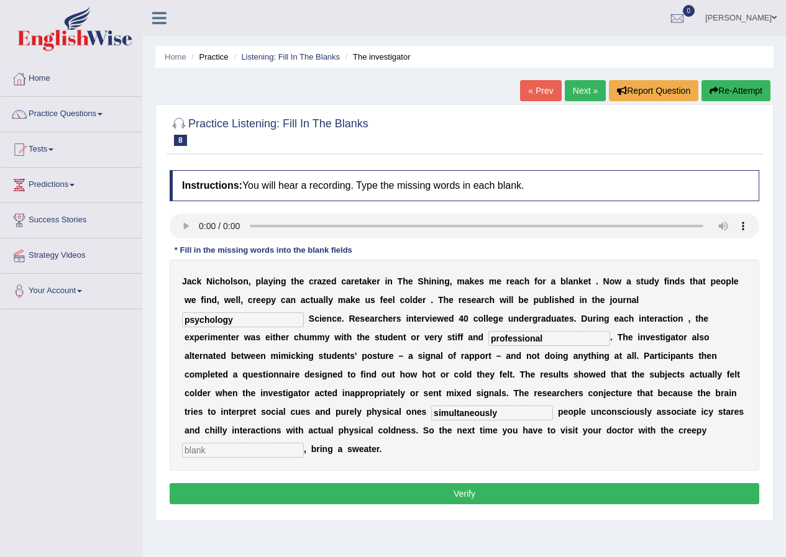
type input "simultaneously"
click at [478, 454] on div "J a c k N i c h o l s o n , p l a y i n g t h e c r a z e d c a r e t a k e r i…" at bounding box center [465, 365] width 590 height 211
click at [288, 444] on input "text" at bounding box center [243, 450] width 122 height 15
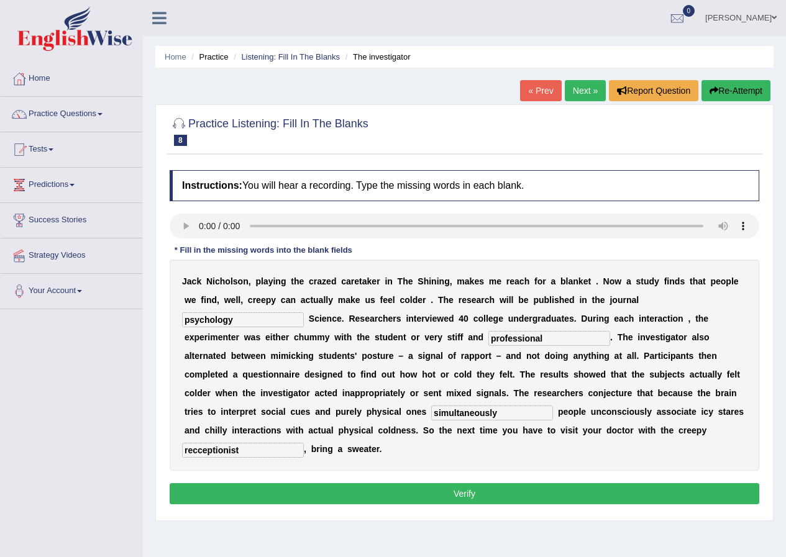
type input "recceptionist"
click at [350, 489] on button "Verify" at bounding box center [465, 493] width 590 height 21
click at [350, 489] on div "Home Practice Listening: Fill In The Blanks The investigator « Prev Next » Repo…" at bounding box center [464, 310] width 643 height 621
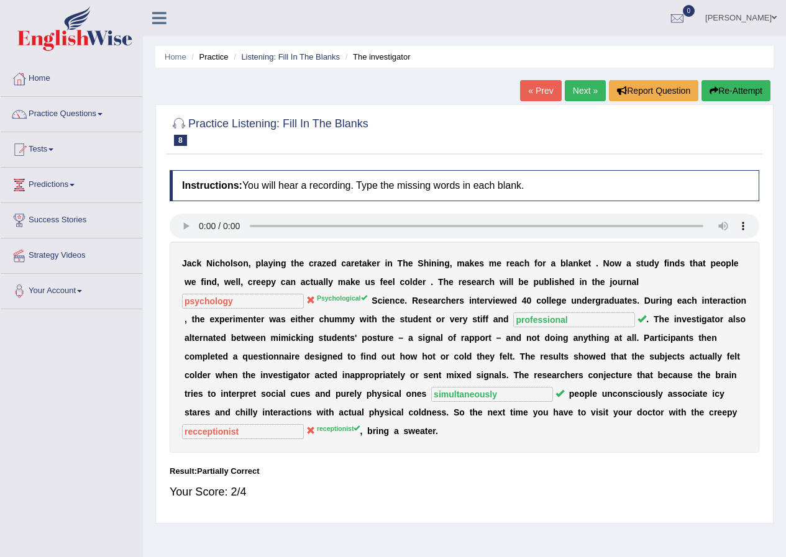
click at [591, 87] on link "Next »" at bounding box center [585, 90] width 41 height 21
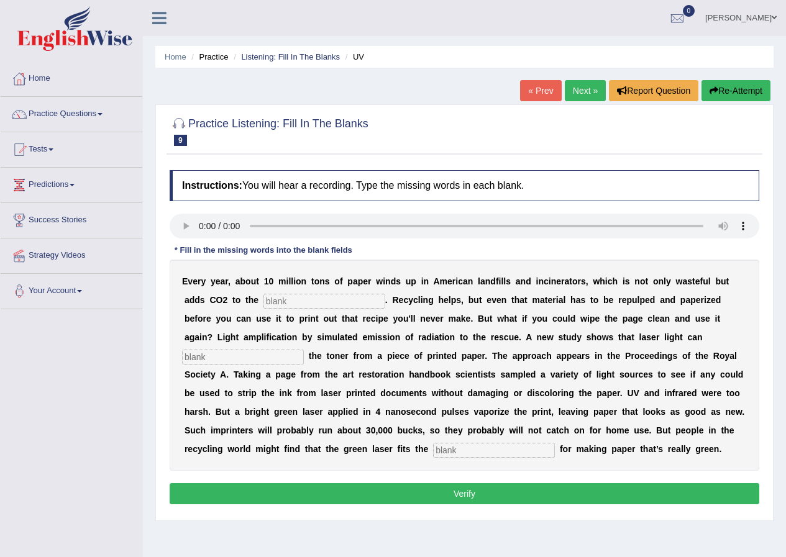
click at [198, 359] on input "text" at bounding box center [243, 357] width 122 height 15
type input "erase"
click at [316, 303] on input "text" at bounding box center [324, 301] width 122 height 15
click at [459, 456] on input "text" at bounding box center [494, 450] width 122 height 15
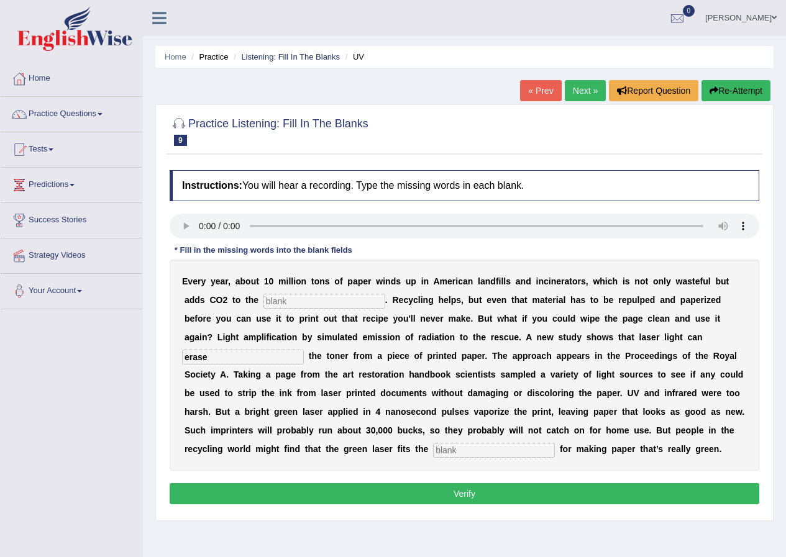
click at [459, 456] on input "text" at bounding box center [494, 450] width 122 height 15
type input "bill"
click at [298, 303] on input "text" at bounding box center [324, 301] width 122 height 15
type input "atmosphere"
click at [464, 492] on button "Verify" at bounding box center [465, 493] width 590 height 21
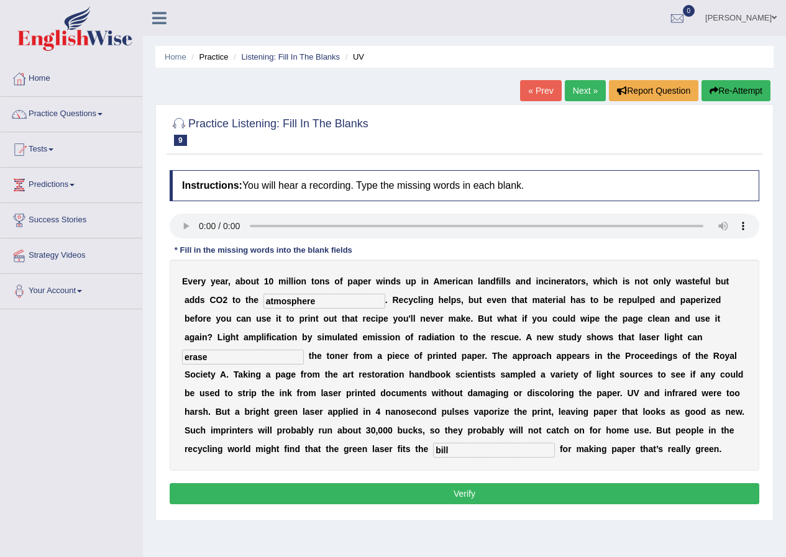
click at [464, 492] on div "Instructions: You will hear a recording. Type the missing words in each blank. …" at bounding box center [465, 339] width 596 height 350
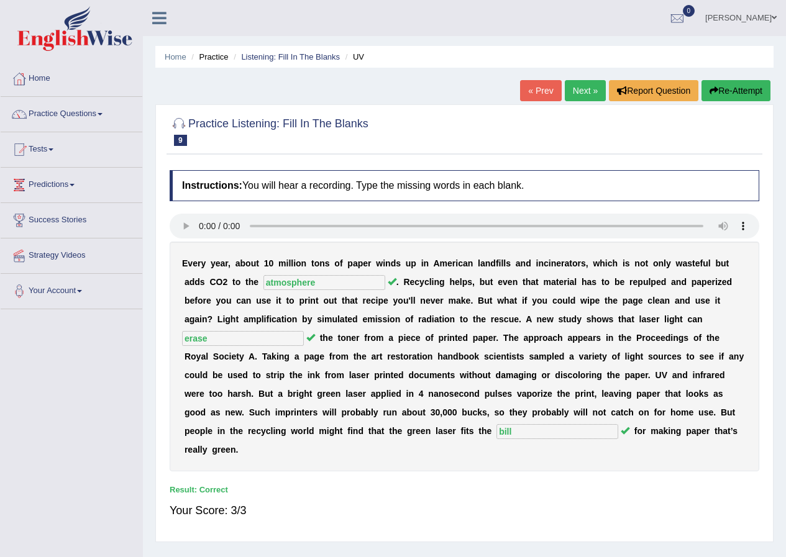
click at [587, 93] on link "Next »" at bounding box center [585, 90] width 41 height 21
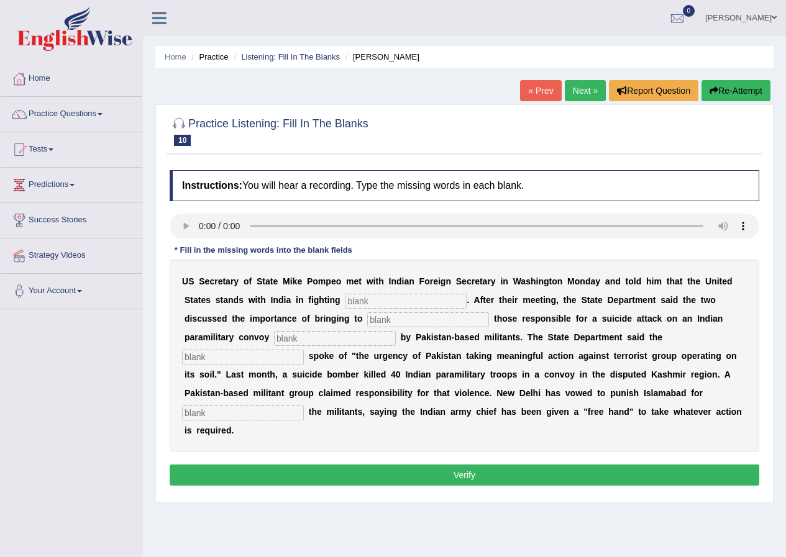
click at [367, 294] on input "text" at bounding box center [406, 301] width 122 height 15
type input "terrorism"
click at [387, 321] on input "text" at bounding box center [428, 320] width 122 height 15
type input "justice"
click at [348, 333] on input "text" at bounding box center [335, 338] width 122 height 15
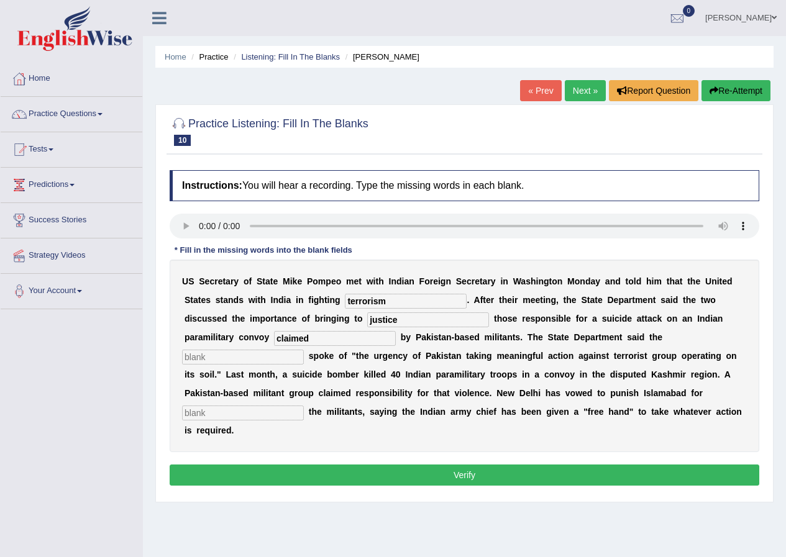
click at [297, 343] on input "claimed" at bounding box center [335, 338] width 122 height 15
type input "claimmed"
click at [289, 355] on input "text" at bounding box center [243, 357] width 122 height 15
type input "diplomat"
click at [232, 410] on input "text" at bounding box center [243, 413] width 122 height 15
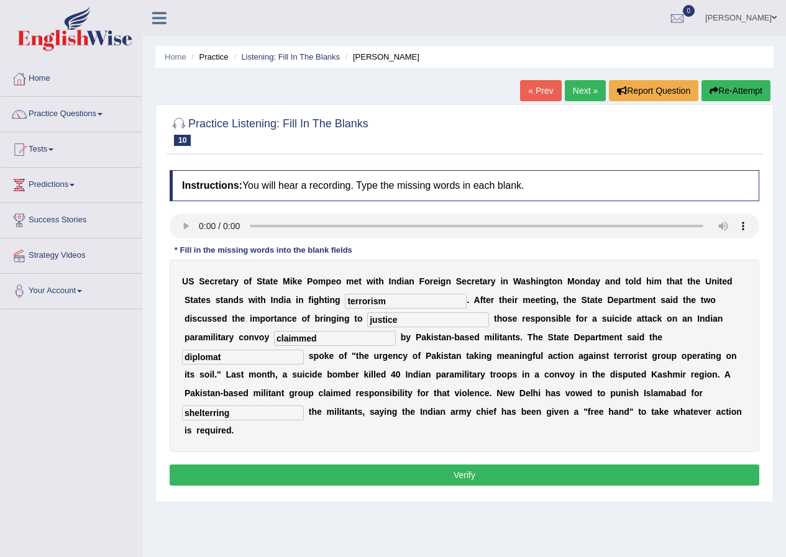
type input "shelterring"
click at [367, 477] on button "Verify" at bounding box center [465, 475] width 590 height 21
click at [367, 477] on div "Home Practice Listening: Fill In The Blanks Mike Pompeo « Prev Next » Report Qu…" at bounding box center [464, 310] width 643 height 621
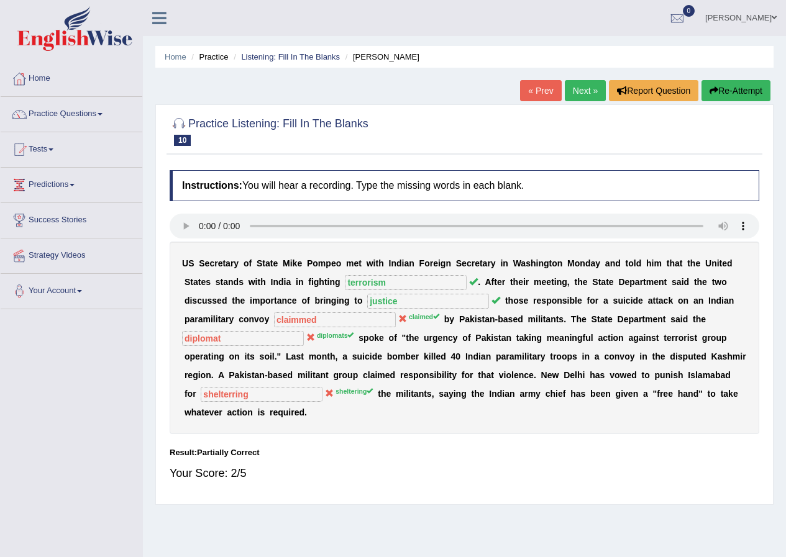
click at [721, 94] on button "Re-Attempt" at bounding box center [736, 90] width 69 height 21
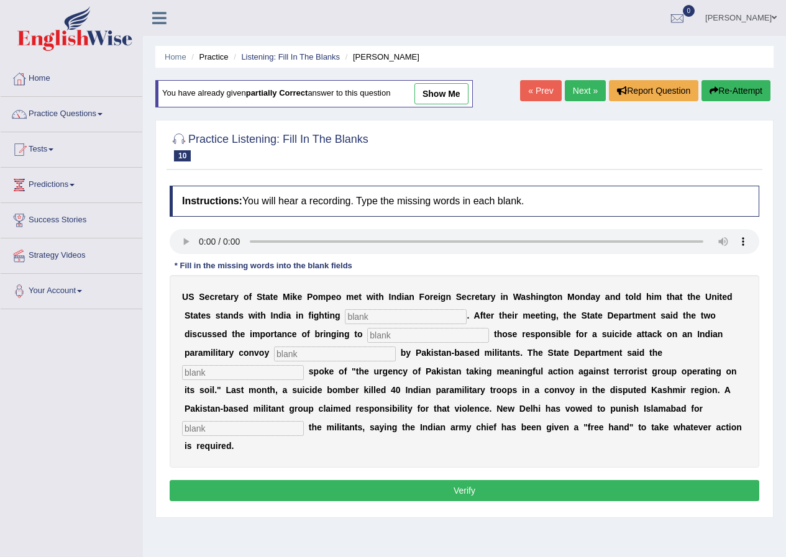
click at [383, 316] on input "text" at bounding box center [406, 316] width 122 height 15
type input "terrorism"
click at [385, 334] on input "text" at bounding box center [428, 335] width 122 height 15
type input "justice"
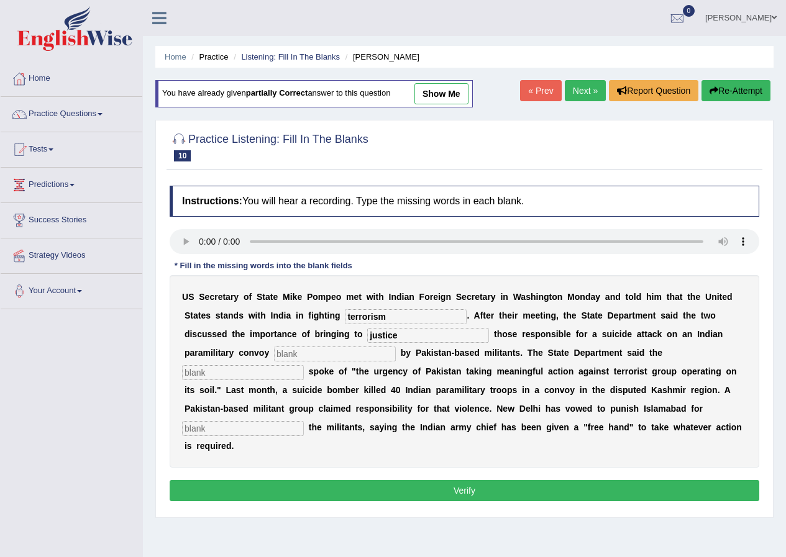
click at [342, 353] on input "text" at bounding box center [335, 354] width 122 height 15
type input "claimed"
click at [280, 375] on input "text" at bounding box center [243, 372] width 122 height 15
type input "diplomats"
click at [293, 426] on input "text" at bounding box center [243, 428] width 122 height 15
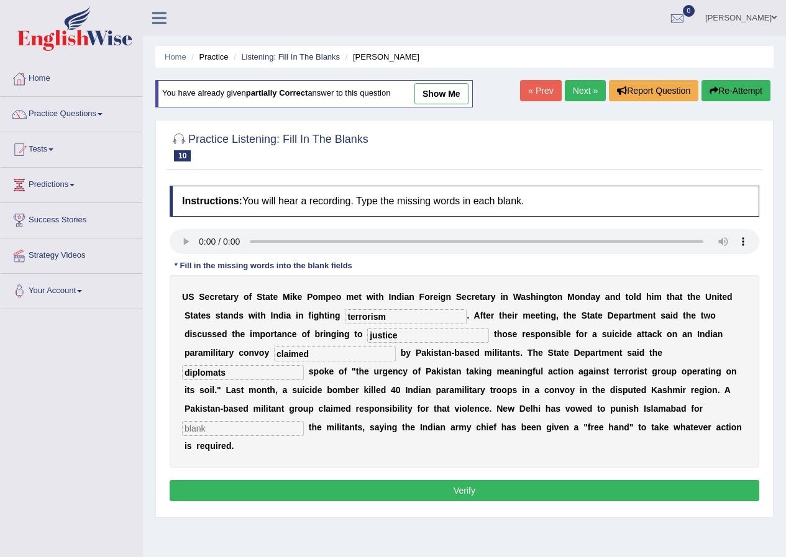
click at [293, 426] on input "text" at bounding box center [243, 428] width 122 height 15
type input "sheltering"
click at [312, 489] on button "Verify" at bounding box center [465, 490] width 590 height 21
click at [312, 489] on div "Home Practice Listening: Fill In The Blanks Mike Pompeo You have already given …" at bounding box center [464, 310] width 643 height 621
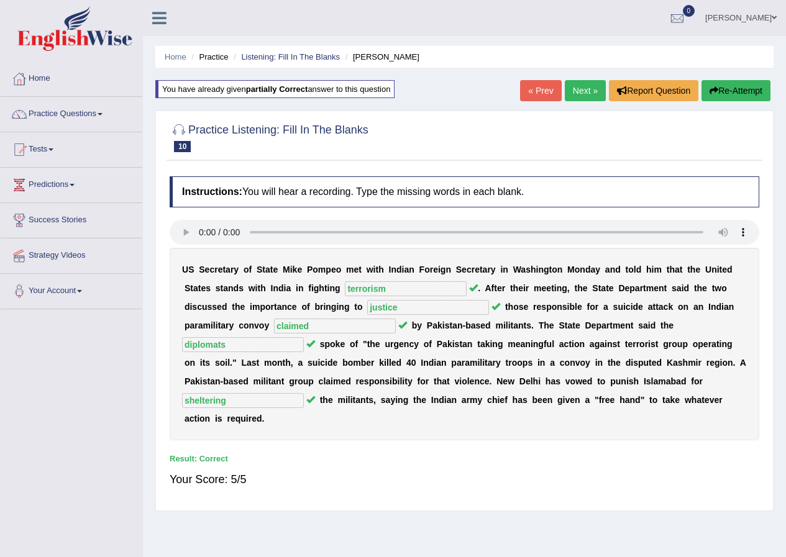
click at [583, 84] on link "Next »" at bounding box center [585, 90] width 41 height 21
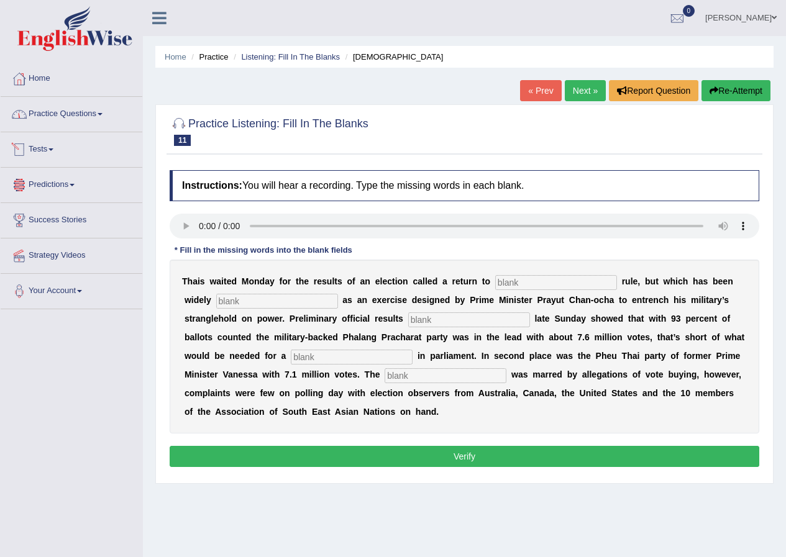
click at [76, 114] on link "Practice Questions" at bounding box center [72, 112] width 142 height 31
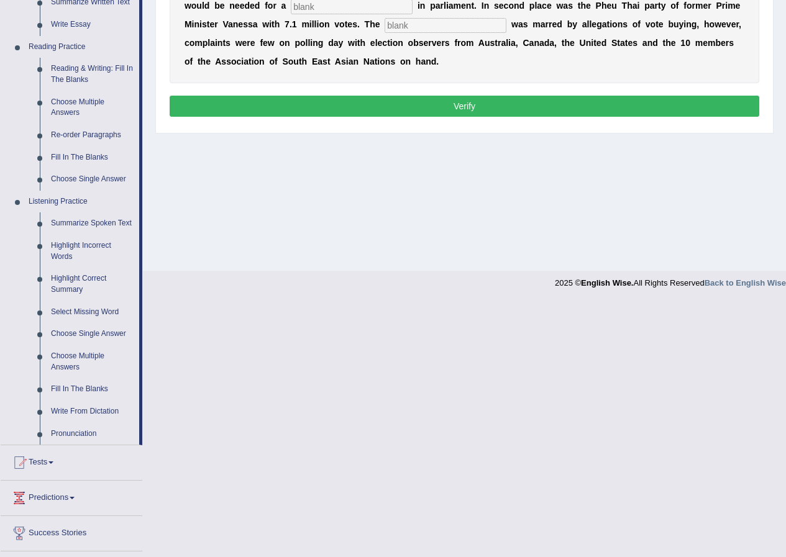
scroll to position [416, 0]
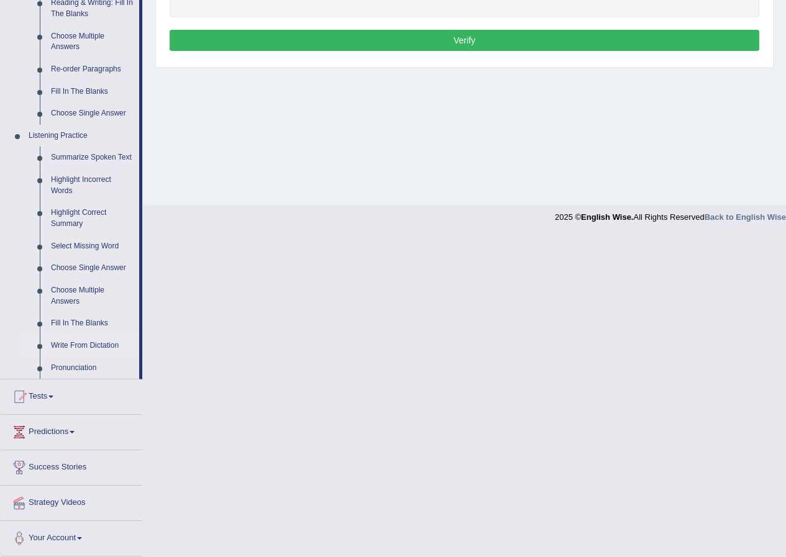
click at [91, 349] on link "Write From Dictation" at bounding box center [92, 346] width 94 height 22
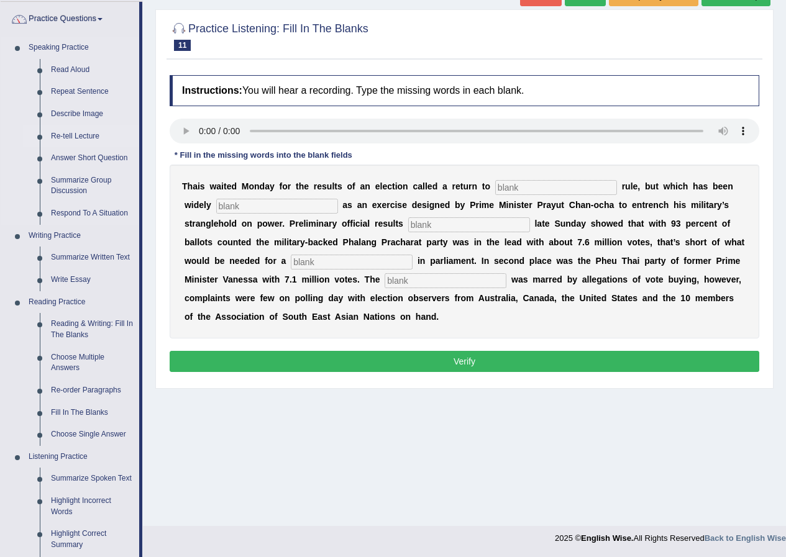
scroll to position [111, 0]
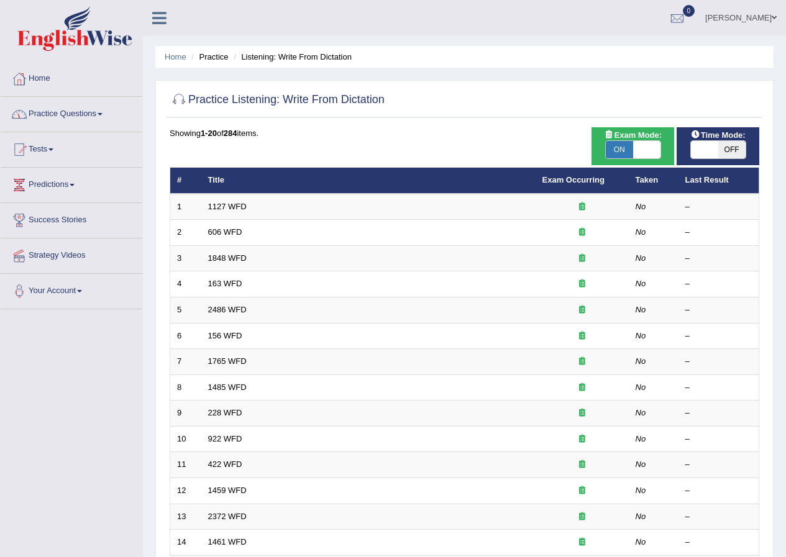
scroll to position [62, 0]
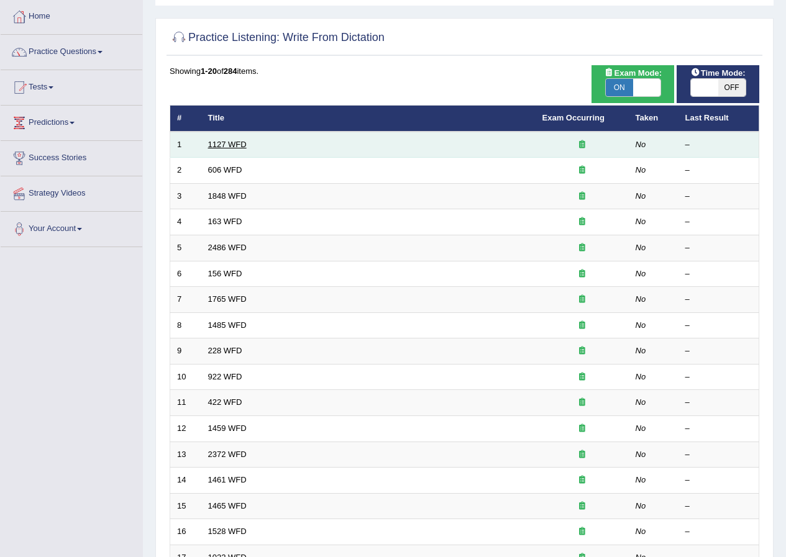
click at [237, 144] on link "1127 WFD" at bounding box center [227, 144] width 39 height 9
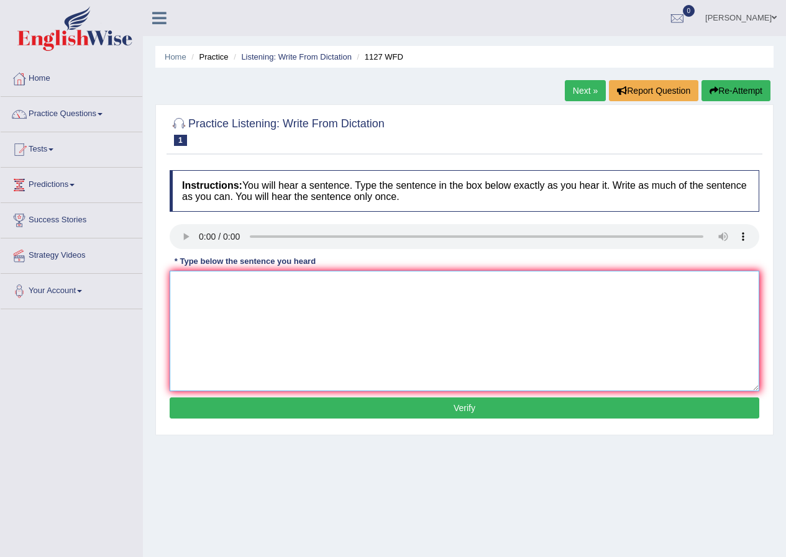
click at [192, 286] on textarea at bounding box center [465, 331] width 590 height 121
click at [305, 288] on textarea "A university degree need as a recuirement requrment" at bounding box center [465, 331] width 590 height 121
click at [362, 288] on textarea "A university degree need as a requirement requrment" at bounding box center [465, 331] width 590 height 121
click at [363, 286] on textarea "A university degree need as a requirement requrment" at bounding box center [465, 331] width 590 height 121
click at [389, 287] on textarea "A university degree need as a requirement requirment" at bounding box center [465, 331] width 590 height 121
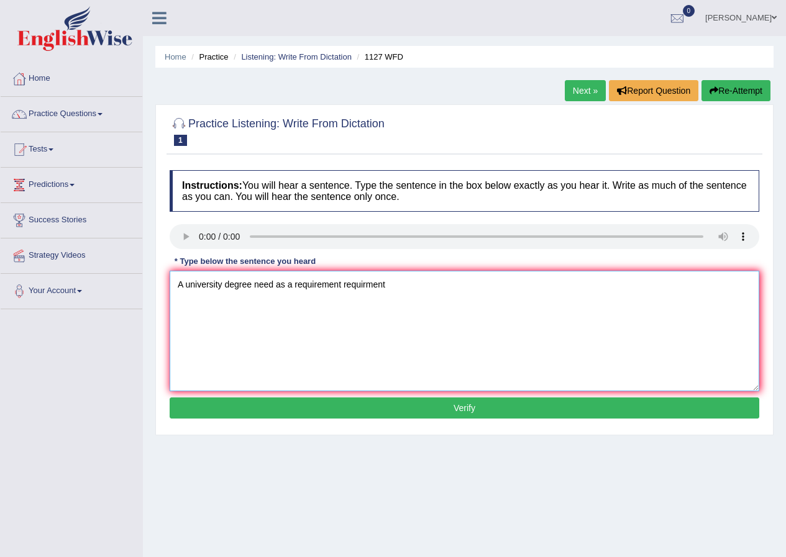
click at [389, 287] on textarea "A university degree need as a requirement requirment" at bounding box center [465, 331] width 590 height 121
click at [391, 287] on textarea "A university degree need as a requirement requirment" at bounding box center [465, 331] width 590 height 121
click at [395, 286] on textarea "A university degree need as a requirement requirment" at bounding box center [465, 331] width 590 height 121
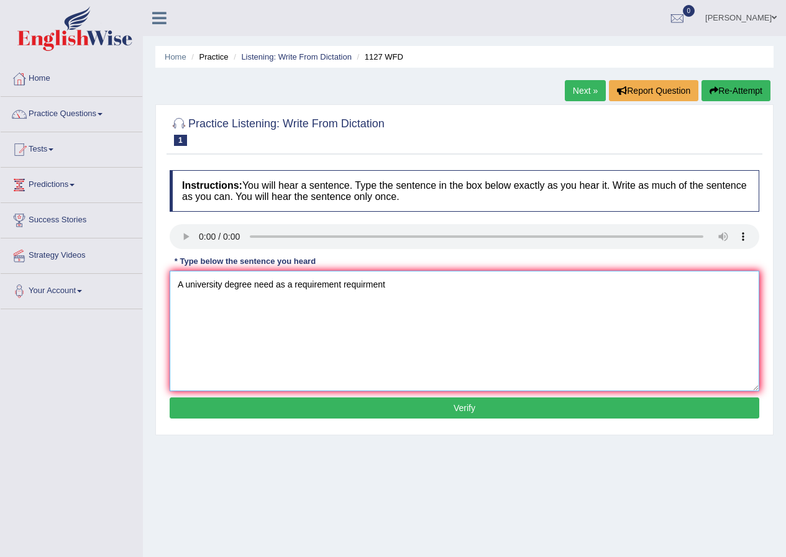
click at [402, 285] on textarea "A university degree need as a requirement requirment" at bounding box center [465, 331] width 590 height 121
click at [418, 288] on textarea "A university degree need as a requirement requirment" at bounding box center [465, 331] width 590 height 121
click at [222, 284] on textarea "A university degree need as a requirement requirment to for enter many profesio…" at bounding box center [465, 331] width 590 height 121
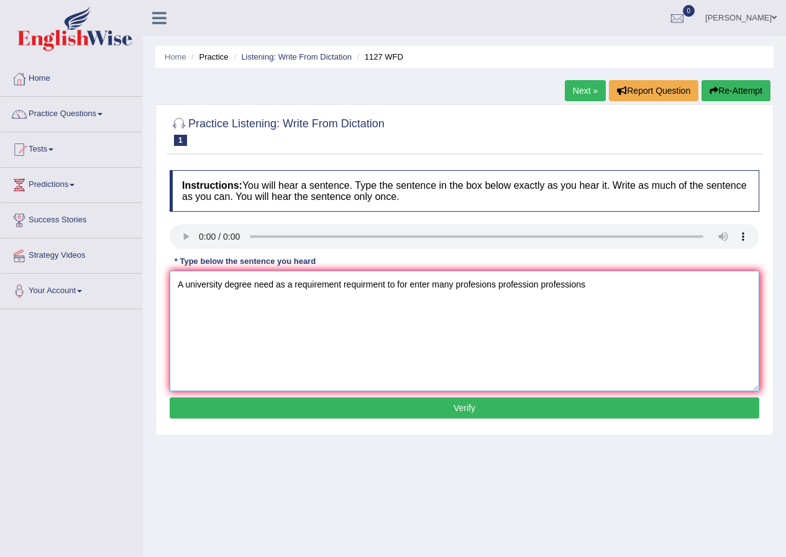
click at [222, 284] on textarea "A university degree need as a requirement requirment to for enter many profesio…" at bounding box center [465, 331] width 590 height 121
click at [221, 284] on textarea "A universityuniversities degree need as a requirement requirment to for enter m…" at bounding box center [465, 331] width 590 height 121
click at [298, 286] on textarea "A university universities degree need as a requirement requirment to for enter …" at bounding box center [465, 331] width 590 height 121
click at [301, 300] on textarea "A university universities degree need as a requirement requirment to for enter …" at bounding box center [465, 331] width 590 height 121
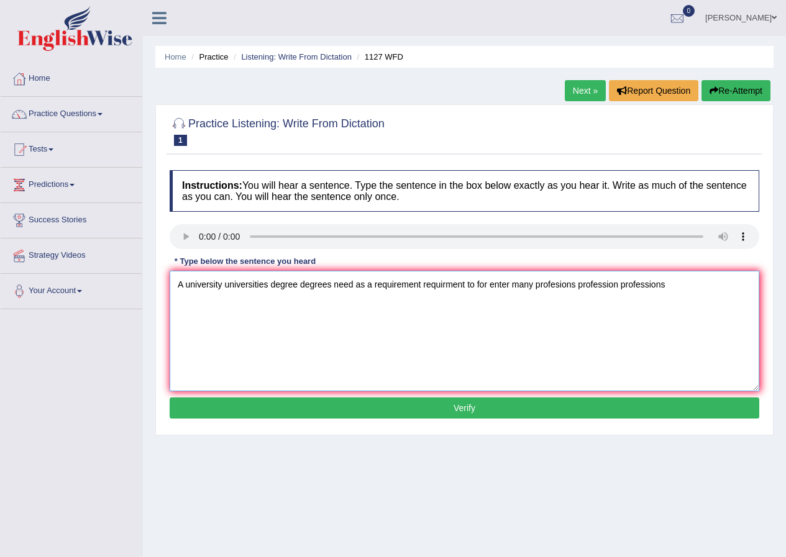
click at [670, 288] on textarea "A university universities degree degrees need as a requirement requirment to fo…" at bounding box center [465, 331] width 590 height 121
click at [673, 287] on textarea "A university universities degree degrees need as a requirement requirment to fo…" at bounding box center [465, 331] width 590 height 121
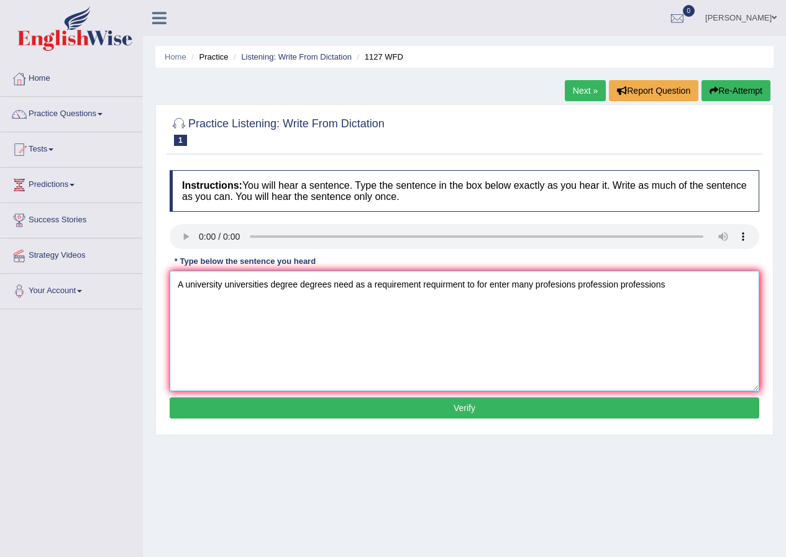
click at [673, 287] on textarea "A university universities degree degrees need as a requirement requirment to fo…" at bounding box center [465, 331] width 590 height 121
click at [684, 288] on textarea "A university universities degree degrees need as a requirement requirment to fo…" at bounding box center [465, 331] width 590 height 121
click at [684, 289] on textarea "A university universities degree degrees need as a requirement requirment to fo…" at bounding box center [465, 331] width 590 height 121
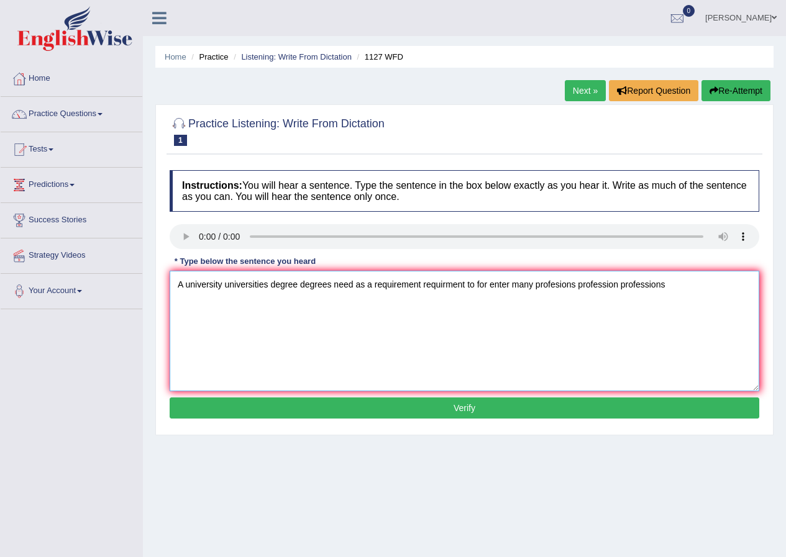
click at [692, 289] on textarea "A university universities degree degrees need as a requirement requirment to fo…" at bounding box center [465, 331] width 590 height 121
click at [666, 366] on textarea "A university universities degree degrees need as a requirement requirment to fo…" at bounding box center [465, 331] width 590 height 121
type textarea "A university universities degree degrees need as a requirement requirment to fo…"
click at [484, 410] on button "Verify" at bounding box center [465, 408] width 590 height 21
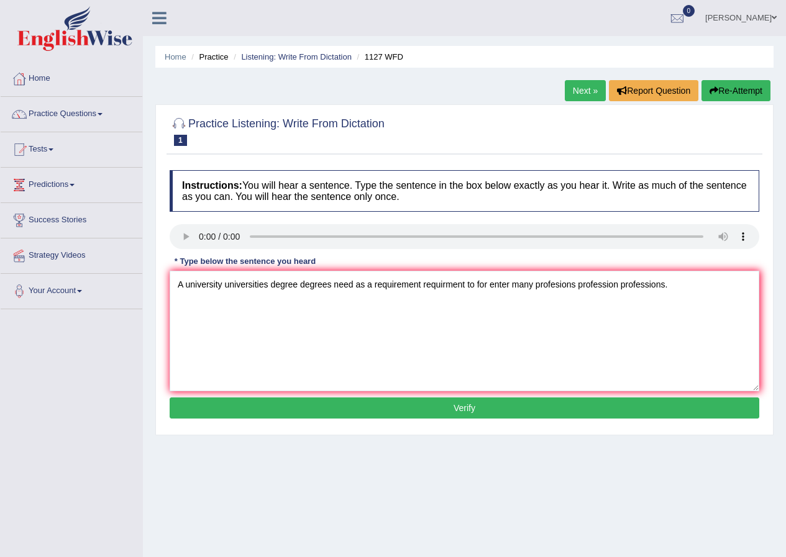
click at [484, 410] on div "Home Practice Listening: Write From Dictation 1127 WFD Next » Report Question R…" at bounding box center [464, 310] width 643 height 621
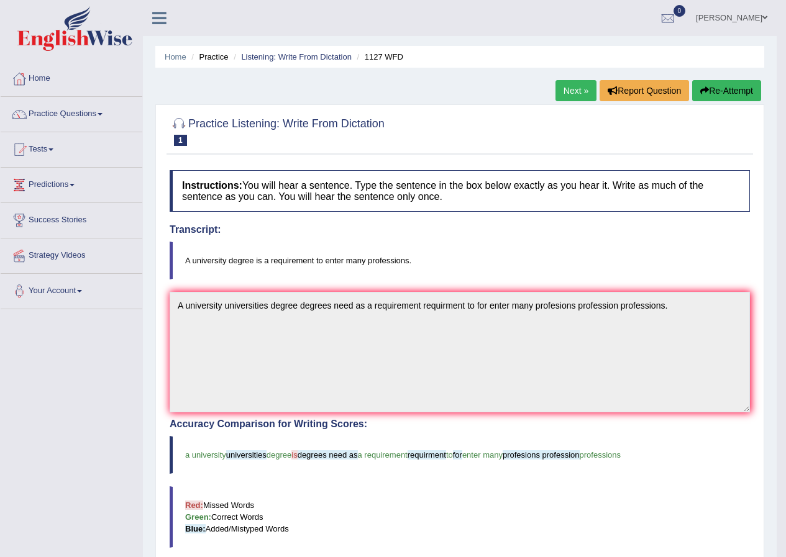
click at [575, 88] on link "Next »" at bounding box center [576, 90] width 41 height 21
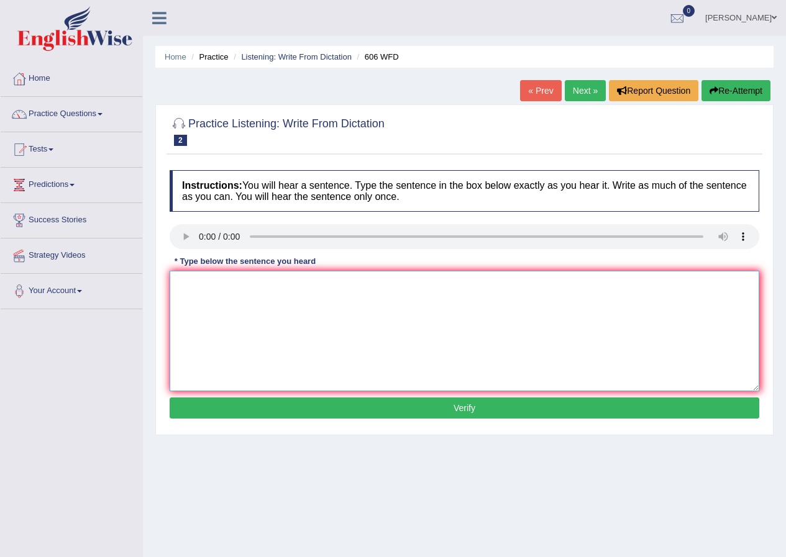
click at [196, 288] on textarea at bounding box center [465, 331] width 590 height 121
click at [178, 286] on textarea "Studnets will study in and language and literature in ancient grece greek" at bounding box center [465, 331] width 590 height 121
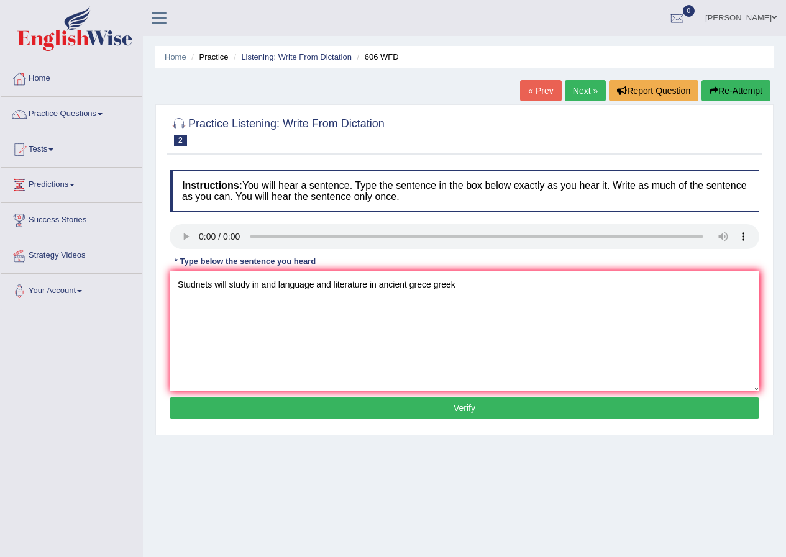
click at [178, 286] on textarea "Studnets will study in and language and literature in ancient grece greek" at bounding box center [465, 331] width 590 height 121
click at [178, 283] on textarea "Studnets will study in and language and literature in ancient grece greek" at bounding box center [465, 331] width 590 height 121
click at [175, 282] on textarea "Studnets will study in and language and literature in ancient grece greek" at bounding box center [465, 331] width 590 height 121
click at [290, 288] on textarea "A Studnet Studnets will study in and language and literature in ancient grece g…" at bounding box center [465, 331] width 590 height 121
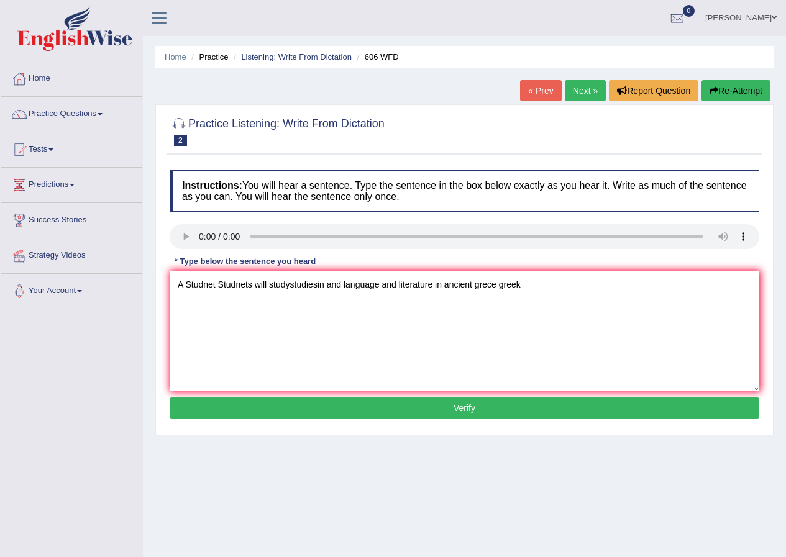
click at [290, 288] on textarea "A Studnet Studnets will studystudiesin and language and literature in ancient g…" at bounding box center [465, 331] width 590 height 121
click at [293, 285] on textarea "A Studnet Studnets will studystudiesin and language and literature in ancient g…" at bounding box center [465, 331] width 590 height 121
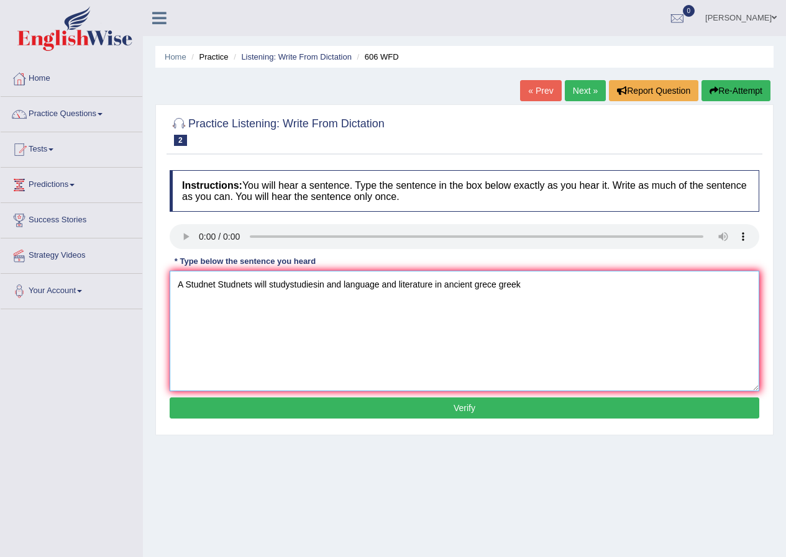
click at [290, 288] on textarea "A Studnet Studnets will studystudiesin and language and literature in ancient g…" at bounding box center [465, 331] width 590 height 121
click at [326, 285] on textarea "A Studnet Studnets will study studiesin and language and literature in ancient …" at bounding box center [465, 331] width 590 height 121
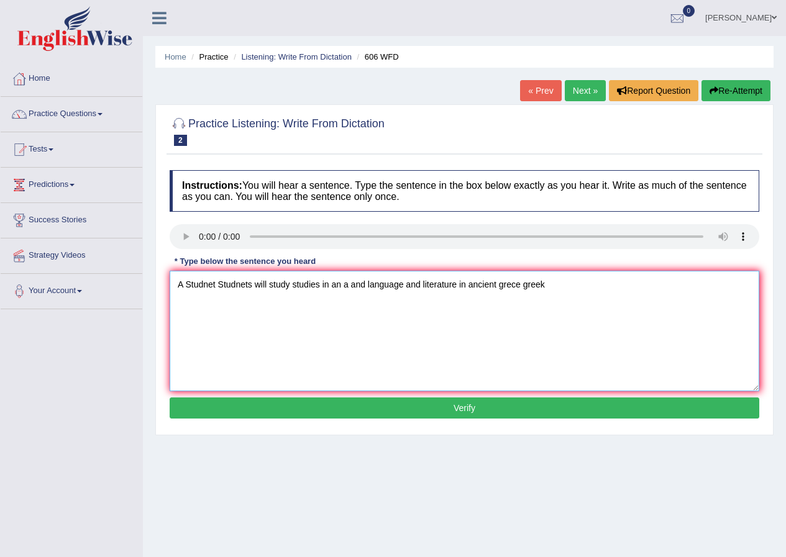
click at [559, 288] on textarea "A Studnet Studnets will study studies in an a and language and literature in an…" at bounding box center [465, 331] width 590 height 121
click at [406, 285] on textarea "A Studnet Studnets will study studies in an a and language and literature in an…" at bounding box center [465, 331] width 590 height 121
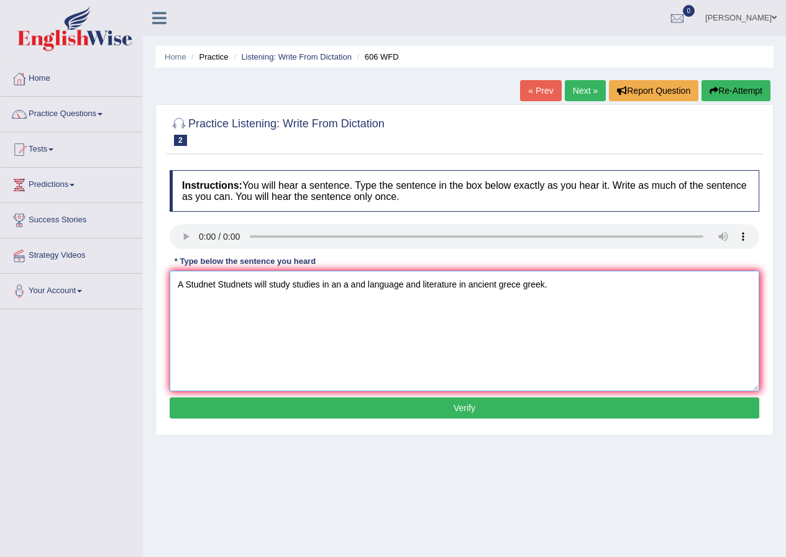
click at [406, 285] on textarea "A Studnet Studnets will study studies in an a and language and literature in an…" at bounding box center [465, 331] width 590 height 121
click at [405, 285] on textarea "A Studnet Studnets will study studies in an a and language and literature in an…" at bounding box center [465, 331] width 590 height 121
click at [405, 290] on textarea "A Studnet Studnets will study studies in an a and language and literature in an…" at bounding box center [465, 331] width 590 height 121
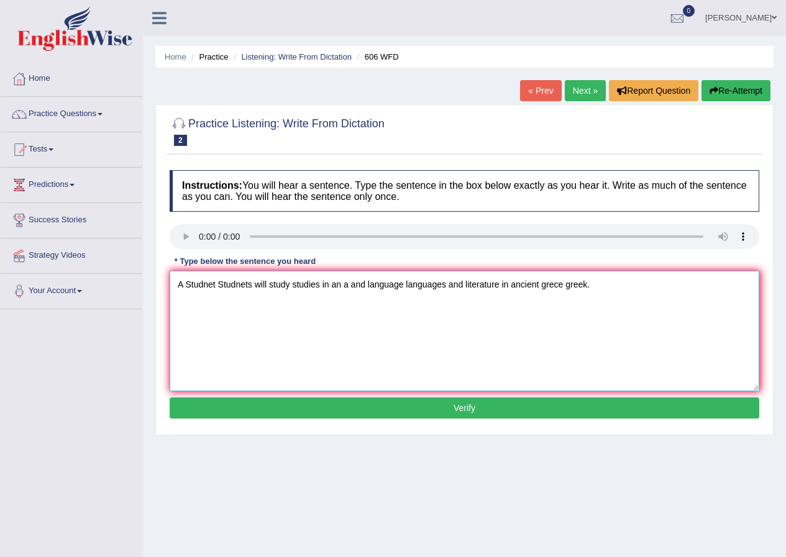
type textarea "A Studnet Studnets will study studies in an a and language languages and litera…"
click at [462, 411] on button "Verify" at bounding box center [465, 408] width 590 height 21
click at [462, 411] on div "Home Practice Listening: Write From Dictation 606 WFD « Prev Next » Report Ques…" at bounding box center [464, 310] width 643 height 621
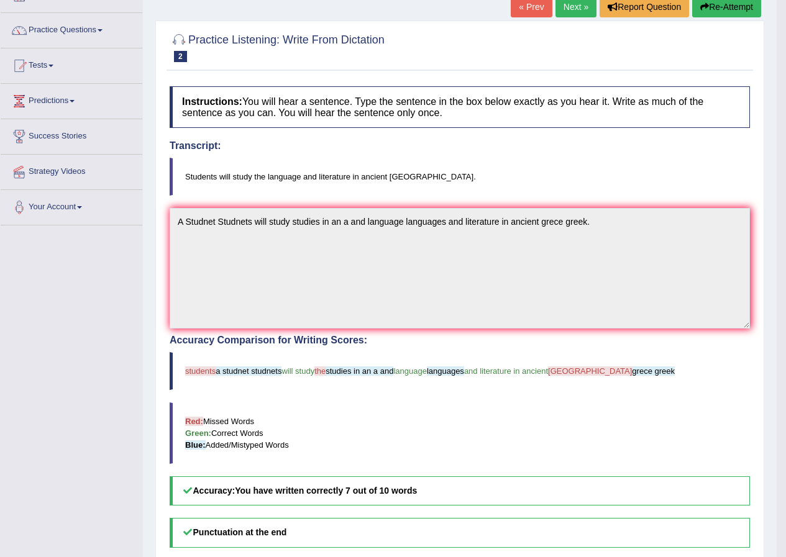
scroll to position [61, 0]
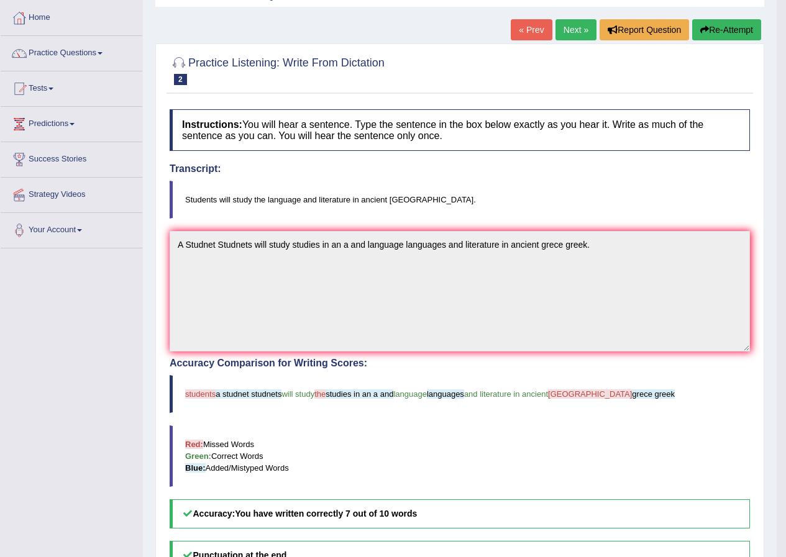
click at [575, 31] on link "Next »" at bounding box center [576, 29] width 41 height 21
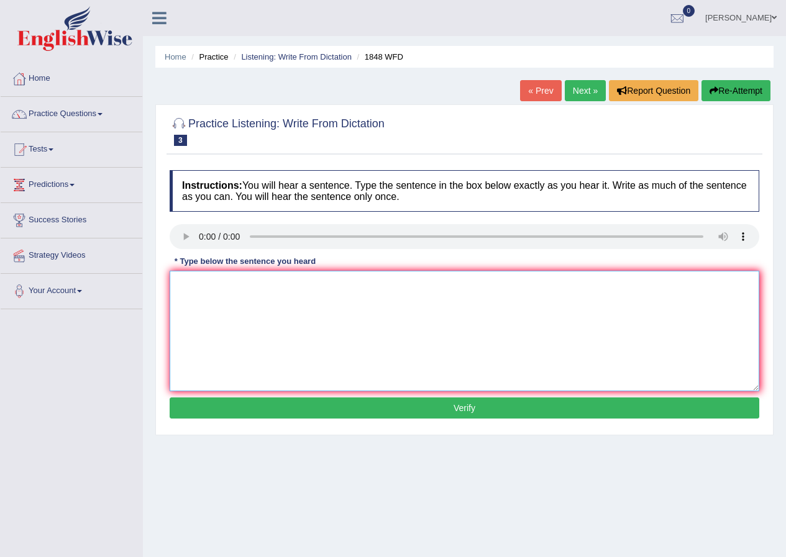
click at [199, 277] on textarea at bounding box center [465, 331] width 590 height 121
click at [206, 285] on textarea "Studnets" at bounding box center [465, 331] width 590 height 121
click at [196, 284] on textarea "Studnts" at bounding box center [465, 331] width 590 height 121
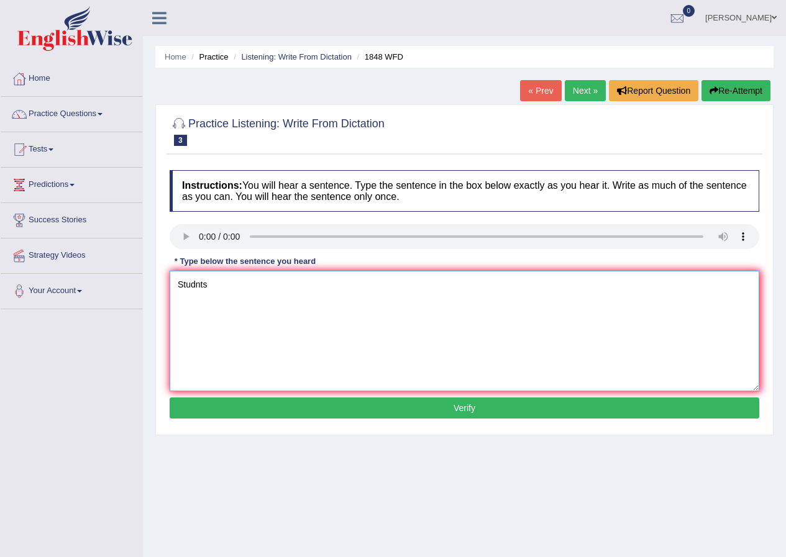
click at [199, 284] on textarea "Studnts" at bounding box center [465, 331] width 590 height 121
click at [208, 284] on textarea "Studnts" at bounding box center [465, 331] width 590 height 121
click at [505, 285] on textarea "Student students must show represents represent university identifications to e…" at bounding box center [465, 331] width 590 height 121
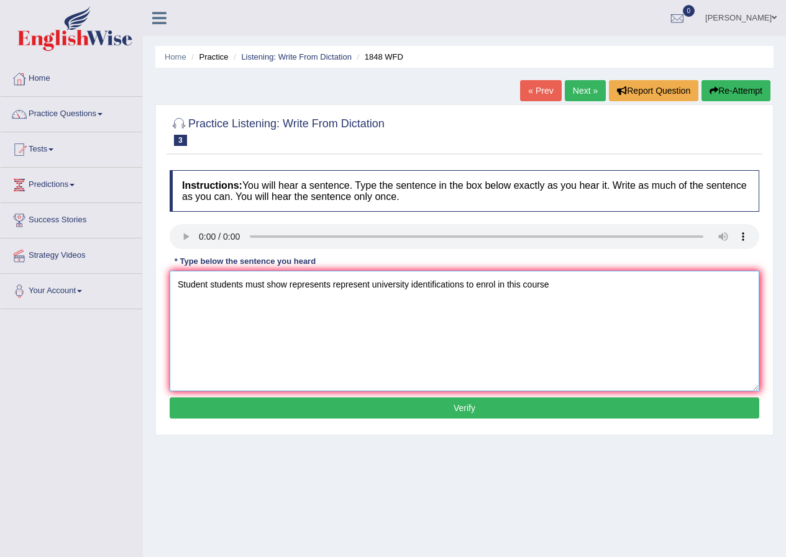
click at [505, 285] on textarea "Student students must show represents represent university identifications to e…" at bounding box center [465, 331] width 590 height 121
click at [567, 290] on textarea "Student students must show represents represent university identifications to e…" at bounding box center [465, 331] width 590 height 121
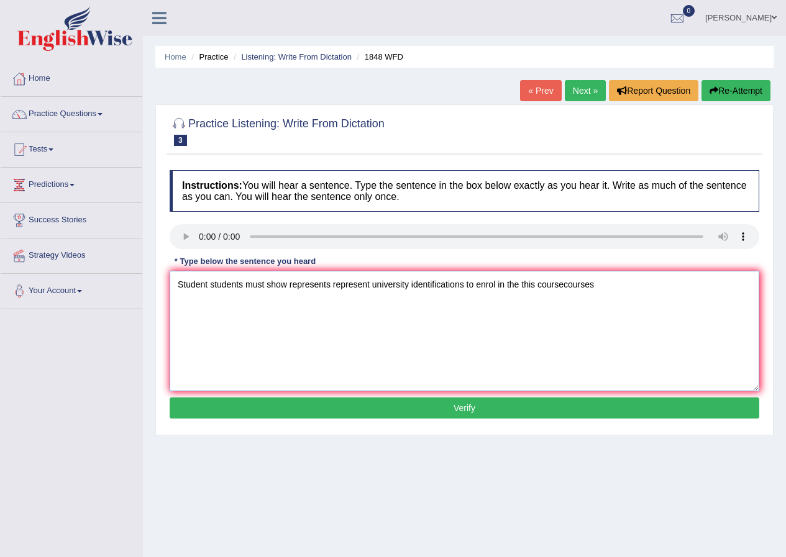
click at [567, 286] on textarea "Student students must show represents represent university identifications to e…" at bounding box center [465, 331] width 590 height 121
click at [564, 286] on textarea "Student students must show represents represent university identifications to e…" at bounding box center [465, 331] width 590 height 121
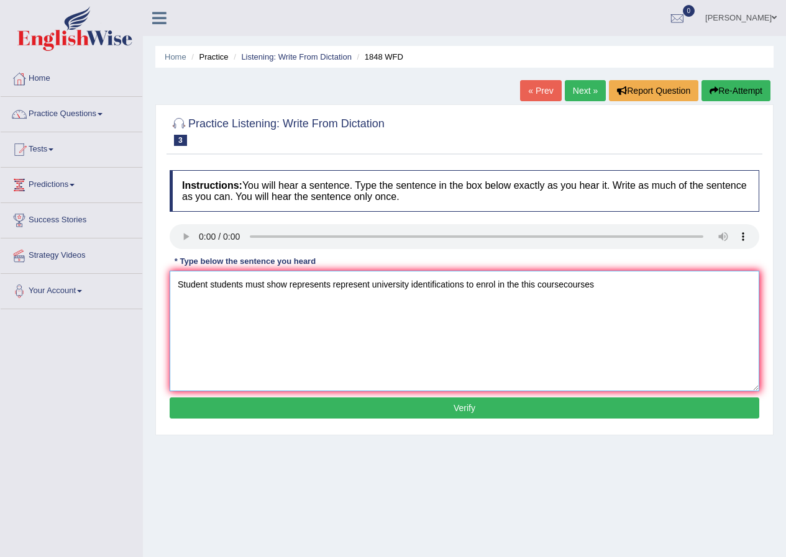
click at [566, 286] on textarea "Student students must show represents represent university identifications to e…" at bounding box center [465, 331] width 590 height 121
click at [607, 286] on textarea "Student students must show represents represent university identifications to e…" at bounding box center [465, 331] width 590 height 121
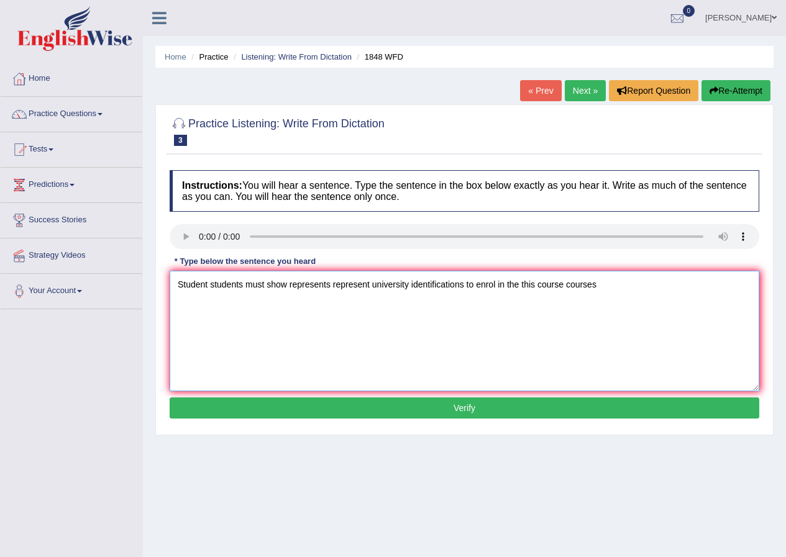
click at [607, 286] on textarea "Student students must show represents represent university identifications to e…" at bounding box center [465, 331] width 590 height 121
click at [614, 286] on textarea "Student students must show represents represent university identifications to e…" at bounding box center [465, 331] width 590 height 121
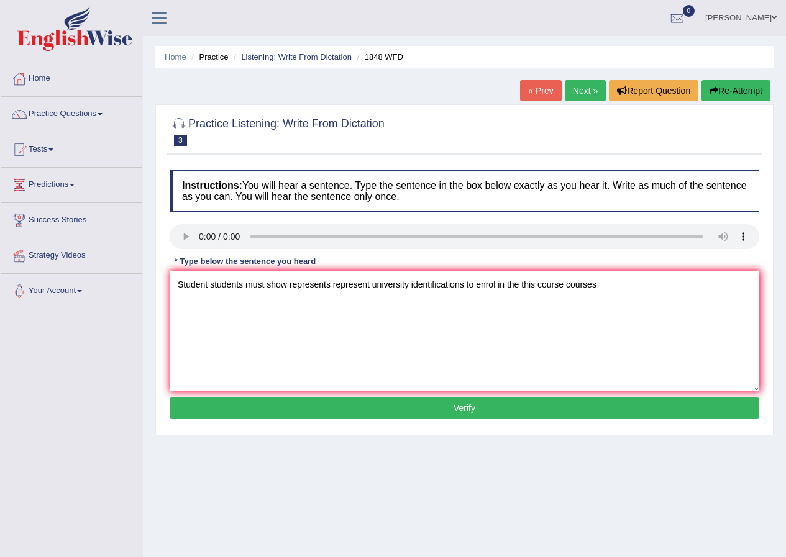
click at [616, 304] on textarea "Student students must show represents represent university identifications to e…" at bounding box center [465, 331] width 590 height 121
click at [333, 288] on textarea "Student students must show represents represent university identifications to e…" at bounding box center [465, 331] width 590 height 121
click at [429, 287] on textarea "Student students must show represents their represent university identification…" at bounding box center [465, 331] width 590 height 121
type textarea "Student students must show represents their represent university identity ident…"
click at [467, 408] on button "Verify" at bounding box center [465, 408] width 590 height 21
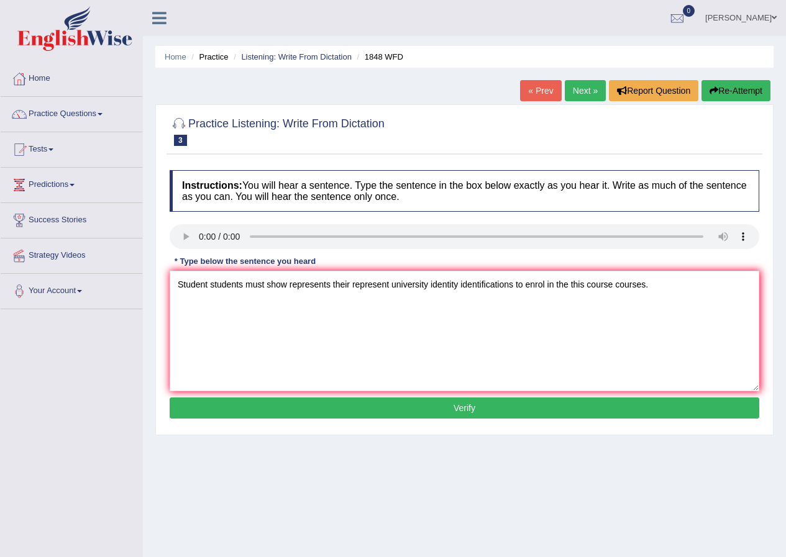
click at [467, 408] on div "Home Practice Listening: Write From Dictation 1848 WFD « Prev Next » Report Que…" at bounding box center [464, 310] width 643 height 621
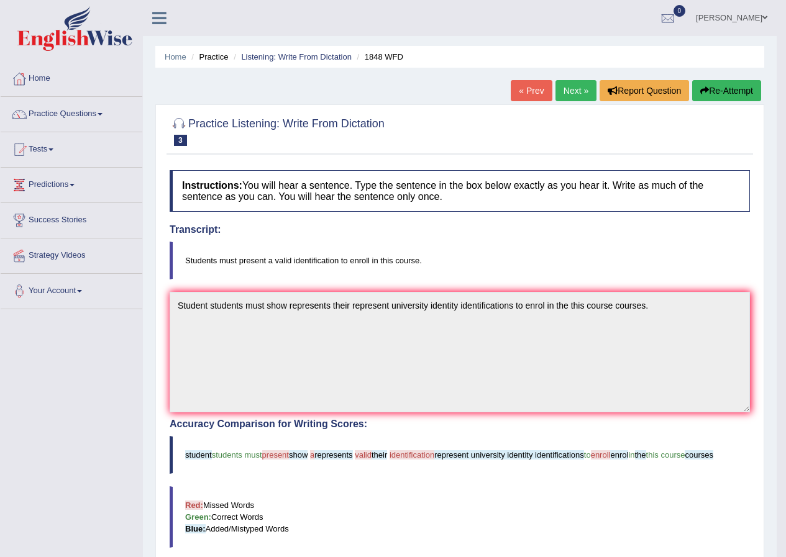
click at [570, 90] on link "Next »" at bounding box center [576, 90] width 41 height 21
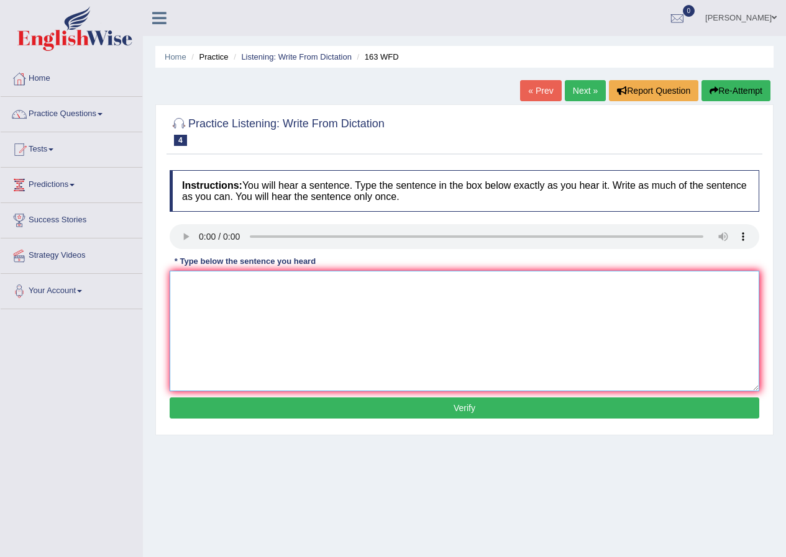
click at [199, 282] on textarea at bounding box center [465, 331] width 590 height 121
click at [429, 286] on textarea "A number of assignment assignments will be submitted submitted in" at bounding box center [465, 331] width 590 height 121
click at [433, 287] on textarea "A number of assignment assignments will be submitted submit in" at bounding box center [465, 331] width 590 height 121
type textarea "A number of assignment assignments will be submitted submit in"
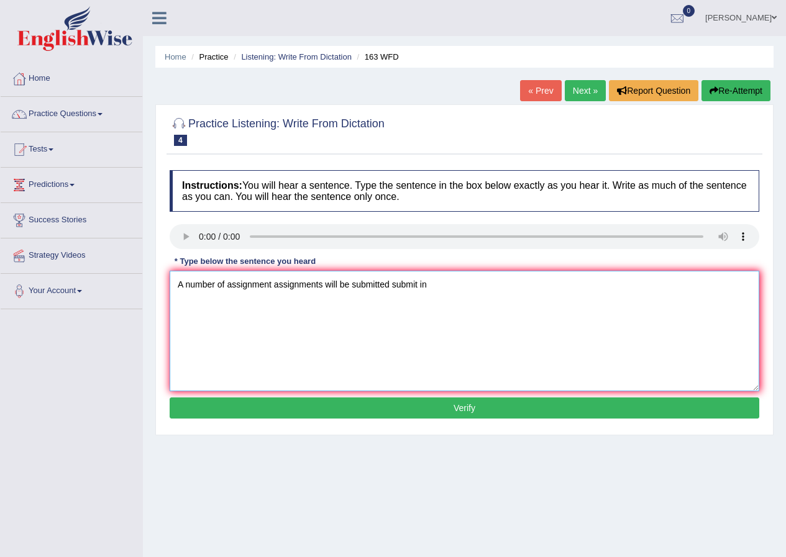
click at [439, 288] on textarea "A number of assignment assignments will be submitted submit in" at bounding box center [465, 331] width 590 height 121
type textarea "A number of assignment assignments will be submitted submit in."
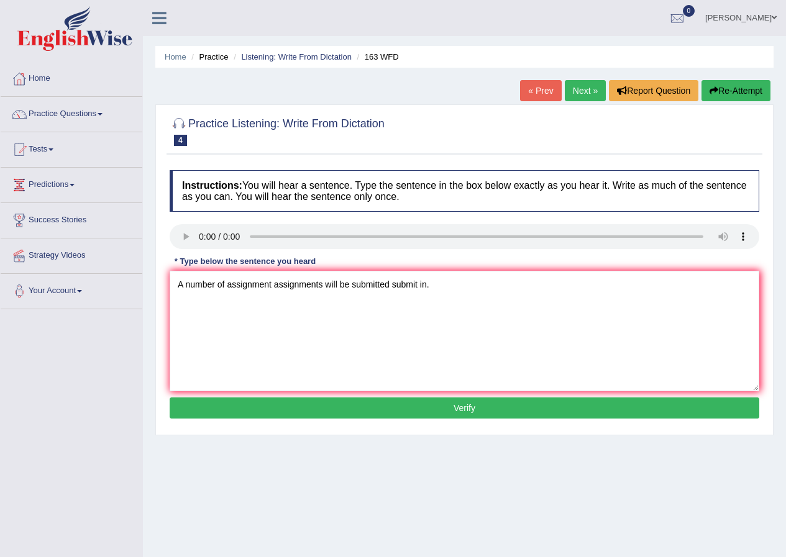
click at [449, 418] on button "Verify" at bounding box center [465, 408] width 590 height 21
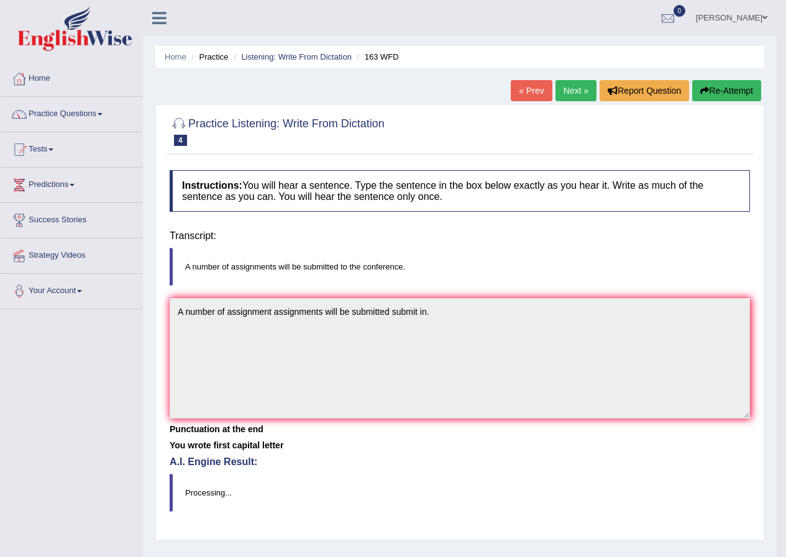
click at [449, 418] on div "Home Practice Listening: Write From Dictation 163 WFD « Prev Next » Report Ques…" at bounding box center [460, 310] width 634 height 621
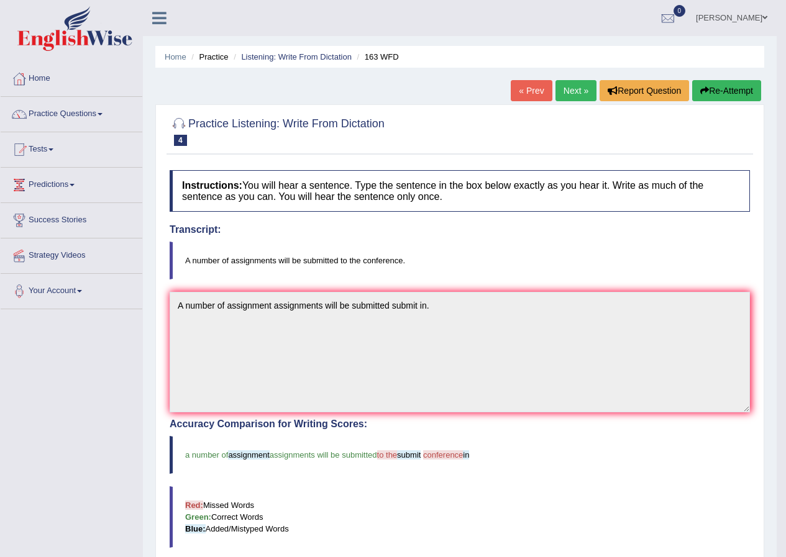
click at [575, 95] on link "Next »" at bounding box center [576, 90] width 41 height 21
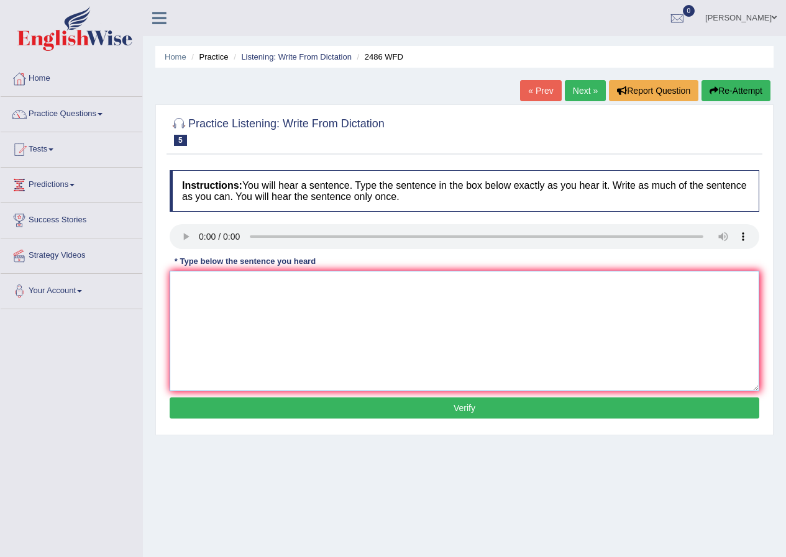
click at [192, 285] on textarea at bounding box center [465, 331] width 590 height 121
type textarea "It is quit common our facial experence expression is different in accros the wo…"
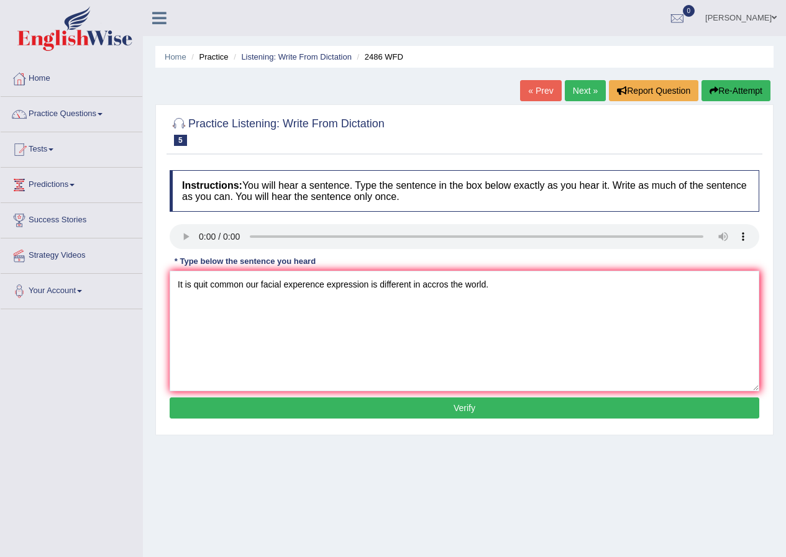
click at [436, 408] on button "Verify" at bounding box center [465, 408] width 590 height 21
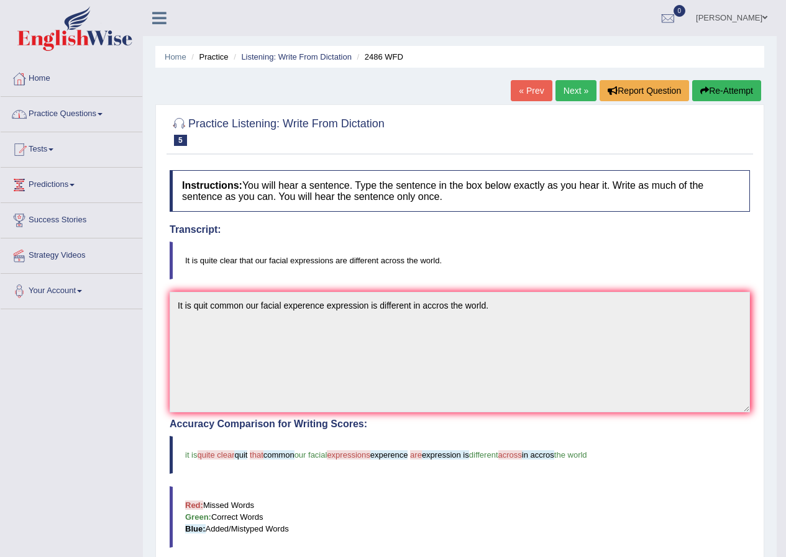
click at [71, 114] on link "Practice Questions" at bounding box center [72, 112] width 142 height 31
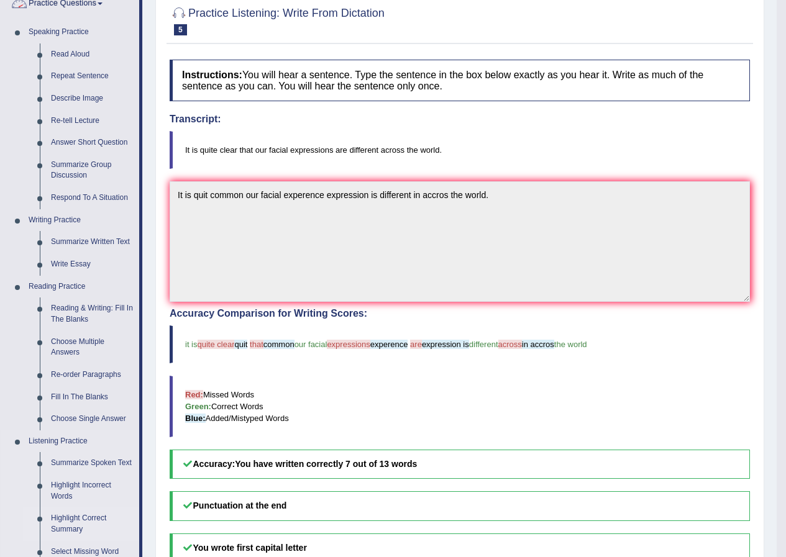
scroll to position [373, 0]
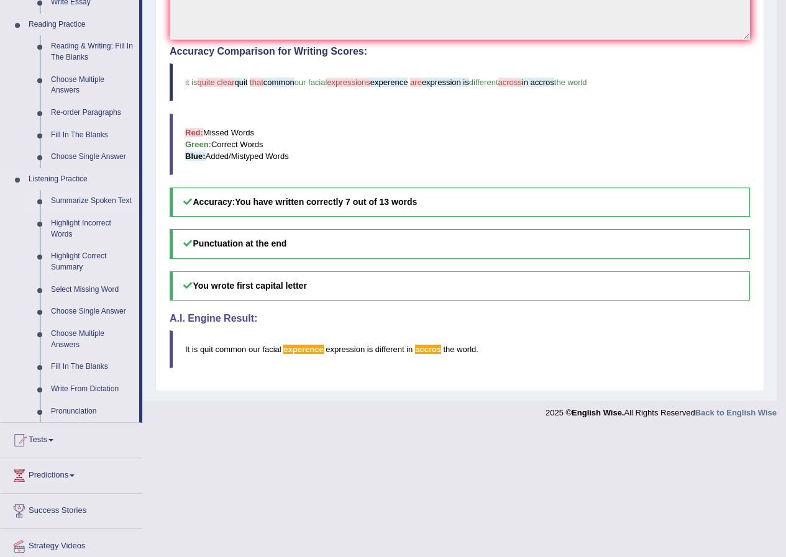
click at [103, 201] on link "Summarize Spoken Text" at bounding box center [92, 201] width 94 height 22
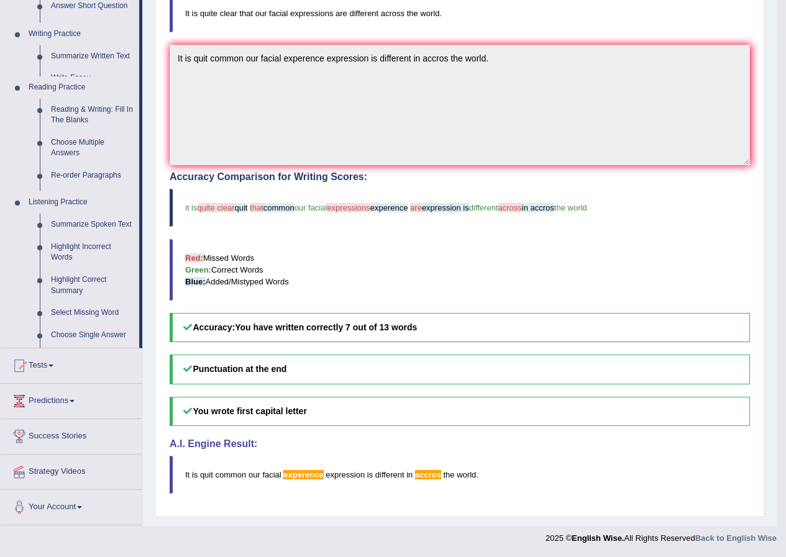
scroll to position [247, 0]
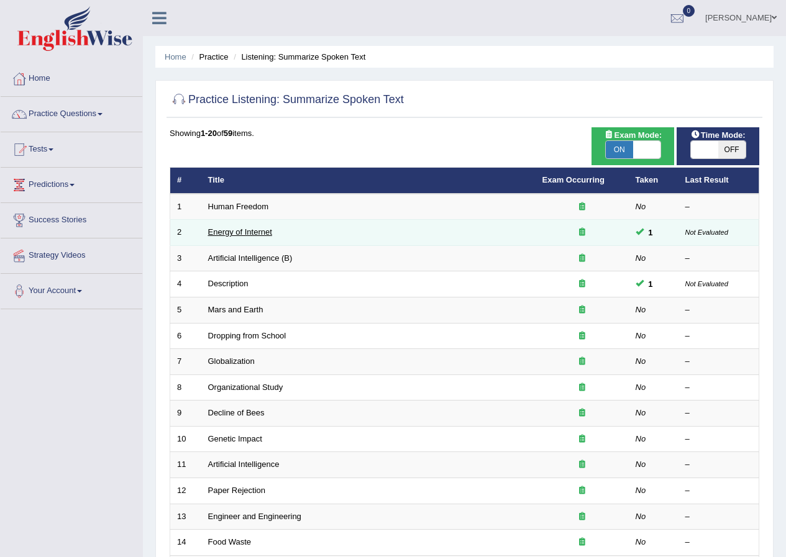
click at [234, 230] on link "Energy of Internet" at bounding box center [240, 231] width 64 height 9
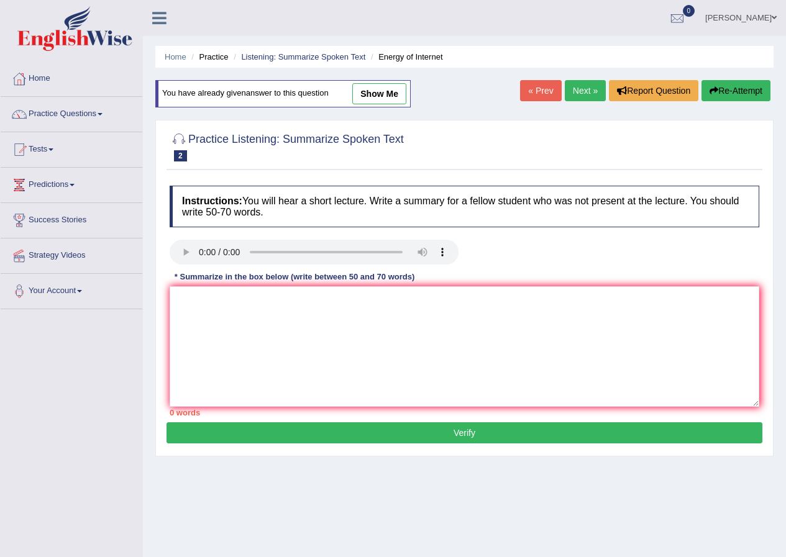
click at [378, 103] on link "show me" at bounding box center [379, 93] width 54 height 21
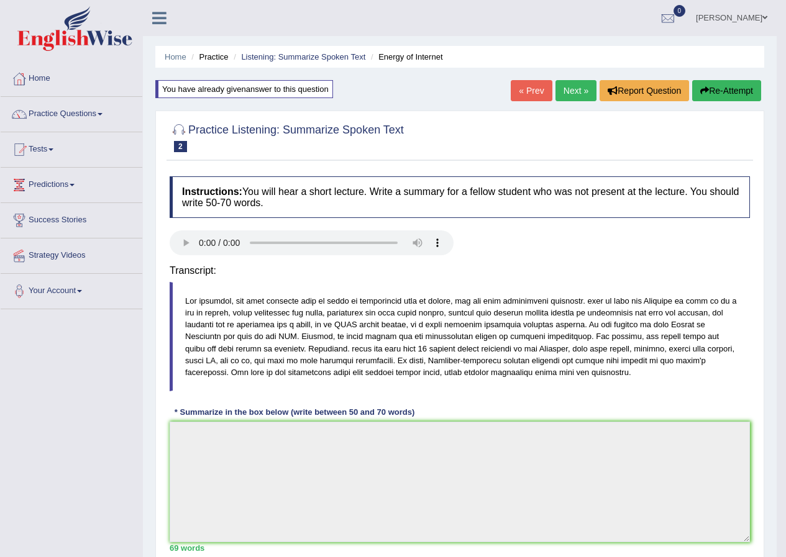
type textarea "The speaker provided a comprehensive overview of energy consumtions by internet…"
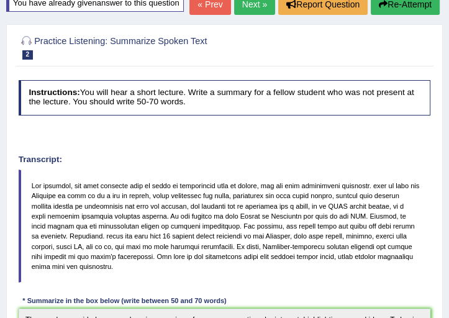
scroll to position [21, 0]
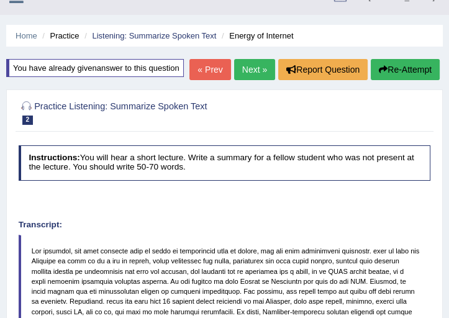
click at [252, 80] on link "Next »" at bounding box center [254, 69] width 41 height 21
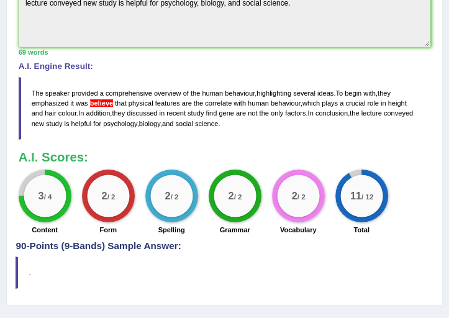
scroll to position [426, 0]
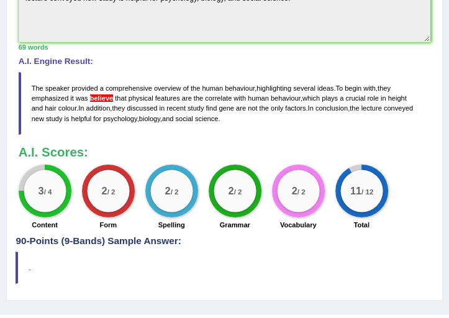
drag, startPoint x: 299, startPoint y: 118, endPoint x: 263, endPoint y: 118, distance: 36.0
click at [263, 118] on blockquote "The speaker provided a comprehensive overview of the human behaviour , highligh…" at bounding box center [225, 103] width 413 height 63
drag, startPoint x: 218, startPoint y: 130, endPoint x: 284, endPoint y: 126, distance: 66.0
click at [284, 126] on blockquote "The speaker provided a comprehensive overview of the human behaviour , highligh…" at bounding box center [225, 103] width 413 height 63
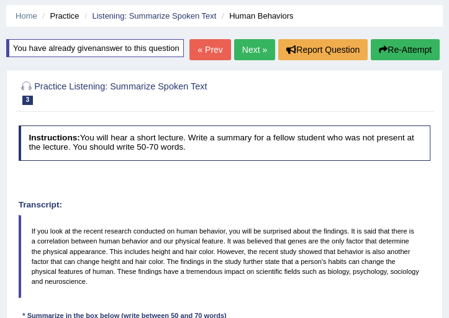
scroll to position [0, 0]
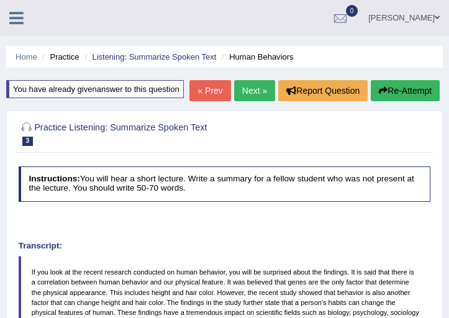
click at [242, 101] on link "Next »" at bounding box center [254, 90] width 41 height 21
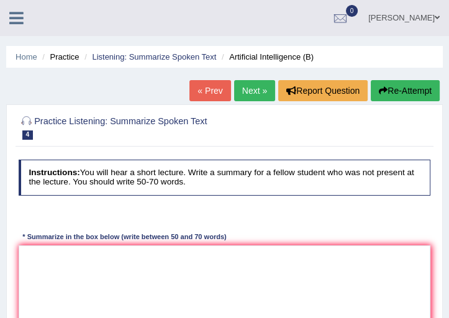
click at [250, 86] on link "Next »" at bounding box center [254, 90] width 41 height 21
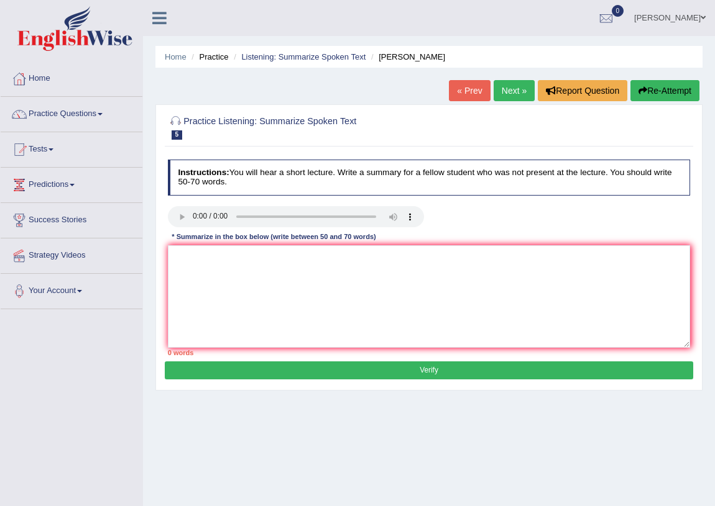
drag, startPoint x: 416, startPoint y: 1, endPoint x: 56, endPoint y: 111, distance: 376.3
click at [66, 102] on link "Practice Questions" at bounding box center [72, 112] width 142 height 31
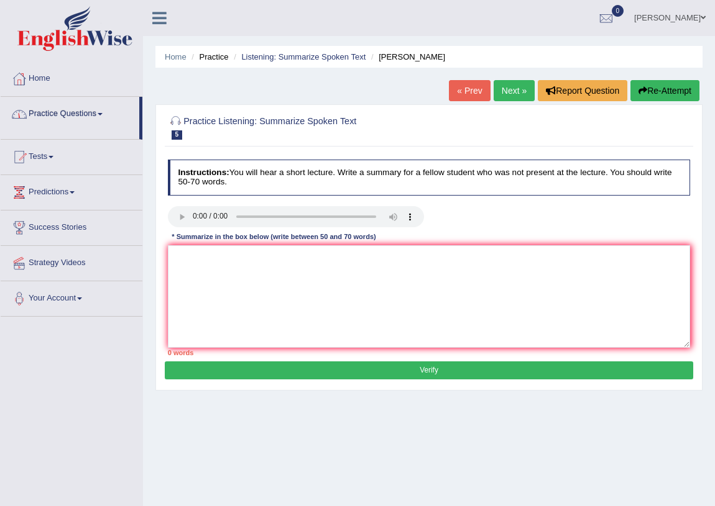
click at [54, 117] on link "Practice Questions" at bounding box center [70, 112] width 139 height 31
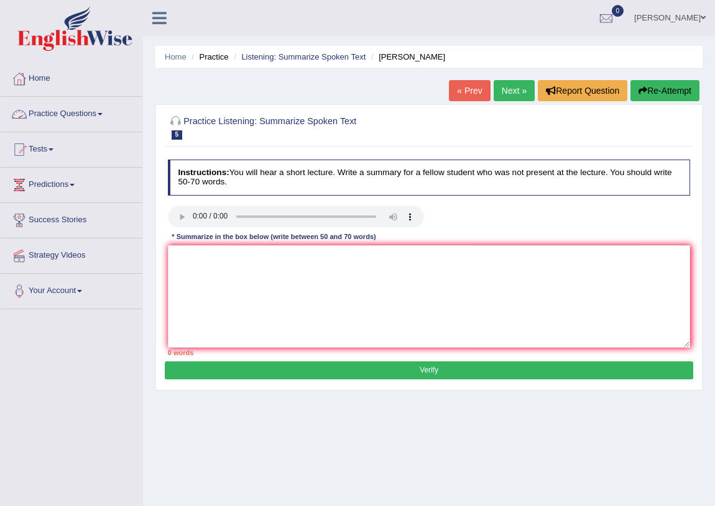
click at [50, 115] on link "Practice Questions" at bounding box center [72, 112] width 142 height 31
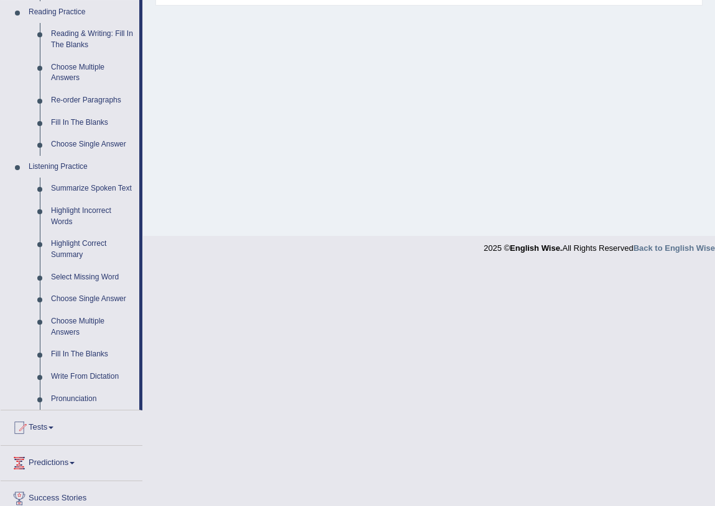
scroll to position [395, 0]
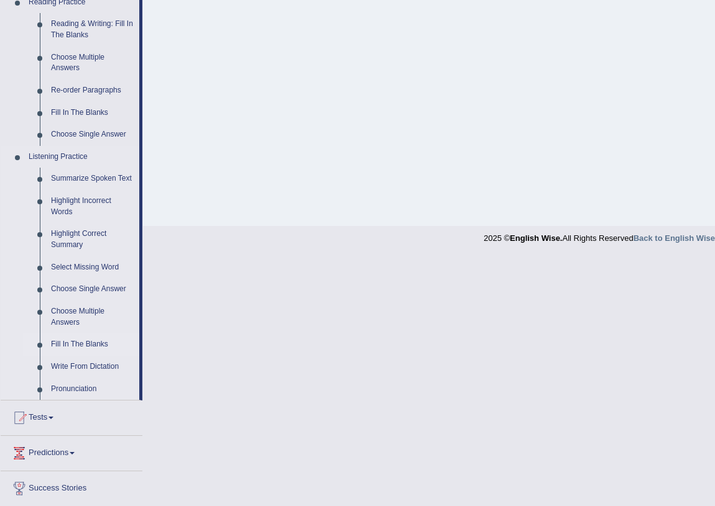
click at [81, 318] on link "Fill In The Blanks" at bounding box center [92, 345] width 94 height 22
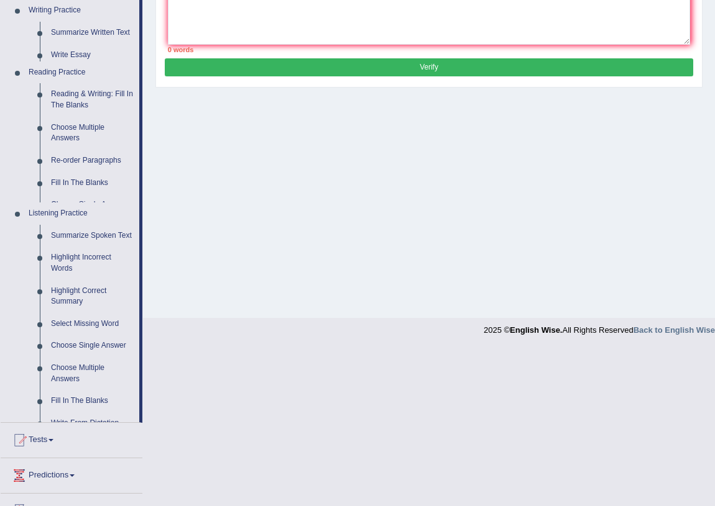
scroll to position [145, 0]
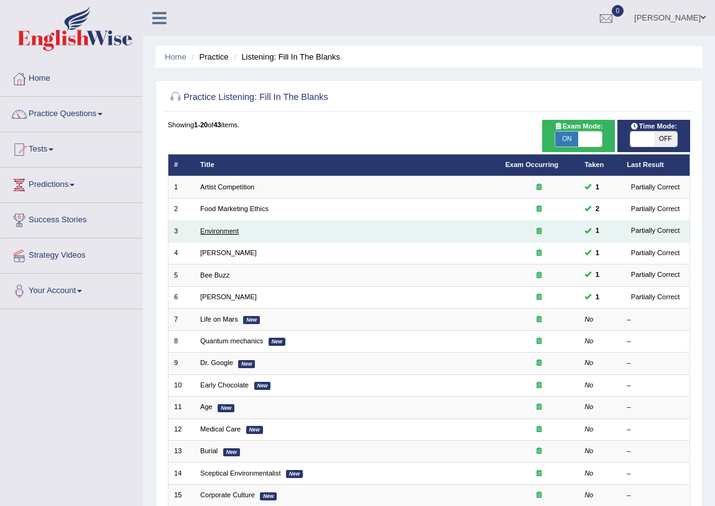
click at [213, 227] on link "Environment" at bounding box center [219, 230] width 39 height 7
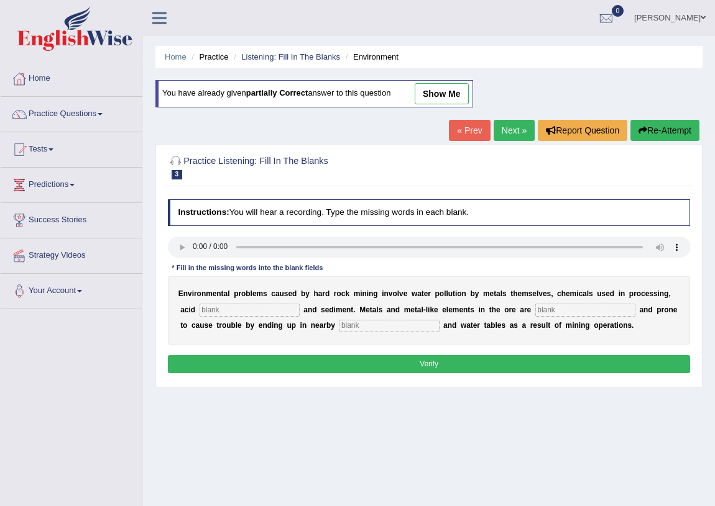
click at [442, 96] on link "show me" at bounding box center [442, 93] width 54 height 21
type input "drainage"
type input "toxic"
type input "street"
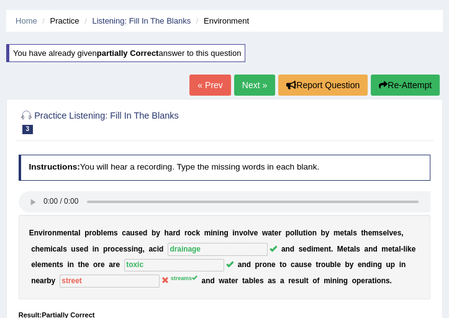
scroll to position [106, 0]
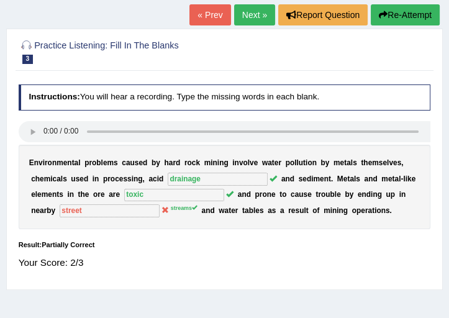
click at [252, 23] on link "Next »" at bounding box center [254, 14] width 41 height 21
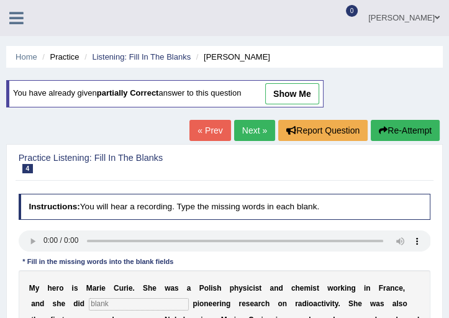
click at [294, 87] on link "show me" at bounding box center [292, 93] width 54 height 21
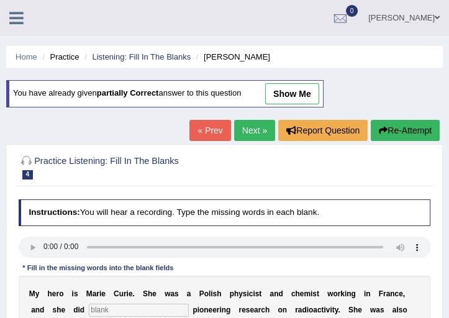
click at [294, 93] on link "show me" at bounding box center [292, 93] width 54 height 21
type input "conducted"
type input "determination"
type input "work"
type input "patients"
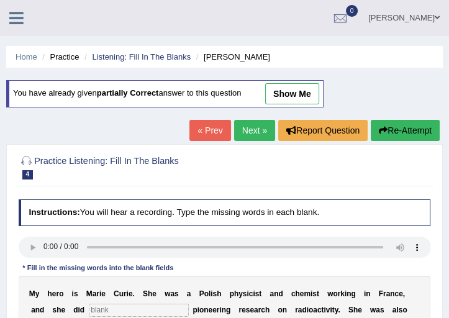
type input "woman"
type input "husband"
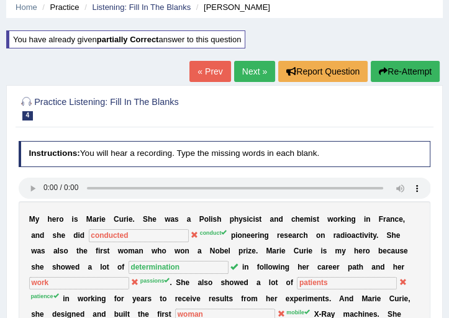
scroll to position [35, 0]
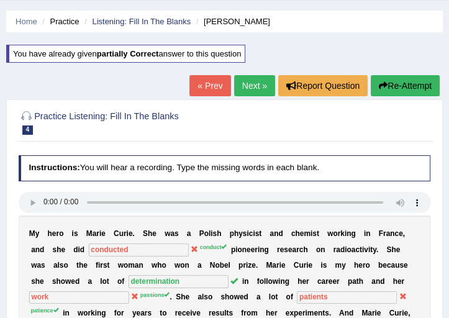
click at [257, 78] on link "Next »" at bounding box center [254, 85] width 41 height 21
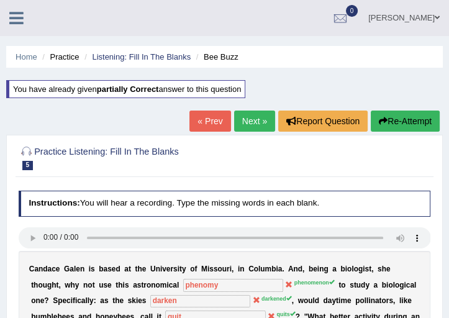
click at [253, 122] on link "Next »" at bounding box center [254, 121] width 41 height 21
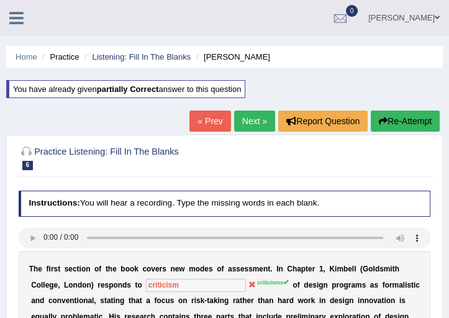
click at [247, 122] on link "Next »" at bounding box center [254, 121] width 41 height 21
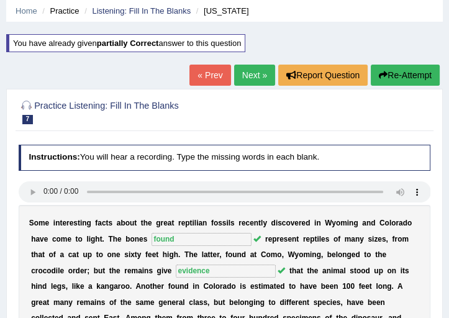
scroll to position [35, 0]
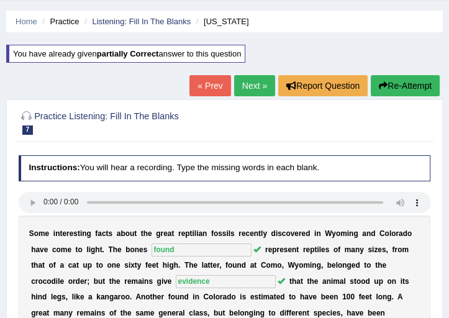
click at [247, 82] on link "Next »" at bounding box center [254, 85] width 41 height 21
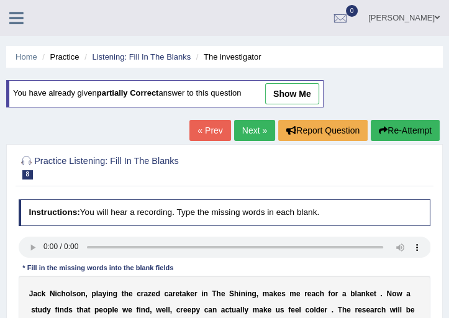
click at [299, 88] on link "show me" at bounding box center [292, 93] width 54 height 21
type input "psychology"
type input "professional"
type input "simultaneously"
type input "recceptionist"
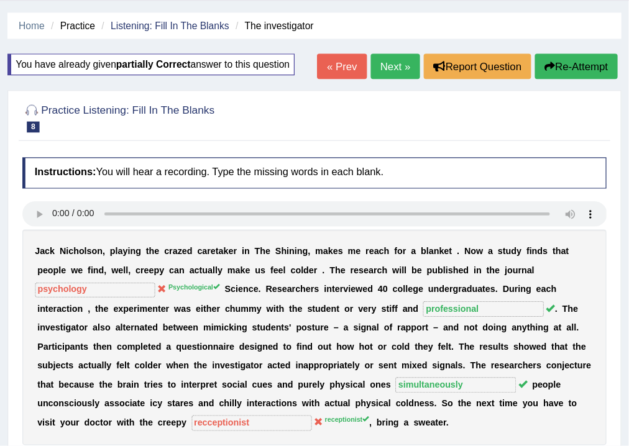
scroll to position [35, 0]
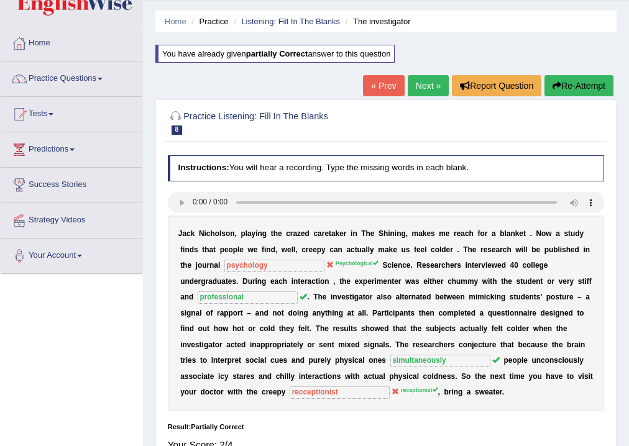
drag, startPoint x: 367, startPoint y: 0, endPoint x: 63, endPoint y: 75, distance: 312.3
click at [62, 74] on link "Practice Questions" at bounding box center [72, 77] width 142 height 31
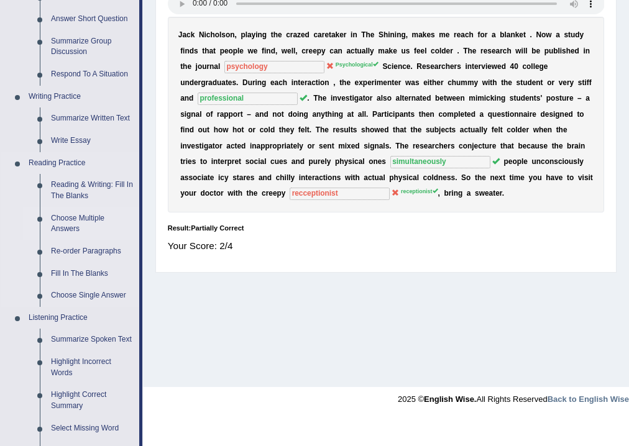
scroll to position [284, 0]
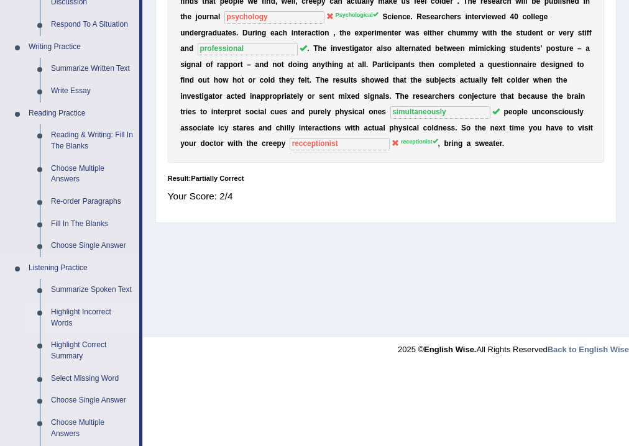
click at [75, 316] on link "Highlight Incorrect Words" at bounding box center [92, 317] width 94 height 33
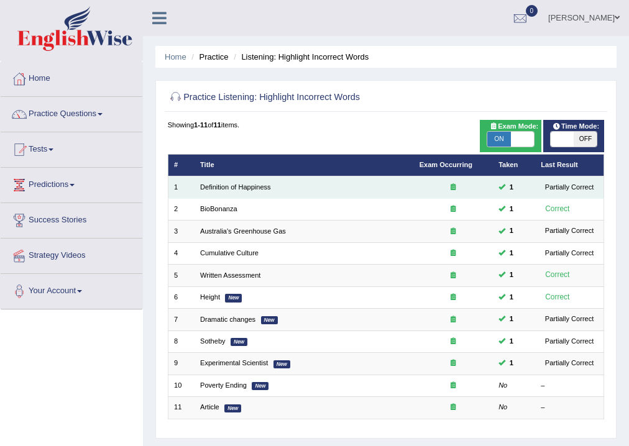
click at [236, 195] on td "Definition of Happiness" at bounding box center [304, 187] width 219 height 22
click at [237, 185] on link "Definition of Happiness" at bounding box center [235, 186] width 71 height 7
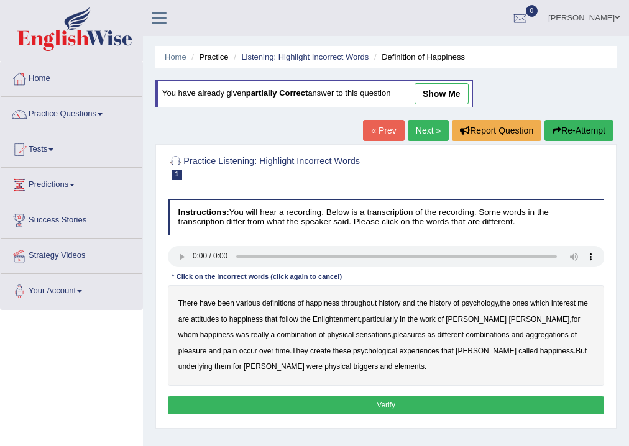
click at [423, 132] on link "Next »" at bounding box center [428, 130] width 41 height 21
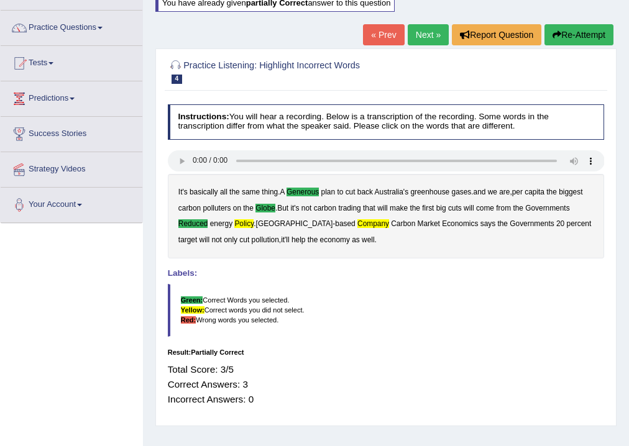
scroll to position [50, 0]
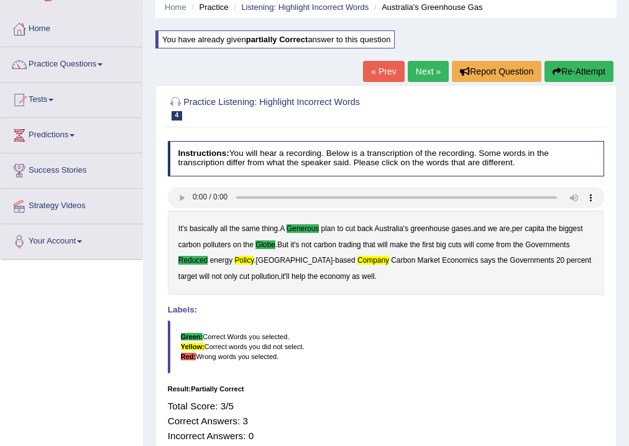
click at [439, 68] on link "Next »" at bounding box center [428, 71] width 41 height 21
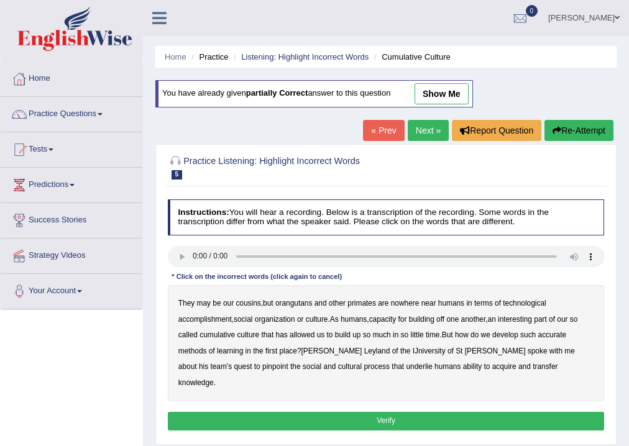
click at [442, 94] on link "show me" at bounding box center [442, 93] width 54 height 21
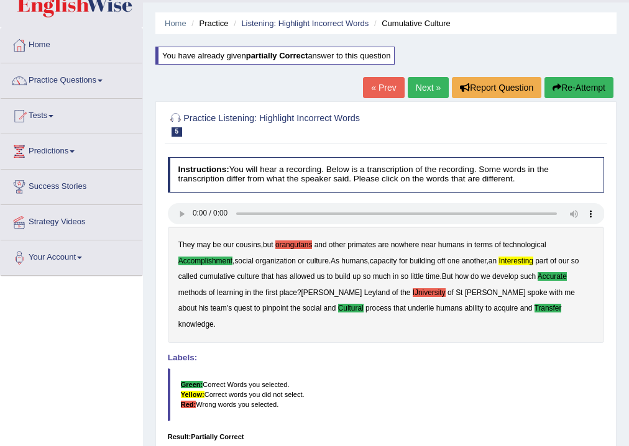
scroll to position [99, 0]
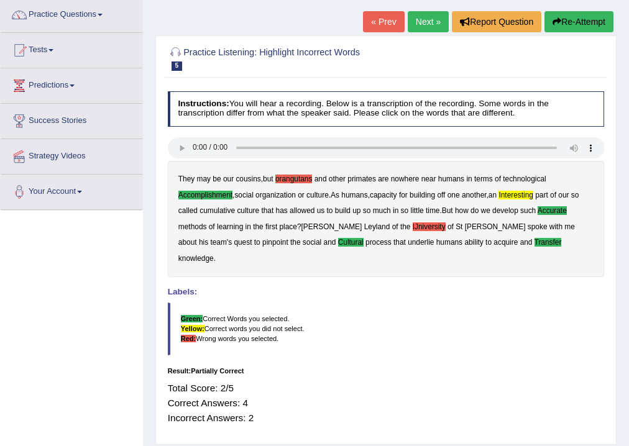
click at [415, 27] on link "Next »" at bounding box center [428, 21] width 41 height 21
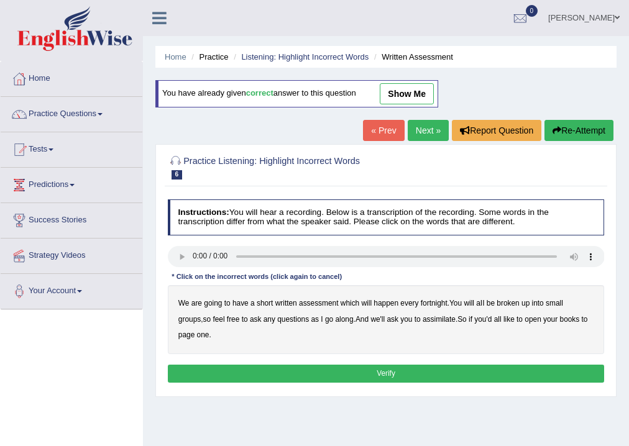
click at [410, 94] on link "show me" at bounding box center [407, 93] width 54 height 21
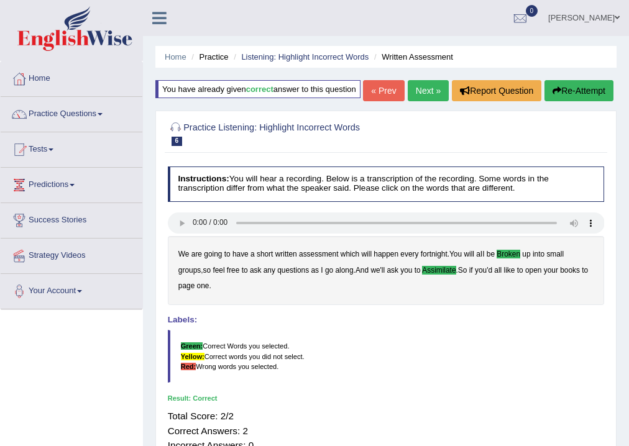
click at [434, 101] on link "Next »" at bounding box center [428, 90] width 41 height 21
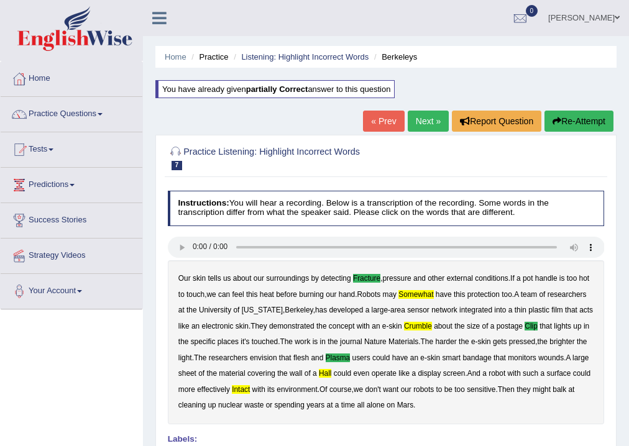
click at [429, 117] on link "Next »" at bounding box center [428, 121] width 41 height 21
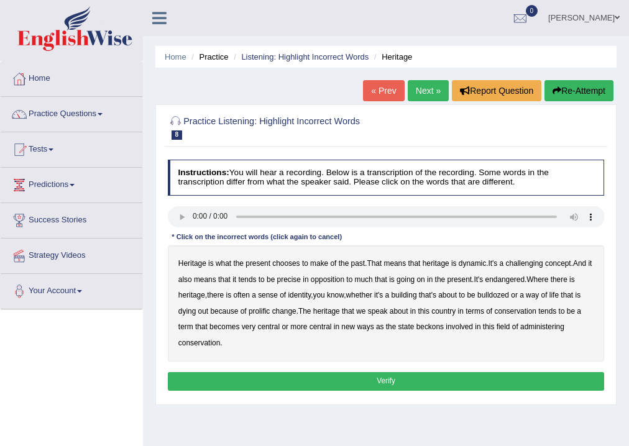
click at [58, 109] on link "Practice Questions" at bounding box center [72, 112] width 142 height 31
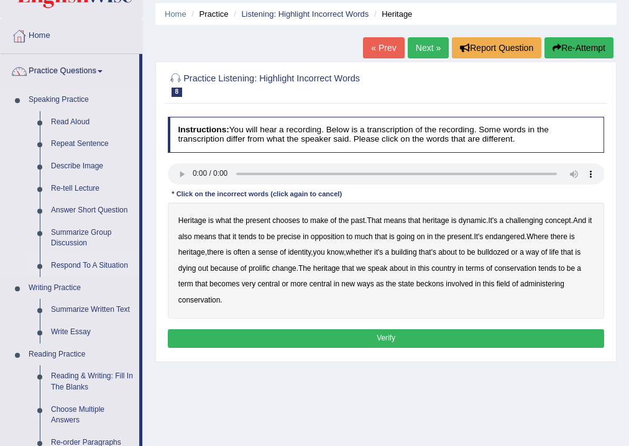
scroll to position [149, 0]
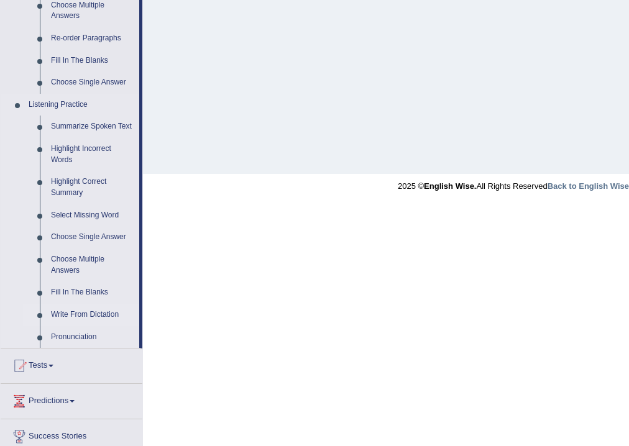
click at [98, 313] on link "Write From Dictation" at bounding box center [92, 315] width 94 height 22
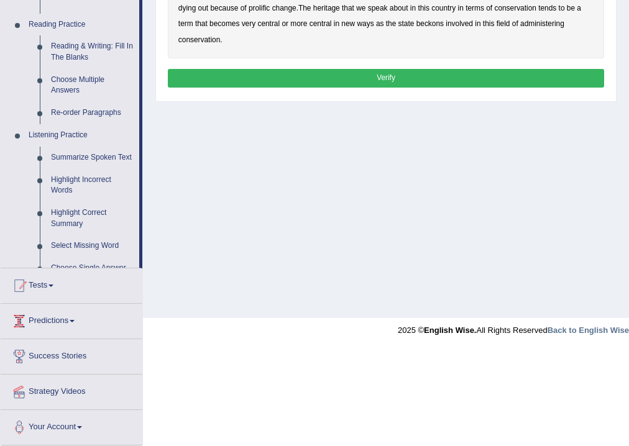
scroll to position [206, 0]
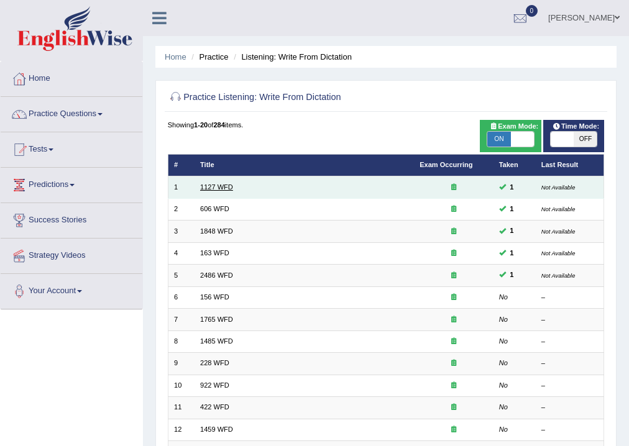
click at [224, 191] on link "1127 WFD" at bounding box center [216, 186] width 33 height 7
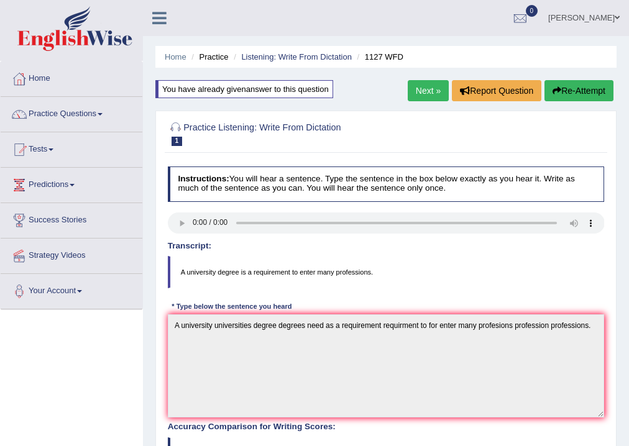
click at [436, 88] on link "Next »" at bounding box center [428, 90] width 41 height 21
click at [435, 91] on link "Next »" at bounding box center [428, 90] width 41 height 21
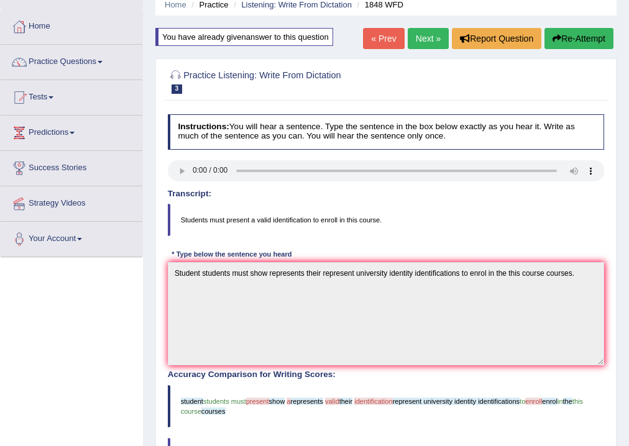
scroll to position [50, 0]
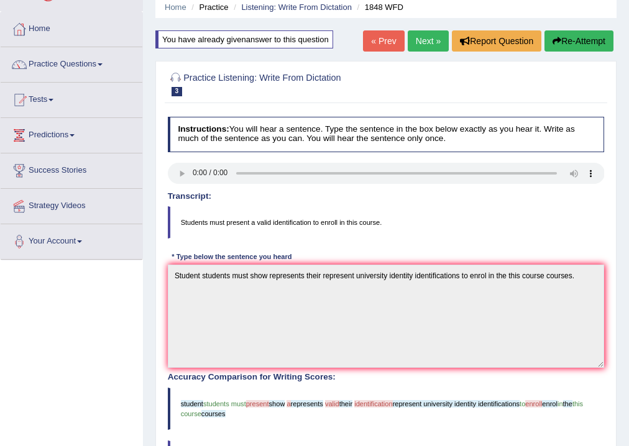
click at [428, 34] on link "Next »" at bounding box center [428, 40] width 41 height 21
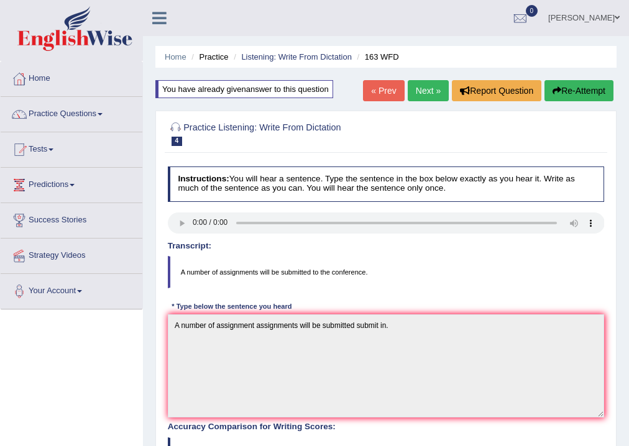
click at [422, 80] on link "Next »" at bounding box center [428, 90] width 41 height 21
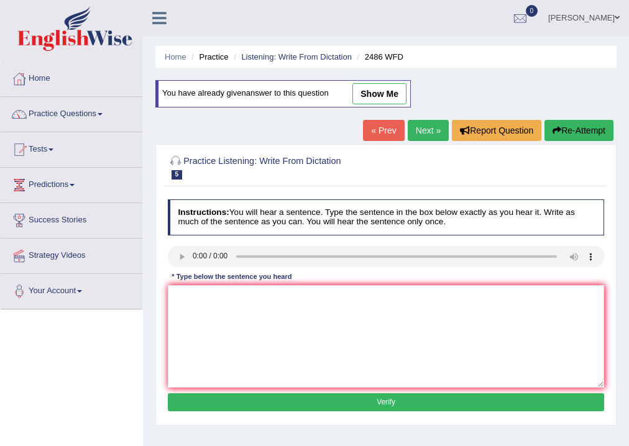
click at [400, 93] on link "show me" at bounding box center [379, 93] width 54 height 21
type textarea "It is quit common our facial experence expression is different in accros the wo…"
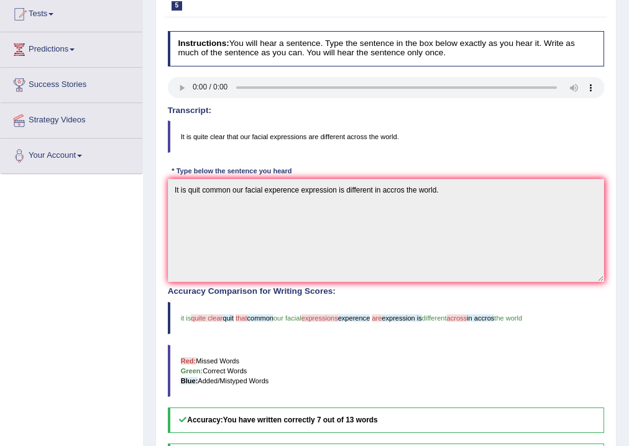
scroll to position [149, 0]
